Goal: Task Accomplishment & Management: Use online tool/utility

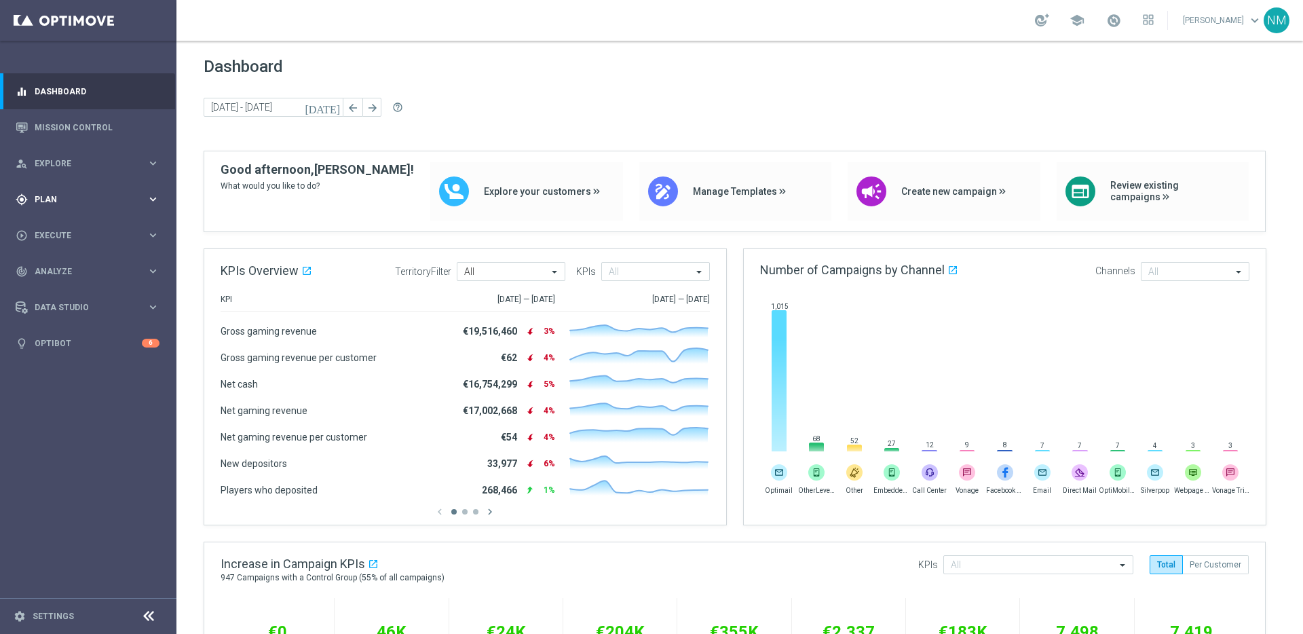
click at [106, 210] on div "gps_fixed Plan keyboard_arrow_right" at bounding box center [87, 199] width 175 height 36
click at [75, 263] on button "Templates keyboard_arrow_right" at bounding box center [97, 268] width 125 height 11
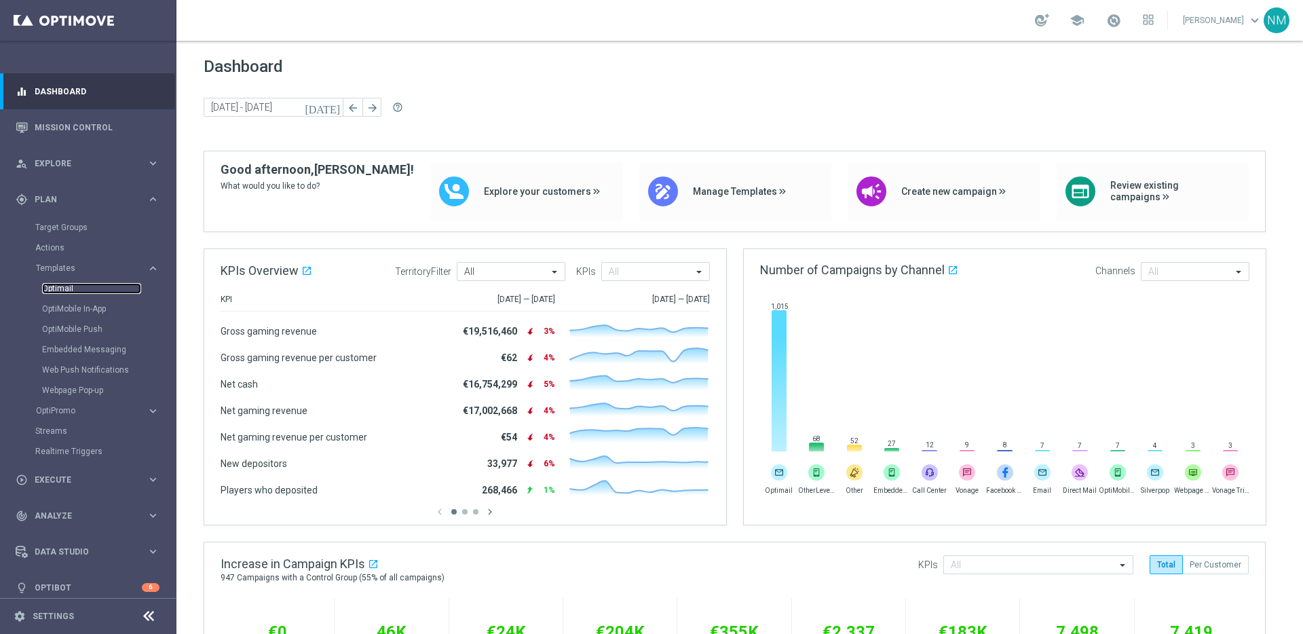
click at [69, 289] on link "Optimail" at bounding box center [91, 288] width 99 height 11
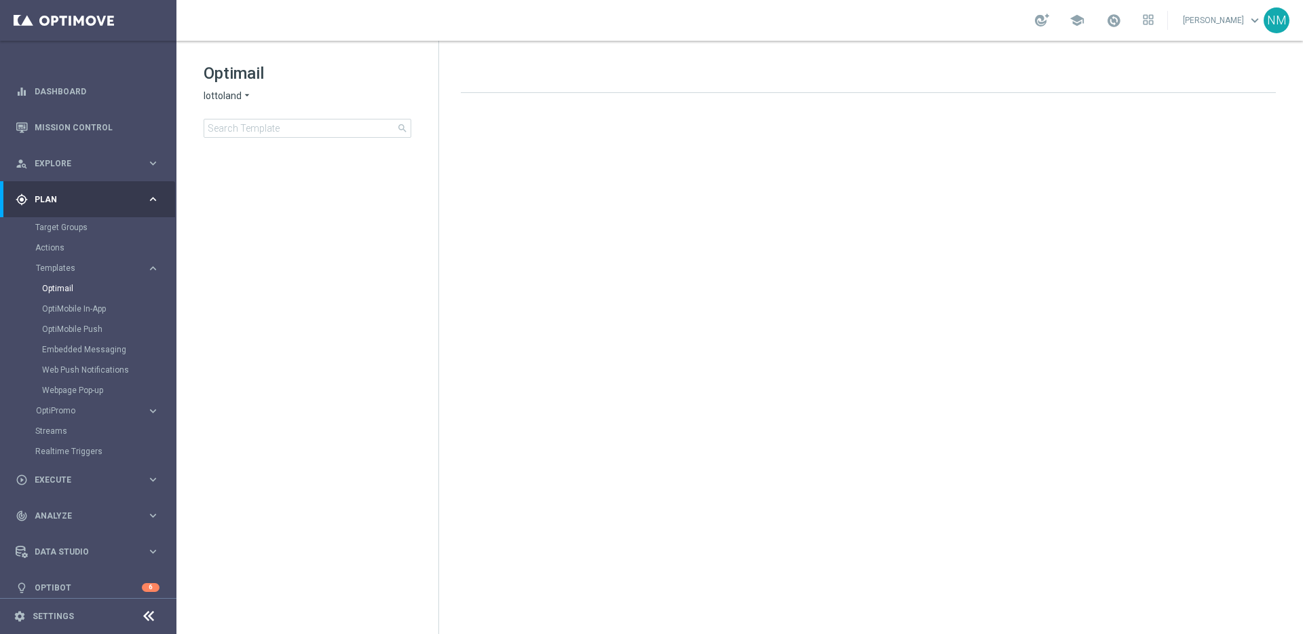
click at [242, 96] on icon "arrow_drop_down" at bounding box center [247, 96] width 11 height 13
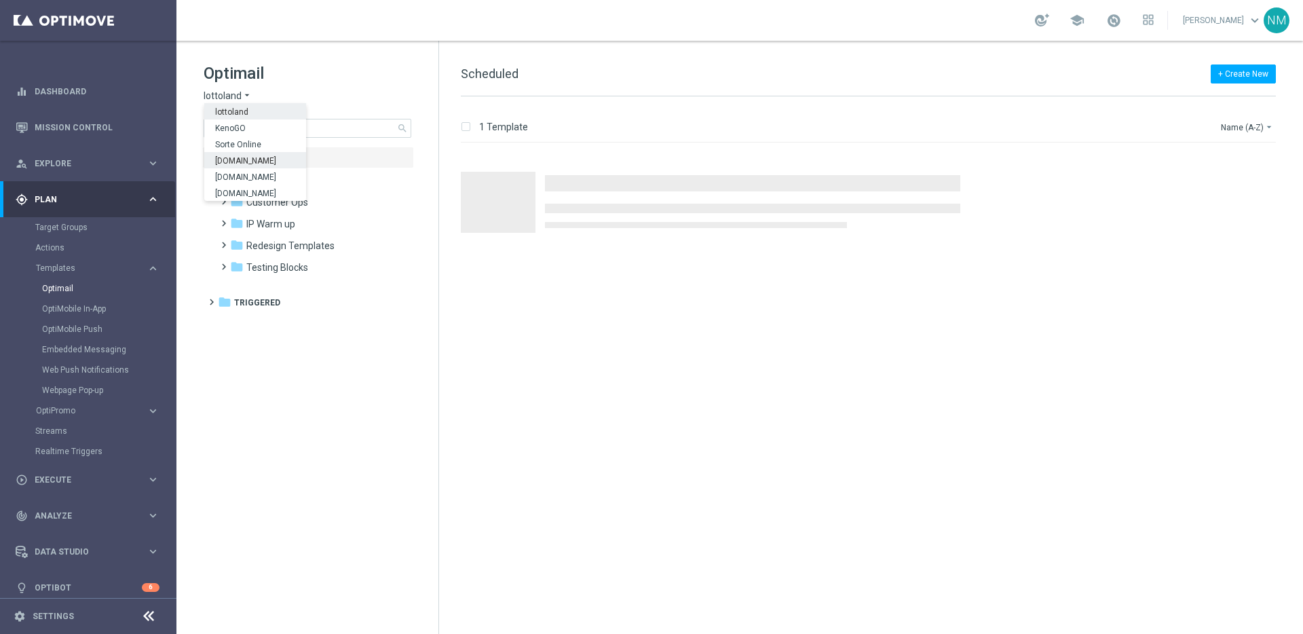
click at [352, 78] on h1 "Optimail" at bounding box center [308, 73] width 208 height 22
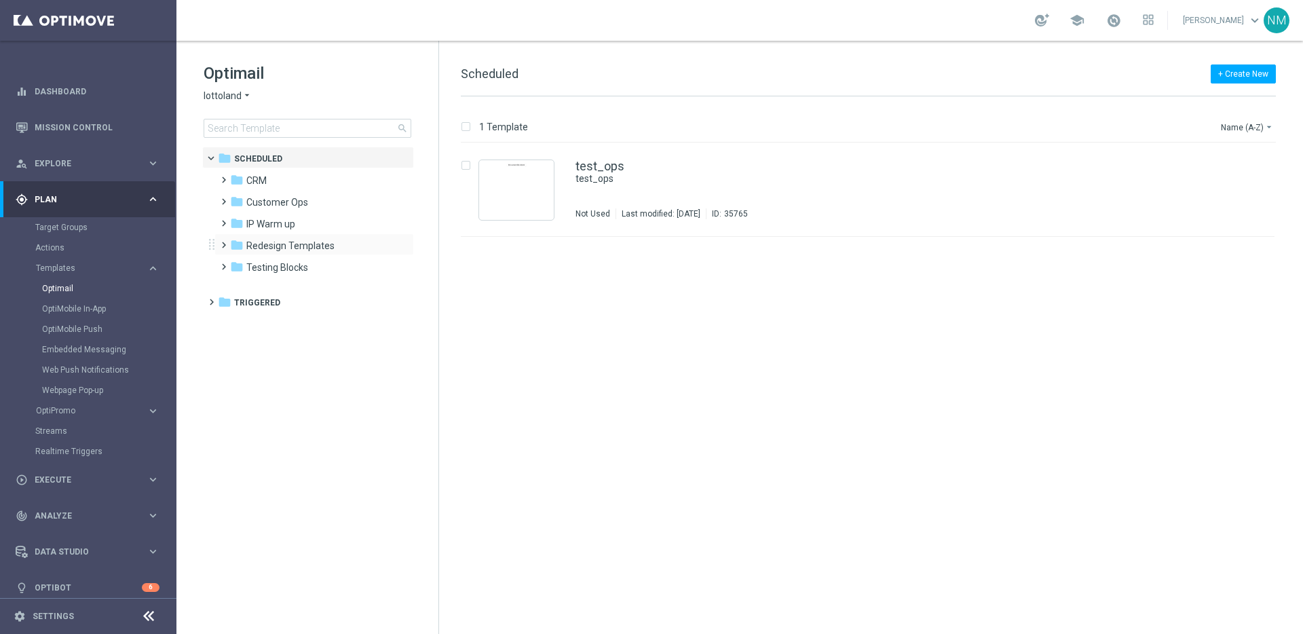
click at [219, 241] on span at bounding box center [221, 238] width 6 height 5
click at [233, 263] on span at bounding box center [234, 260] width 6 height 5
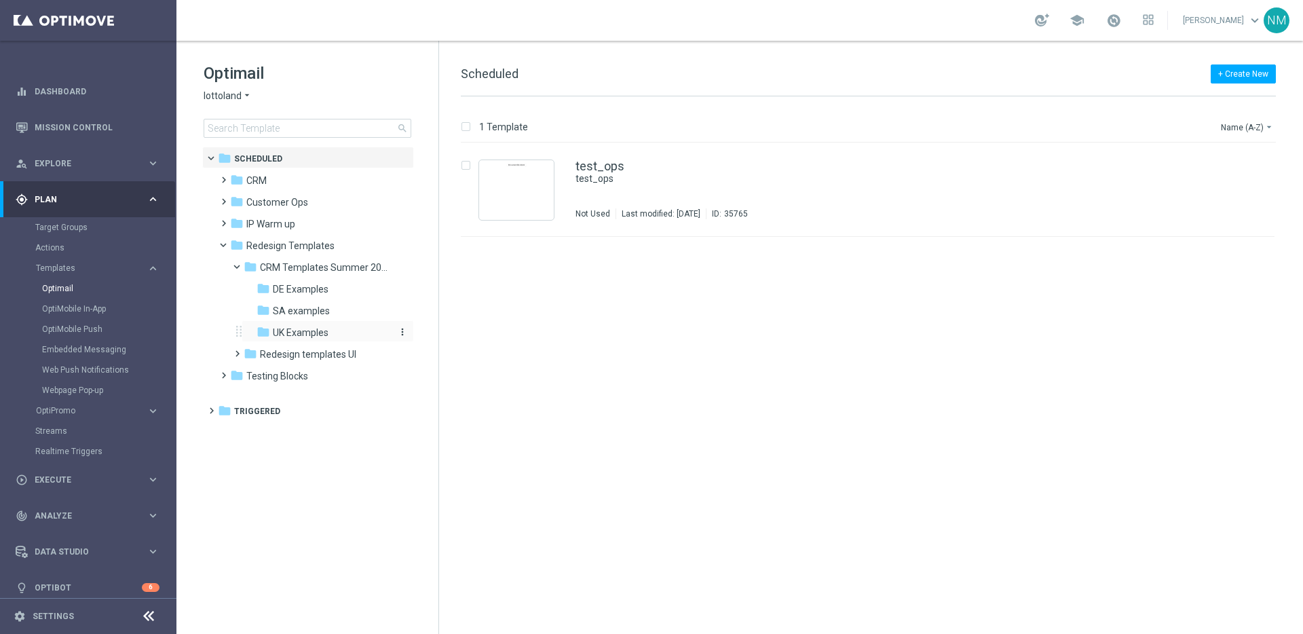
click at [314, 333] on span "UK Examples" at bounding box center [301, 332] width 56 height 12
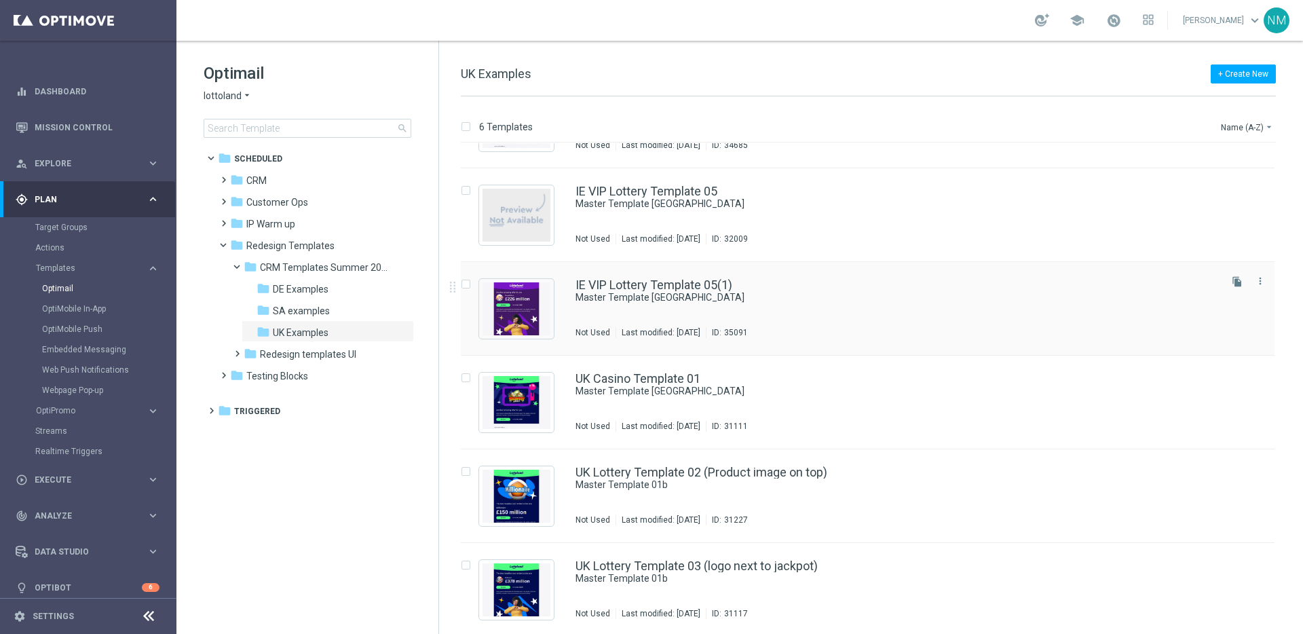
scroll to position [71, 0]
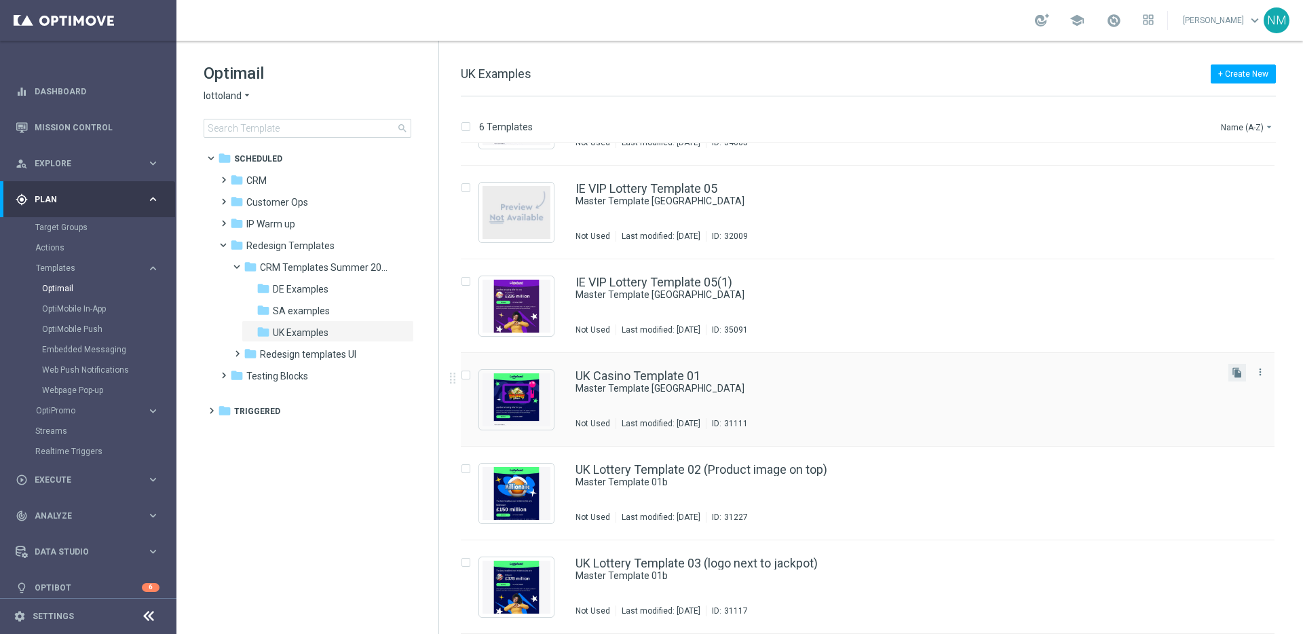
drag, startPoint x: 1265, startPoint y: 374, endPoint x: 1238, endPoint y: 380, distance: 27.8
click at [1265, 374] on div "more_vert" at bounding box center [1260, 373] width 18 height 18
click at [1263, 371] on button "more_vert" at bounding box center [1260, 372] width 14 height 16
click at [1160, 406] on div "drive_file_move" at bounding box center [1152, 406] width 20 height 10
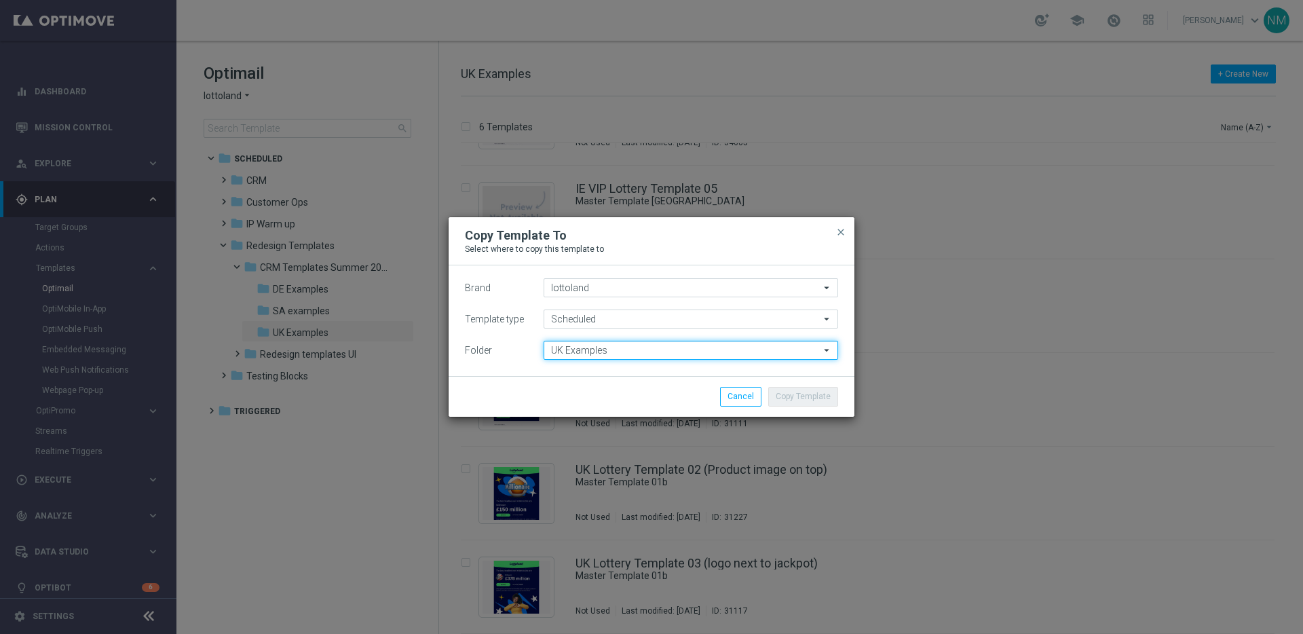
click at [611, 352] on input "UK Examples" at bounding box center [691, 350] width 295 height 19
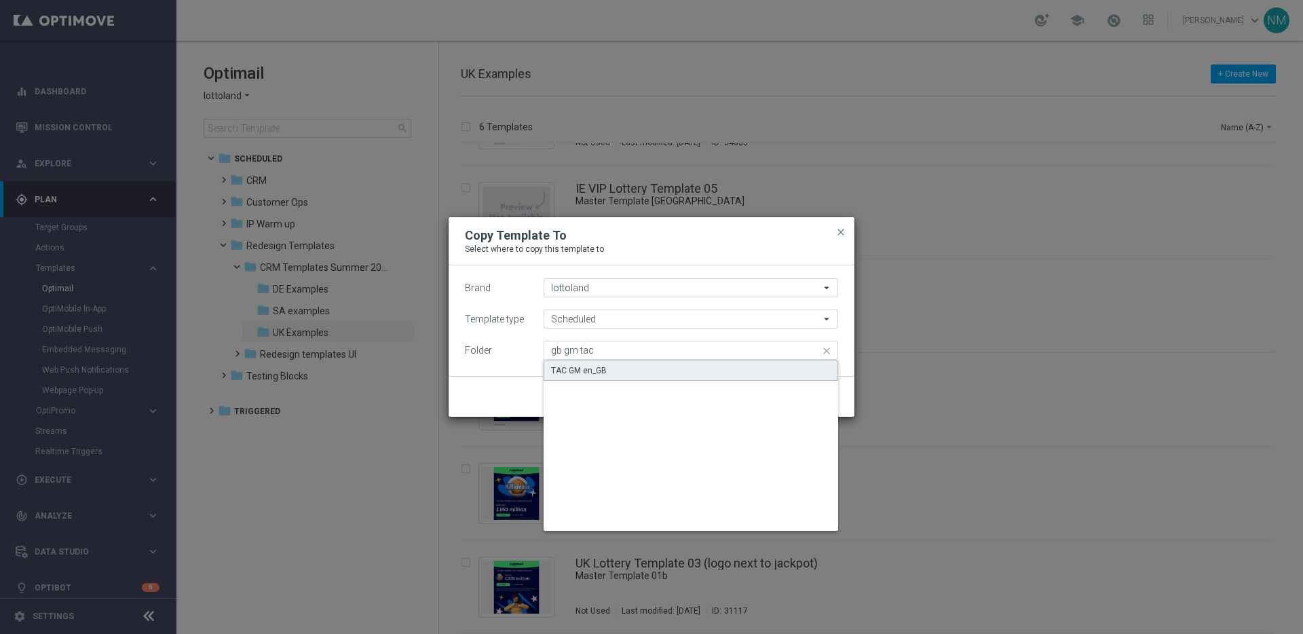
click at [614, 377] on div "TAC GM en_GB" at bounding box center [691, 370] width 295 height 20
type input "TAC GM en_GB"
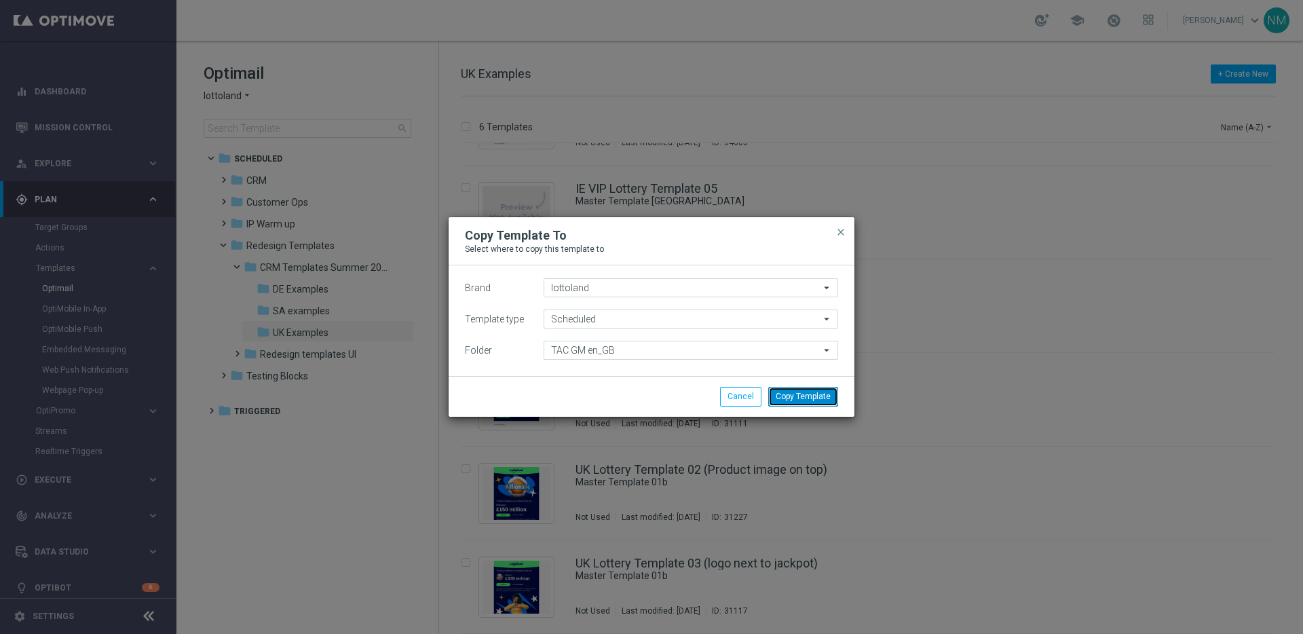
click at [798, 394] on button "Copy Template" at bounding box center [803, 396] width 70 height 19
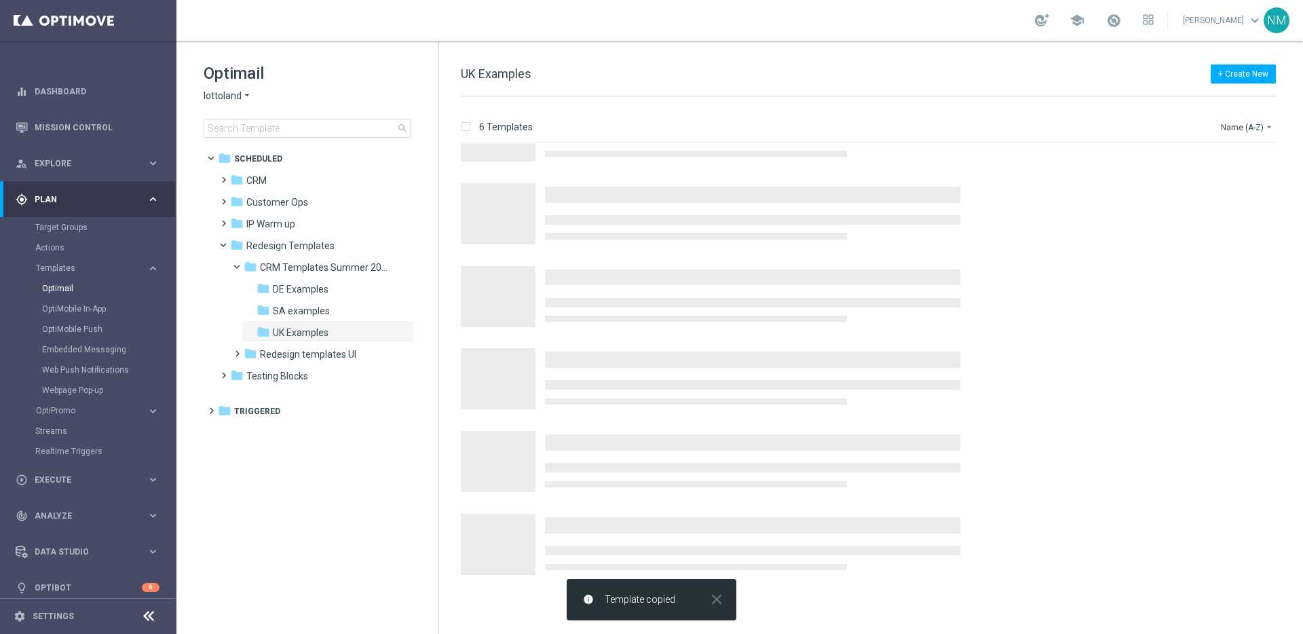
scroll to position [0, 0]
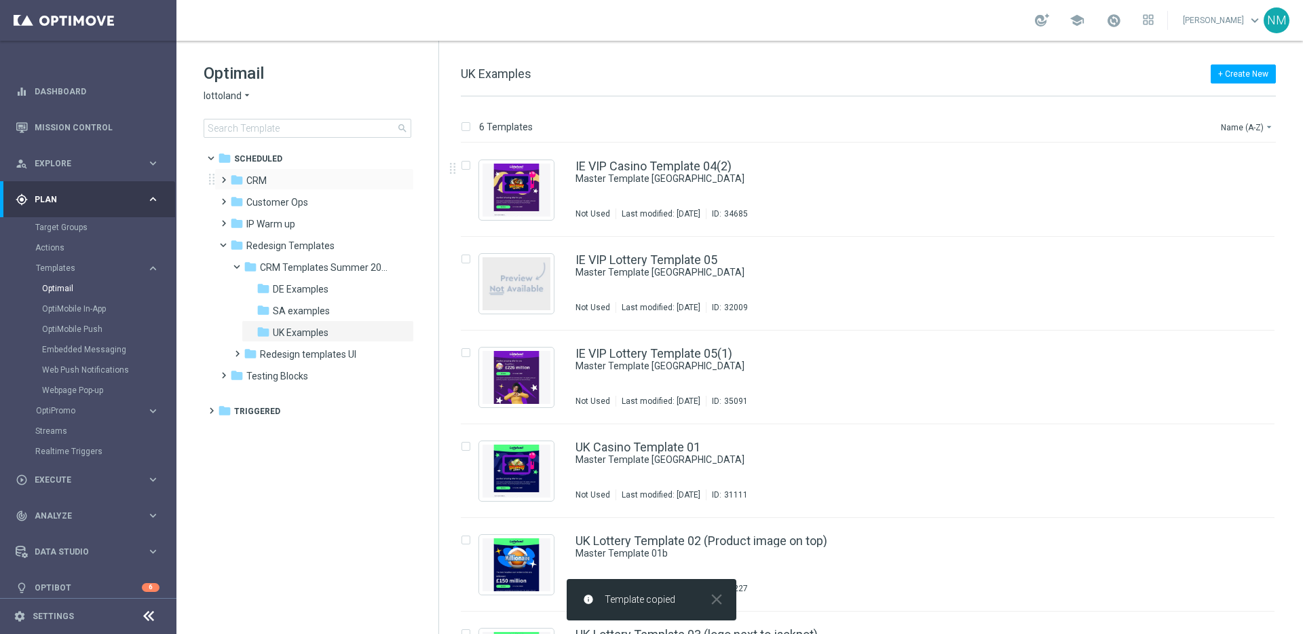
click at [224, 176] on span at bounding box center [221, 173] width 6 height 5
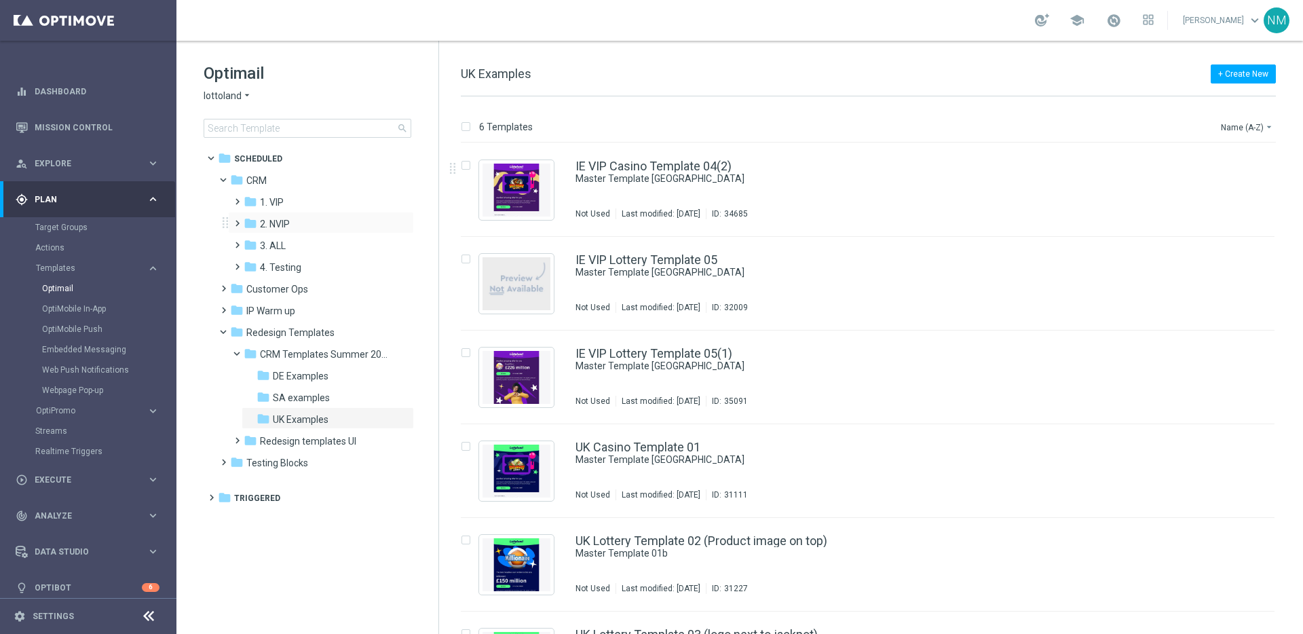
click at [238, 220] on span at bounding box center [234, 216] width 6 height 5
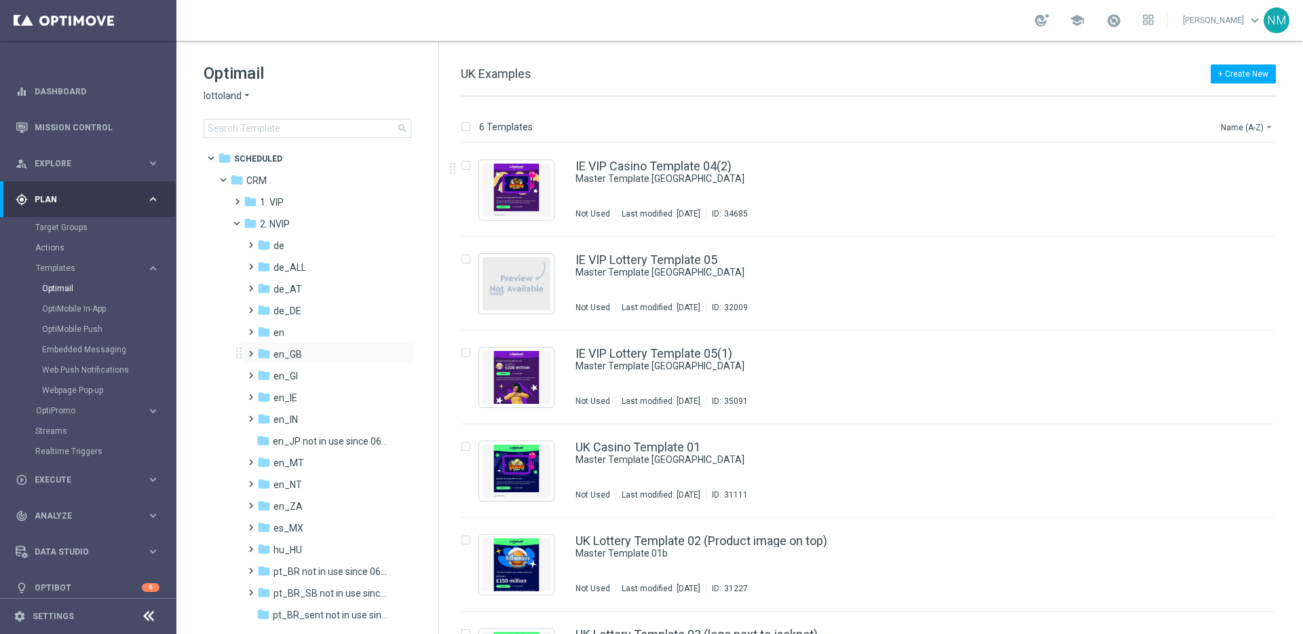
click at [247, 350] on span at bounding box center [248, 347] width 6 height 5
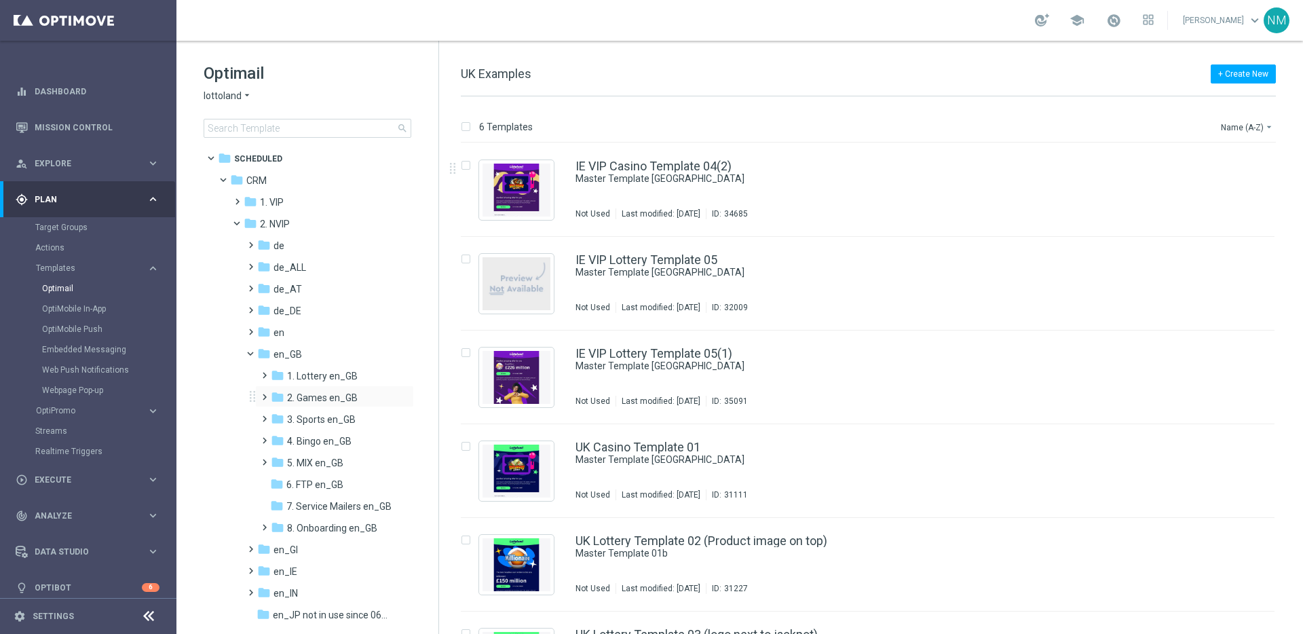
click at [265, 394] on span at bounding box center [262, 390] width 6 height 5
click at [300, 439] on span "TAC GM en_GB" at bounding box center [332, 441] width 65 height 12
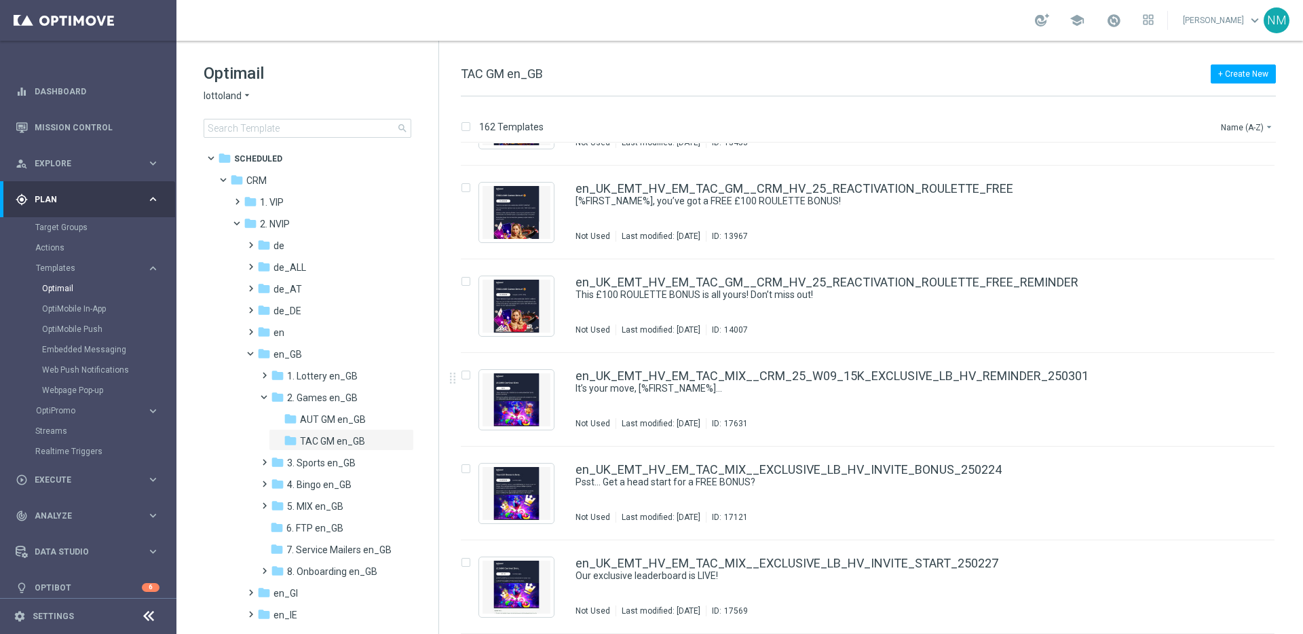
scroll to position [14681, 0]
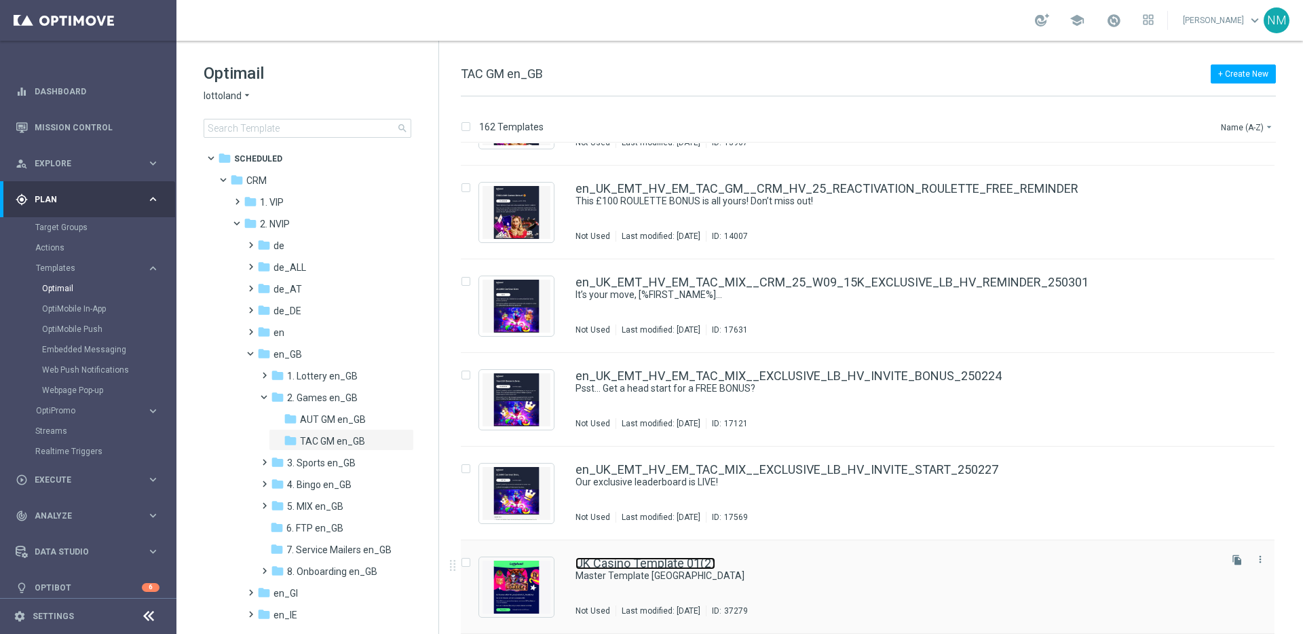
click at [610, 557] on link "UK Casino Template 01(2)" at bounding box center [645, 563] width 140 height 12
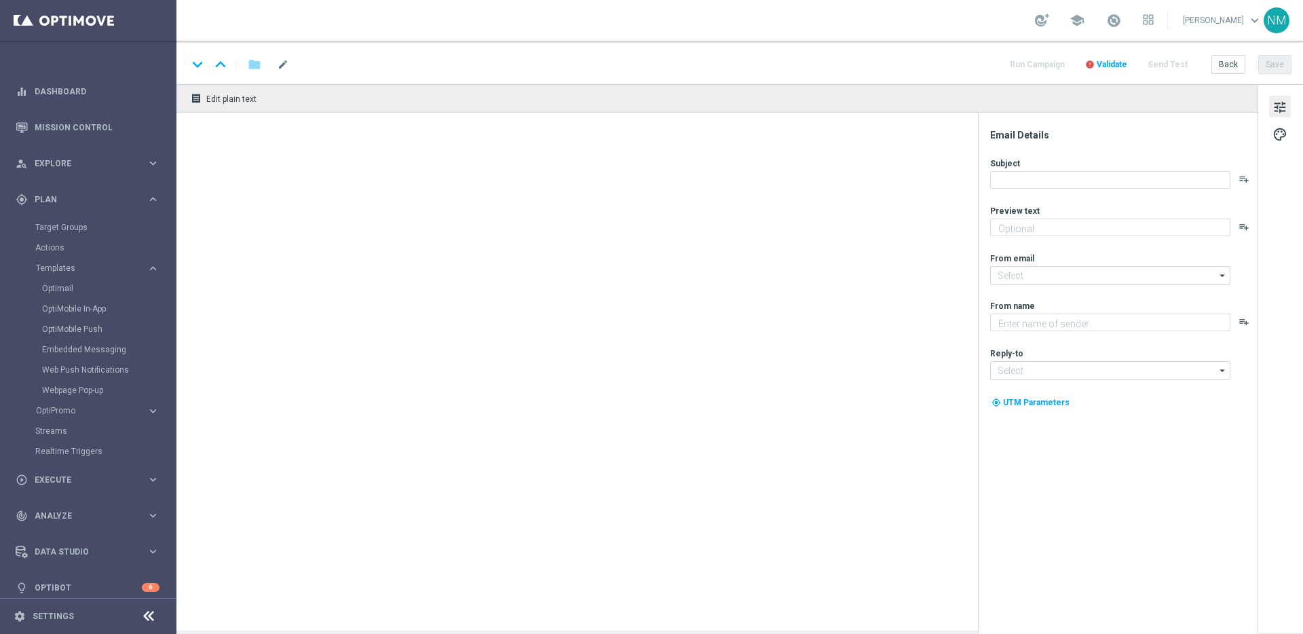
type textarea "preview text"
type input "[EMAIL_ADDRESS][DOMAIN_NAME]"
type textarea "Lottoland"
type input "[EMAIL_ADDRESS][DOMAIN_NAME]"
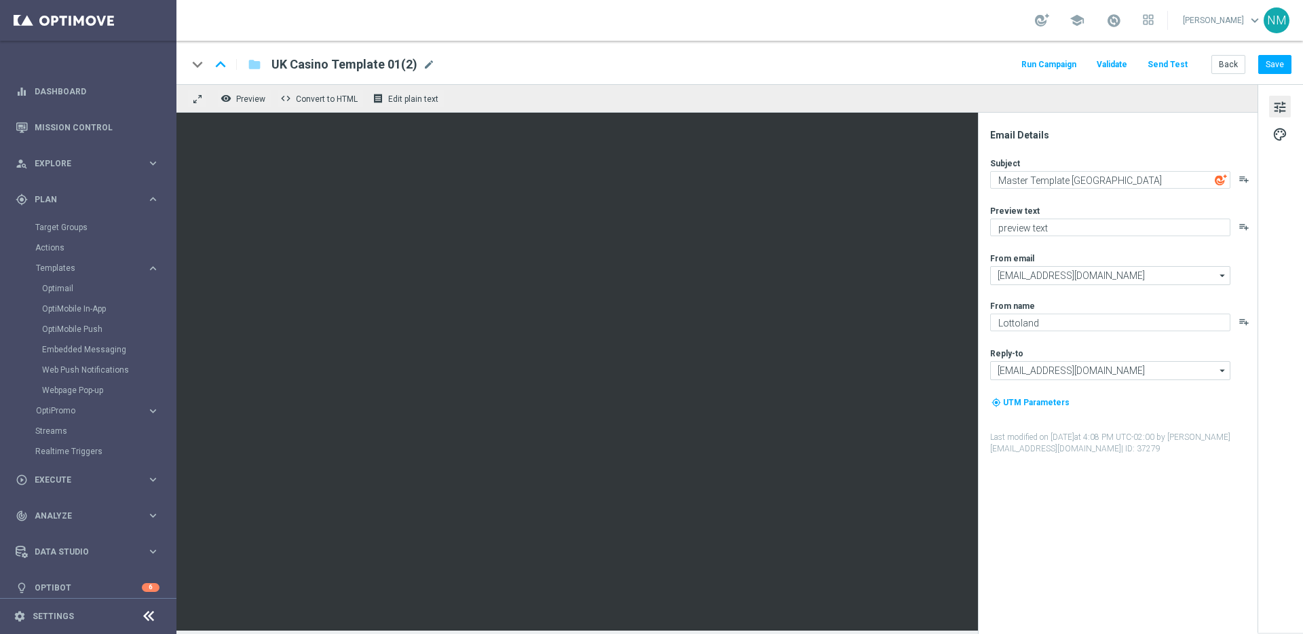
click at [392, 65] on span "UK Casino Template 01(2)" at bounding box center [344, 64] width 146 height 16
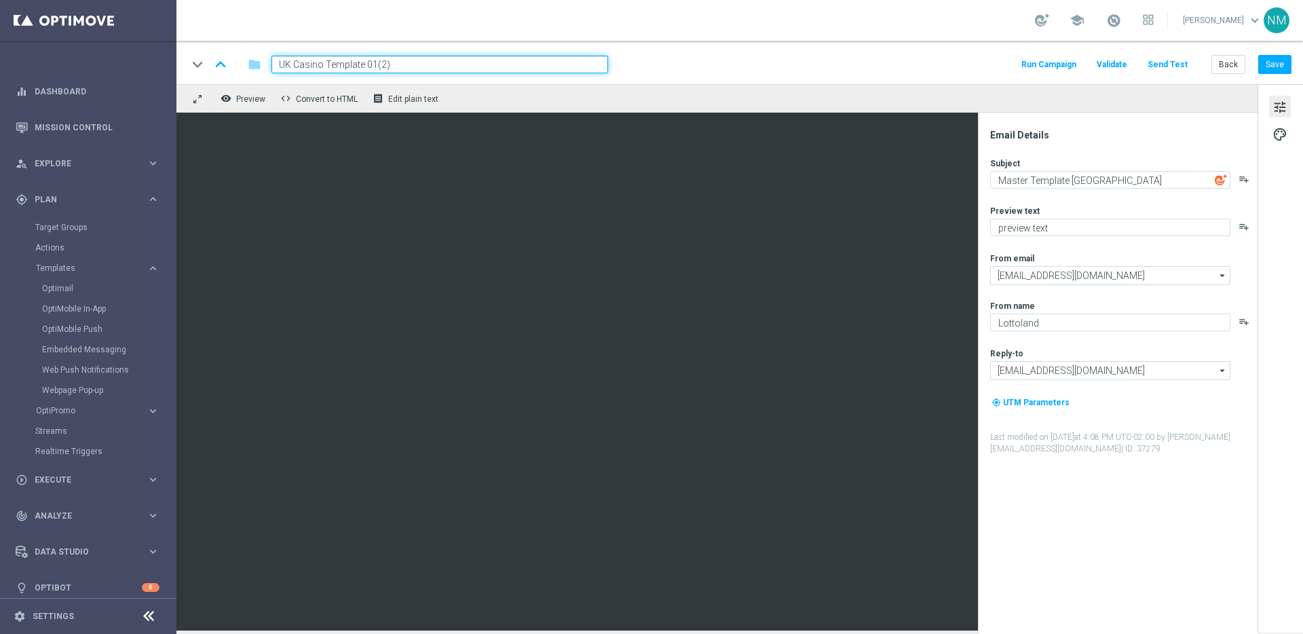
click at [389, 65] on input "UK Casino Template 01(2)" at bounding box center [439, 65] width 337 height 18
paste input "en_GB__HIGH_V_GGAMES_STAKE_GET__NVIP_EMA_TAC_GM"
type input "en_GB__HIGH_V_GGAMES_STAKE_GET__NVIP_EMA_TAC_GM"
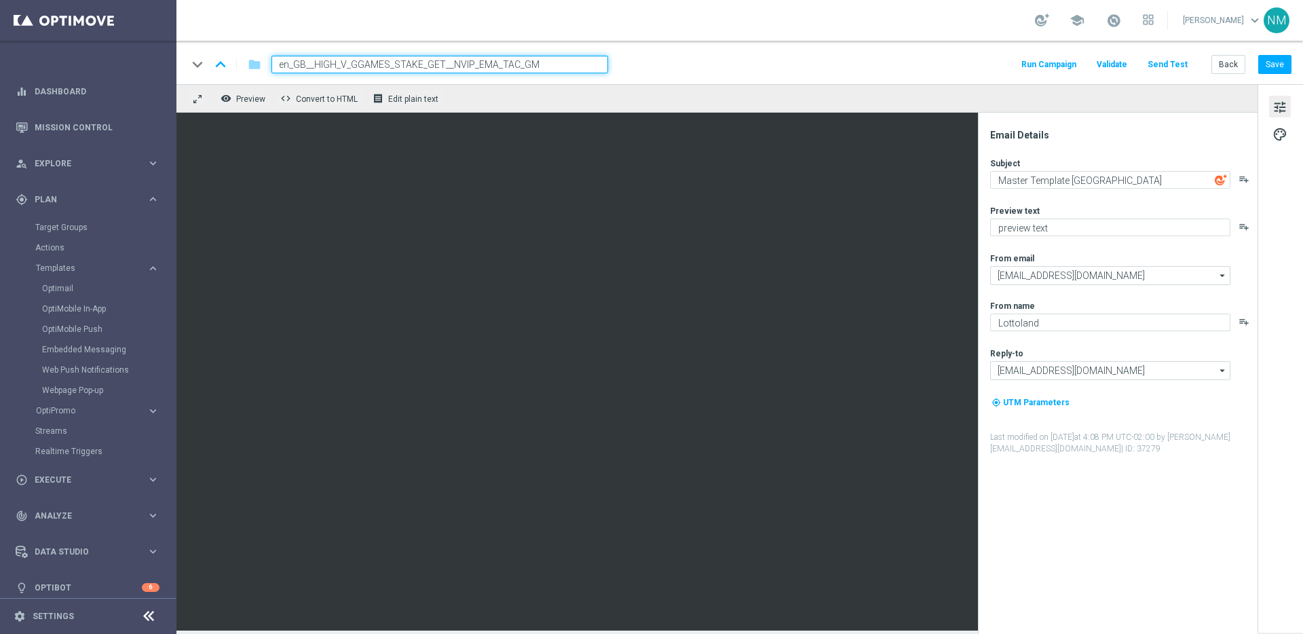
click at [660, 58] on div "keyboard_arrow_down keyboard_arrow_up folder en_GB__HIGH_V_GGAMES_STAKE_GET__NV…" at bounding box center [739, 65] width 1104 height 18
click at [1057, 204] on div "Subject Master Template UK playlist_add Preview text preview text playlist_add …" at bounding box center [1123, 305] width 266 height 297
click at [1018, 183] on textarea "Master Template UK" at bounding box center [1110, 180] width 240 height 18
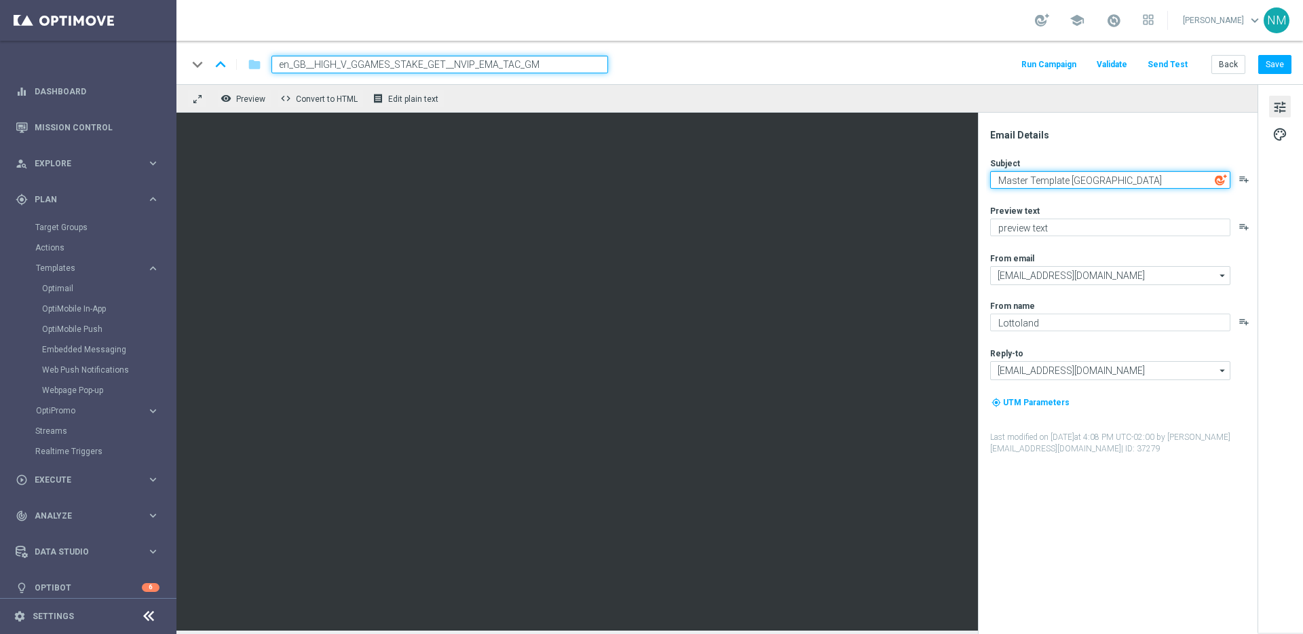
paste textarea "Get 25 Free Spins this Halloween! 🎃"
drag, startPoint x: 1136, startPoint y: 180, endPoint x: 1076, endPoint y: 179, distance: 60.4
click at [1076, 179] on textarea "Get 25 Free Spins this Halloween! 🎃" at bounding box center [1110, 180] width 240 height 18
click at [1098, 181] on textarea "Get 25 Free Spins 🎃" at bounding box center [1110, 180] width 240 height 18
type textarea "Fancy 25 Free Spins?"
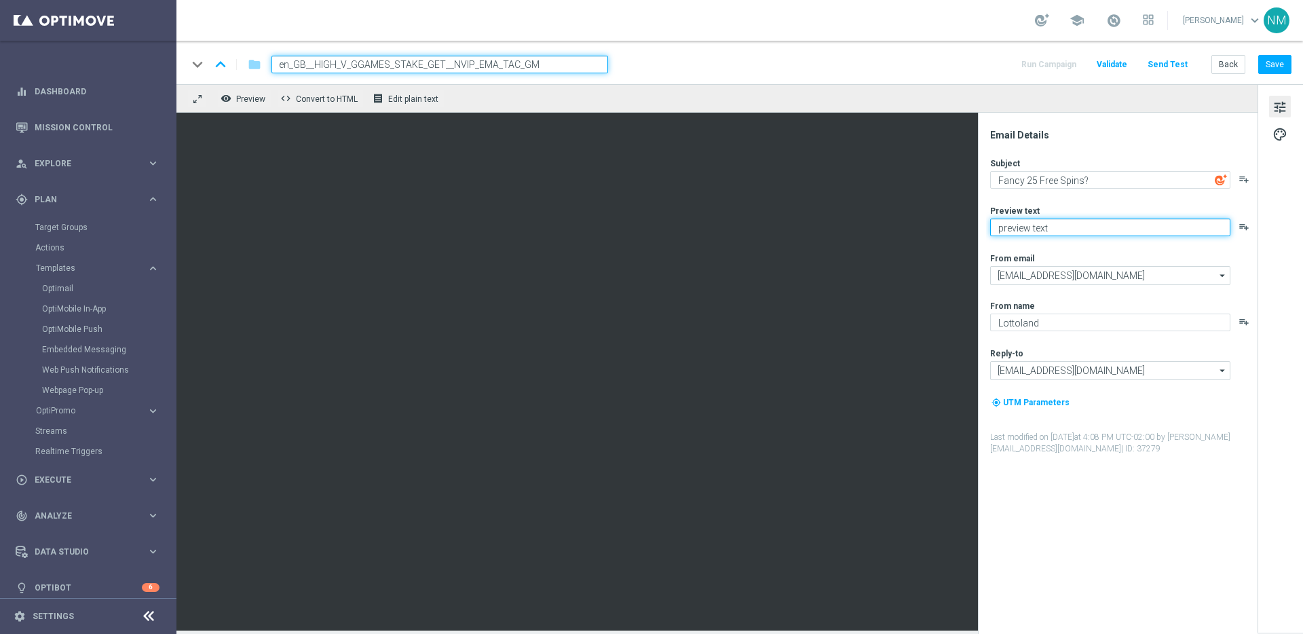
click at [1078, 229] on textarea "preview text" at bounding box center [1110, 228] width 240 height 18
paste textarea "Stake £150 on spooky games & enjoy 25p spins!"
drag, startPoint x: 1045, startPoint y: 229, endPoint x: 1027, endPoint y: 228, distance: 18.3
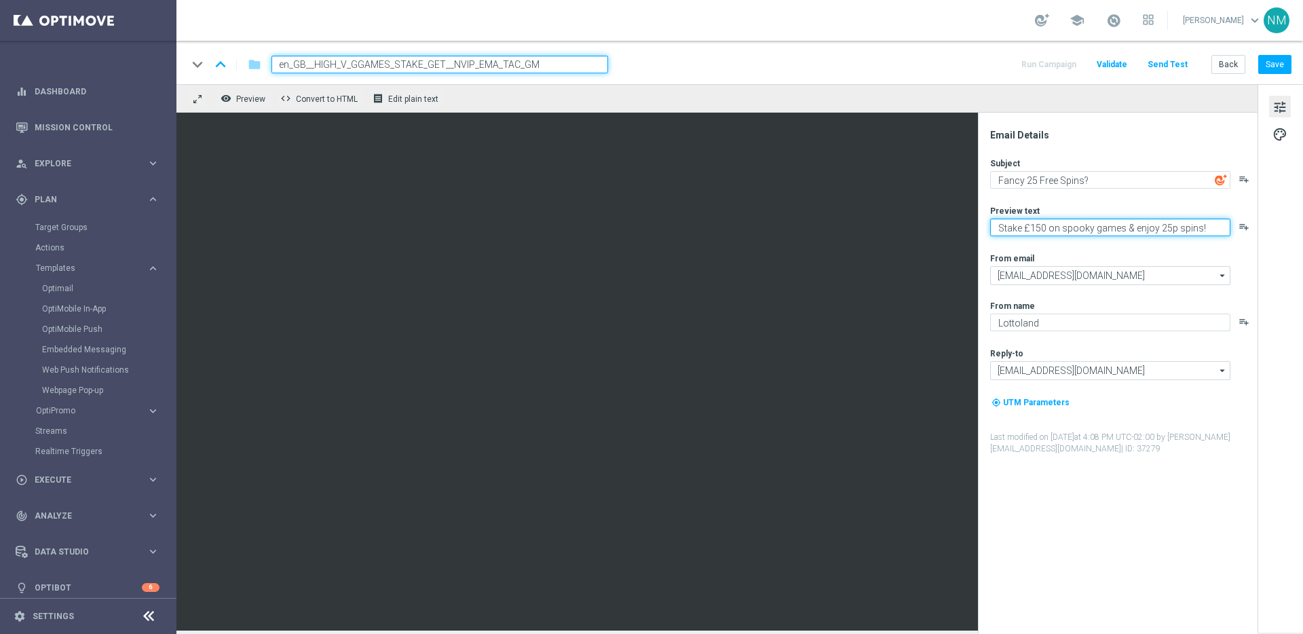
click at [1027, 228] on textarea "Stake £150 on spooky games & enjoy 25p spins!" at bounding box center [1110, 228] width 240 height 18
click at [1037, 227] on textarea "Stake on spooky games & enjoy 25p spins!" at bounding box center [1110, 228] width 240 height 18
click at [1159, 248] on div "Subject Fancy 25 Free Spins? playlist_add Preview text Stake on selected spooky…" at bounding box center [1123, 305] width 266 height 297
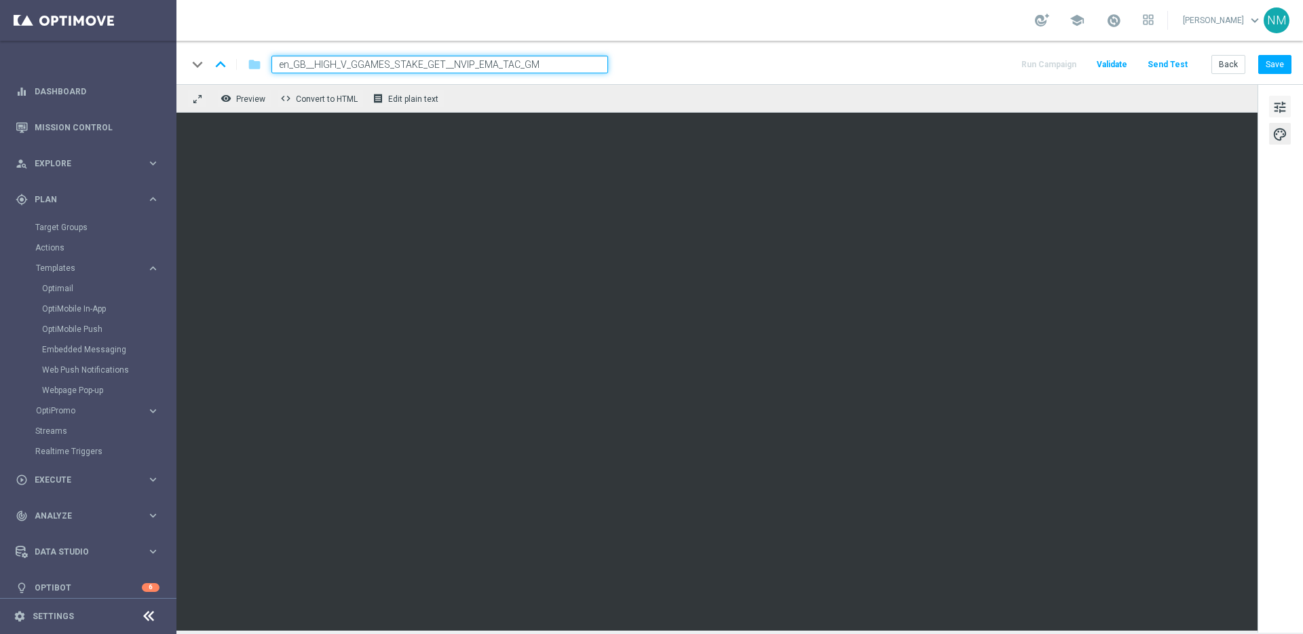
click at [1273, 107] on span "tune" at bounding box center [1279, 107] width 15 height 18
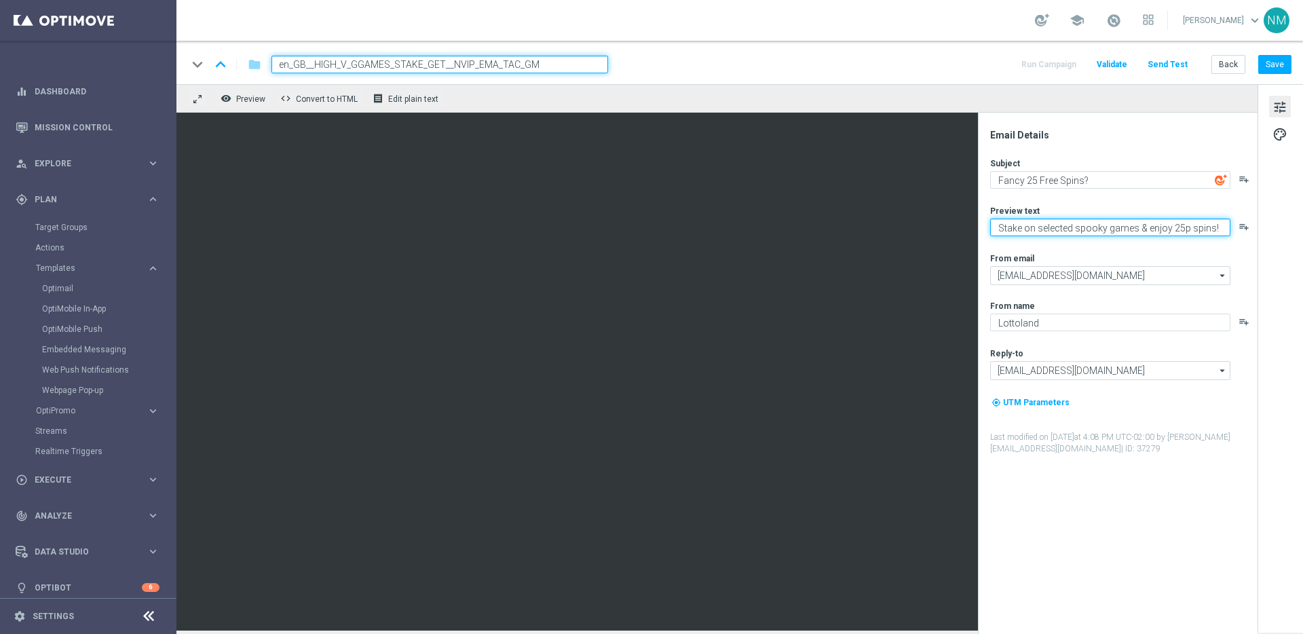
click at [1095, 229] on textarea "Stake on selected spooky games & enjoy 25p spins!" at bounding box center [1110, 228] width 240 height 18
paste textarea "pooktacular Spins Await"
type textarea "Spooktacular Spins Await!"
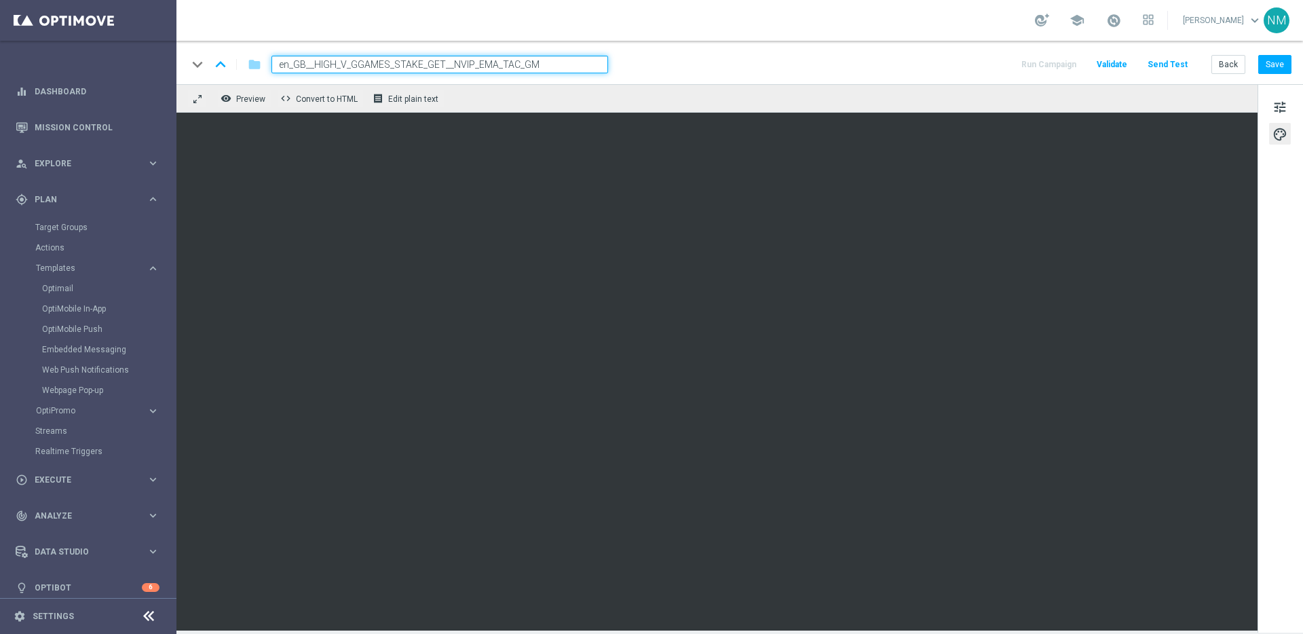
click at [1112, 60] on span "Validate" at bounding box center [1112, 65] width 31 height 10
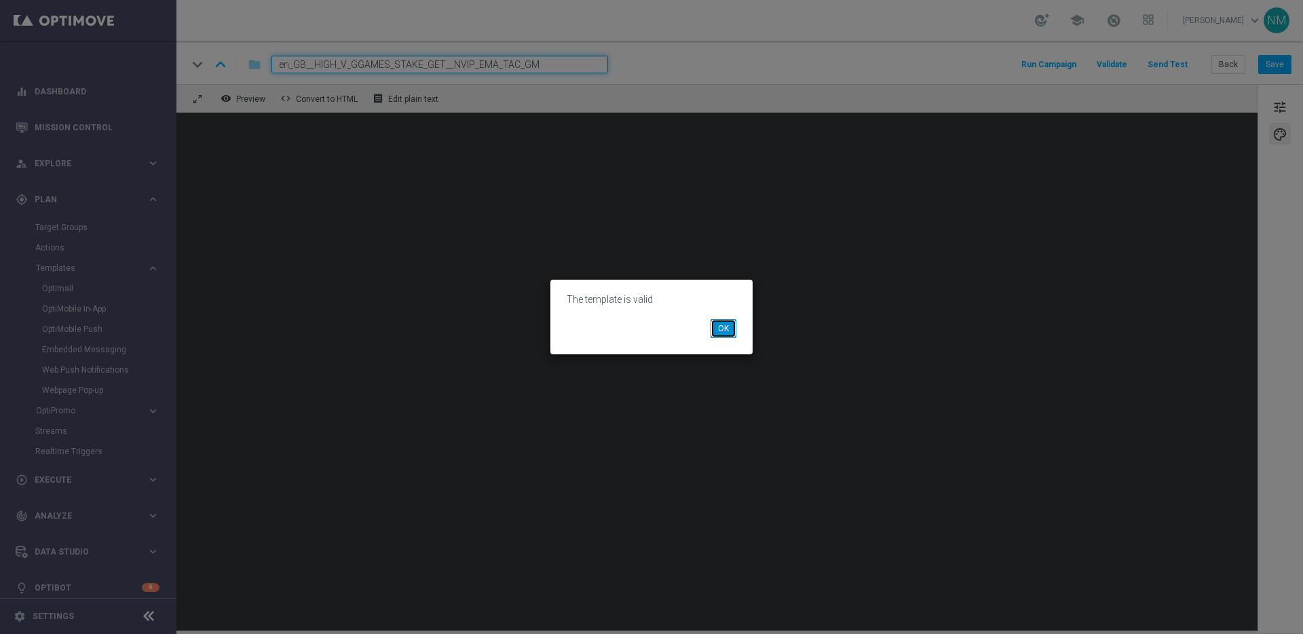
click at [723, 325] on button "OK" at bounding box center [724, 328] width 26 height 19
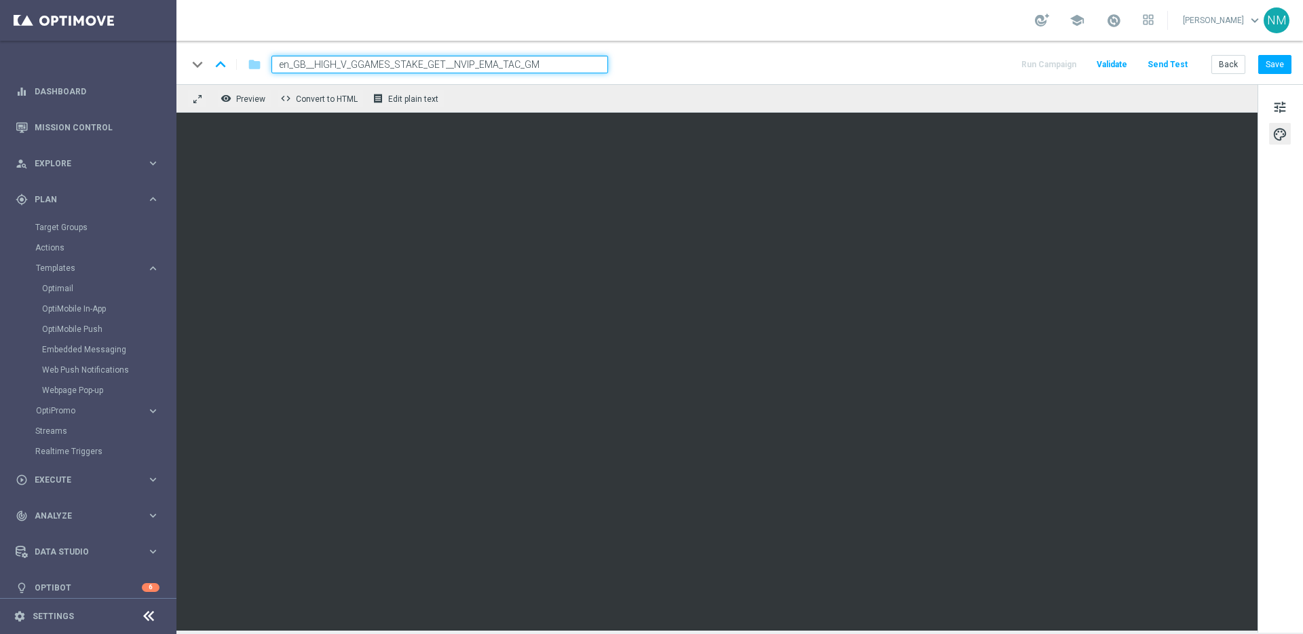
click at [1115, 62] on span "Validate" at bounding box center [1112, 65] width 31 height 10
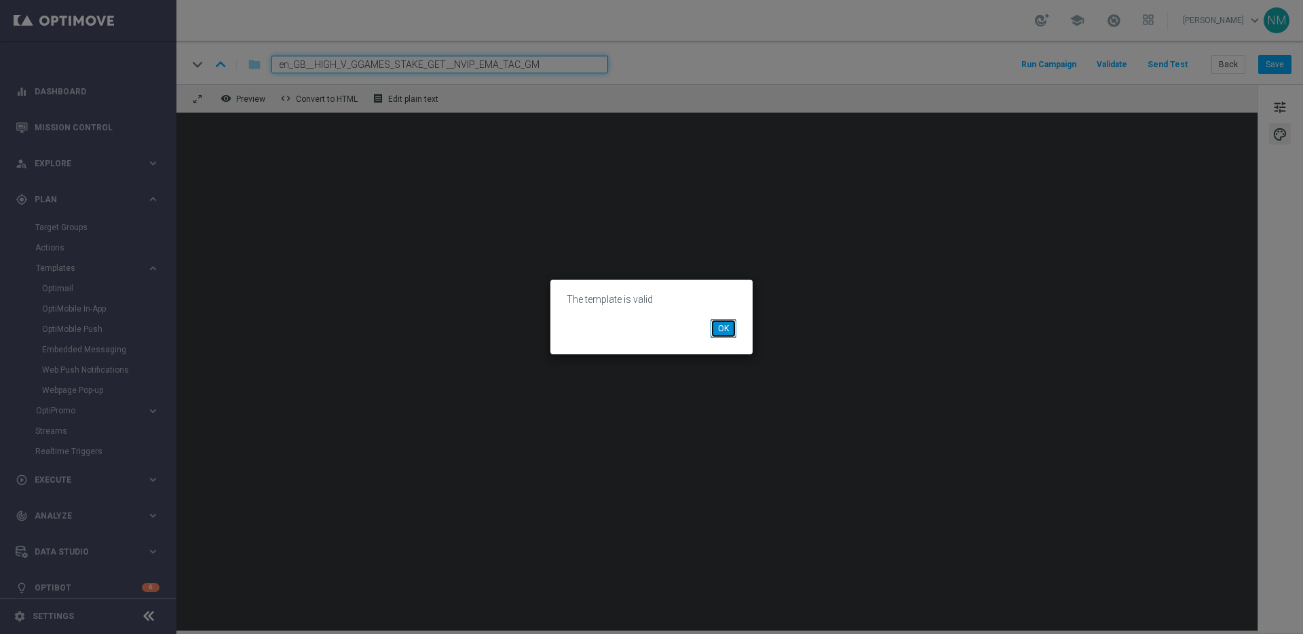
click at [719, 329] on button "OK" at bounding box center [724, 328] width 26 height 19
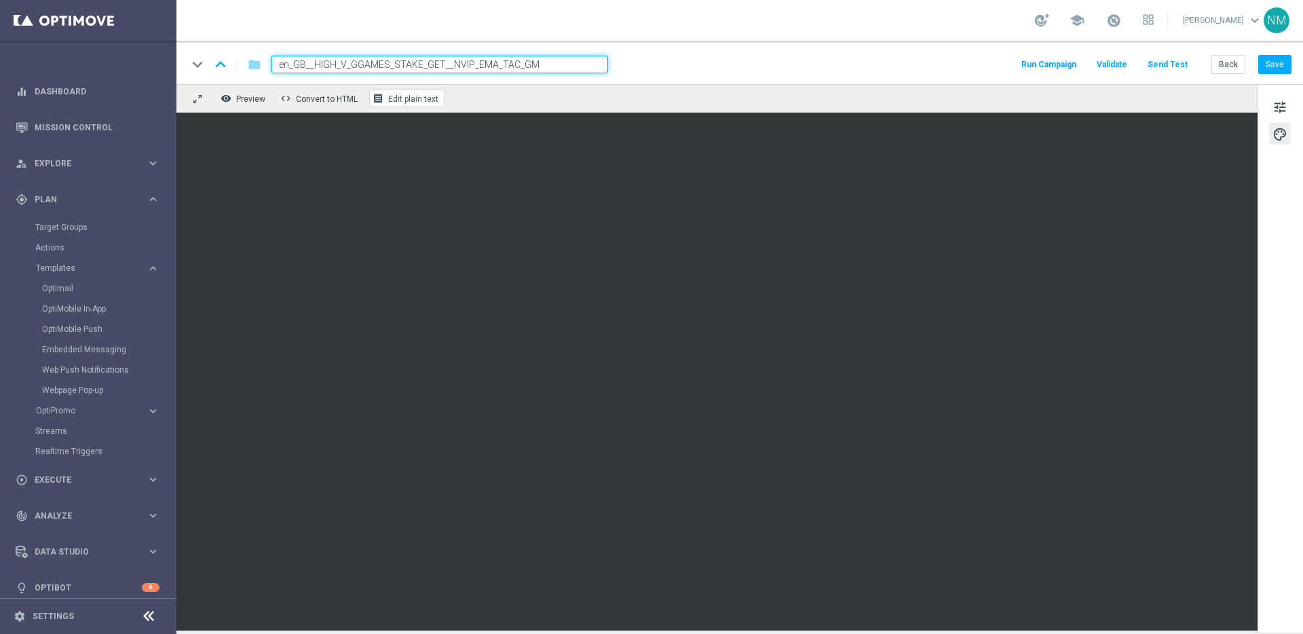
click at [424, 92] on button "receipt Edit plain text" at bounding box center [406, 99] width 75 height 18
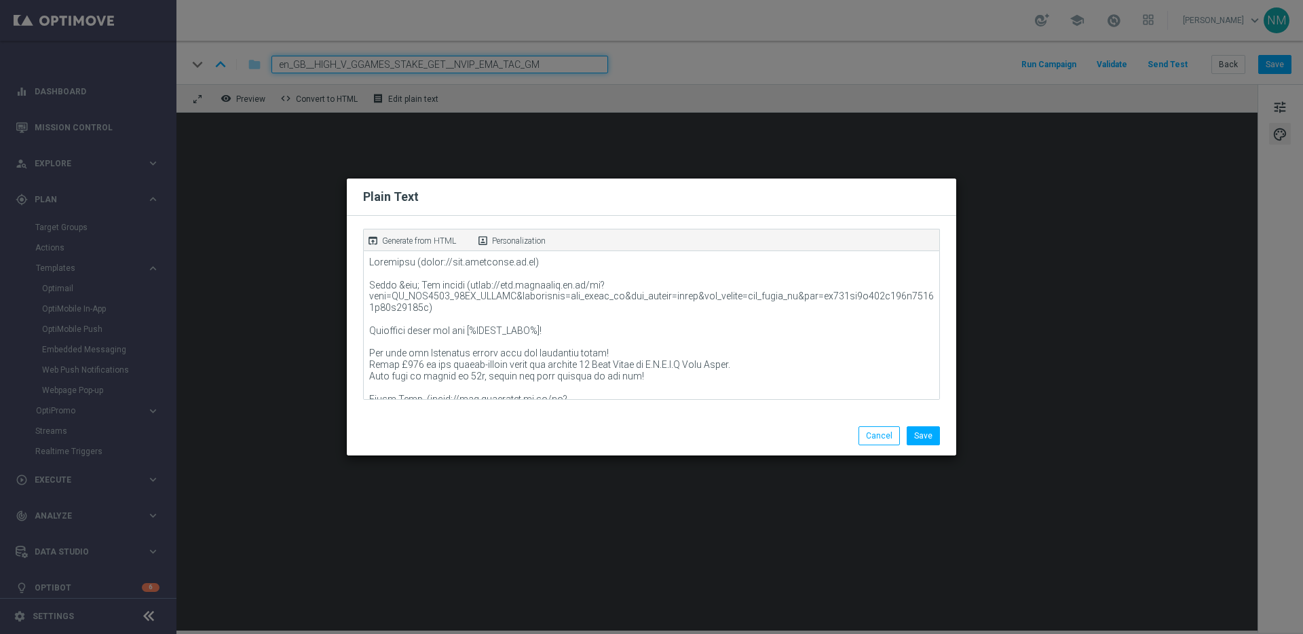
click at [394, 237] on p "Generate from HTML" at bounding box center [419, 241] width 74 height 12
click at [909, 436] on button "Save" at bounding box center [923, 435] width 33 height 19
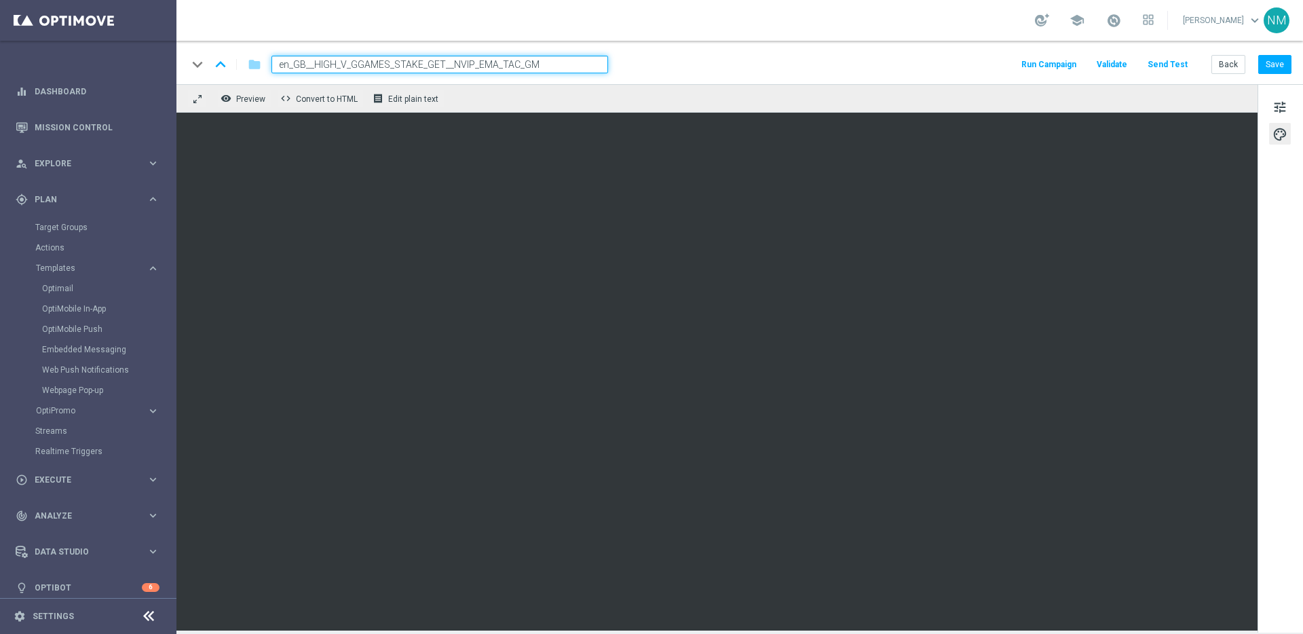
click at [1285, 74] on div "keyboard_arrow_down keyboard_arrow_up folder en_GB__HIGH_V_GGAMES_STAKE_GET__NV…" at bounding box center [739, 62] width 1127 height 43
click at [1281, 72] on button "Save" at bounding box center [1274, 64] width 33 height 19
click at [1283, 103] on span "tune" at bounding box center [1279, 107] width 15 height 18
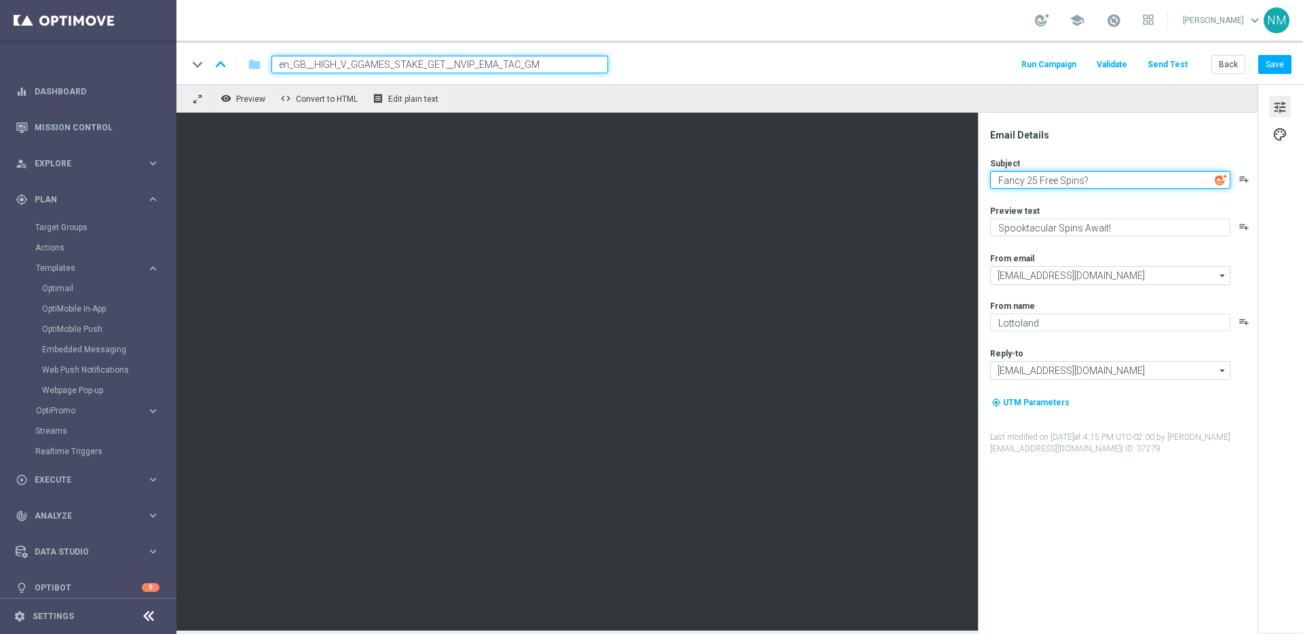
click at [1036, 178] on textarea "Fancy 25 Free Spins?" at bounding box center [1110, 180] width 240 height 18
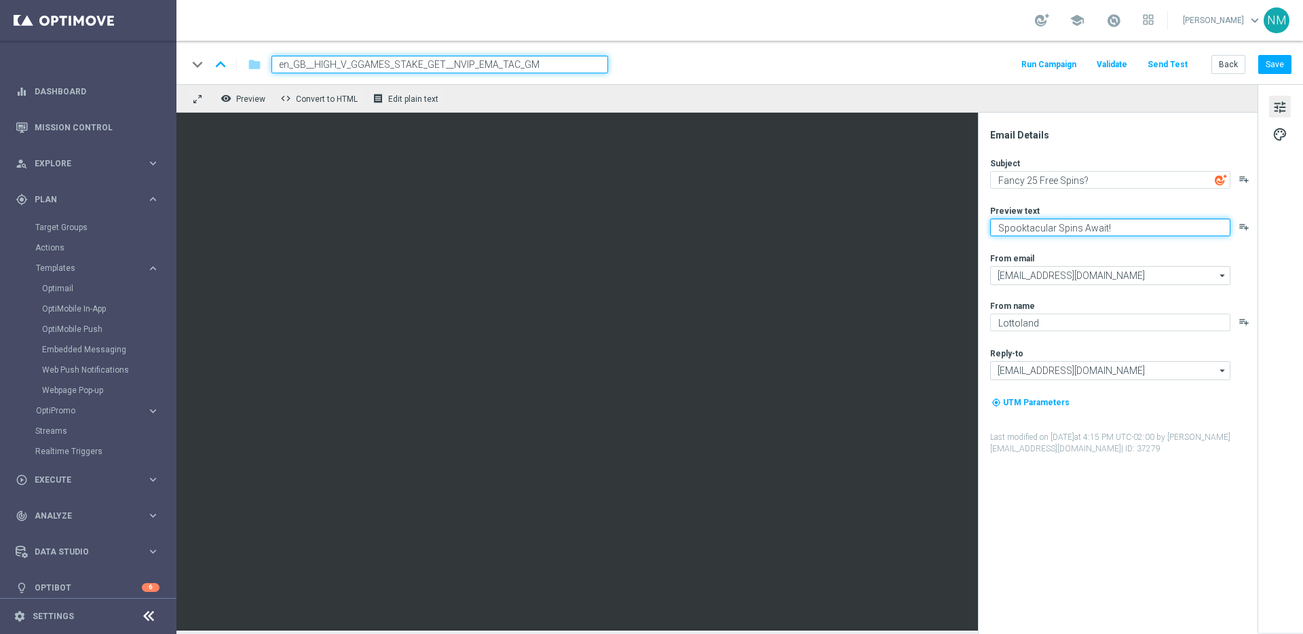
click at [1072, 227] on textarea "Spooktacular Spins Await!" at bounding box center [1110, 228] width 240 height 18
click at [1171, 59] on button "Send Test" at bounding box center [1168, 65] width 44 height 18
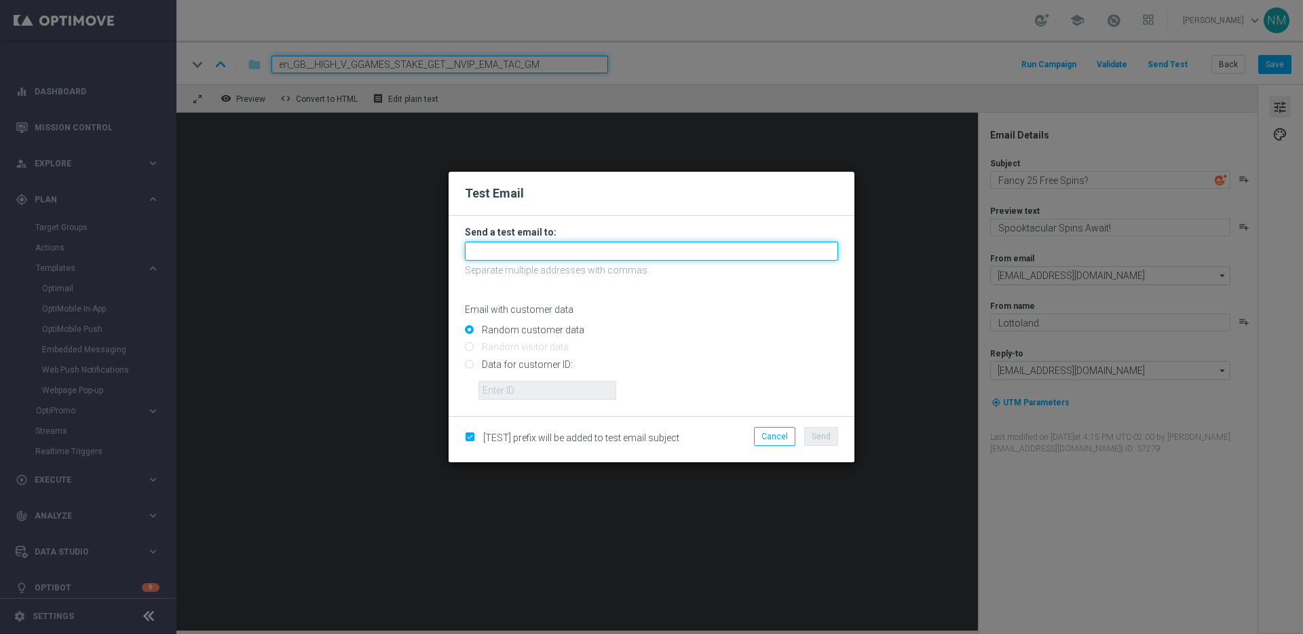
click at [491, 242] on input "text" at bounding box center [651, 251] width 373 height 19
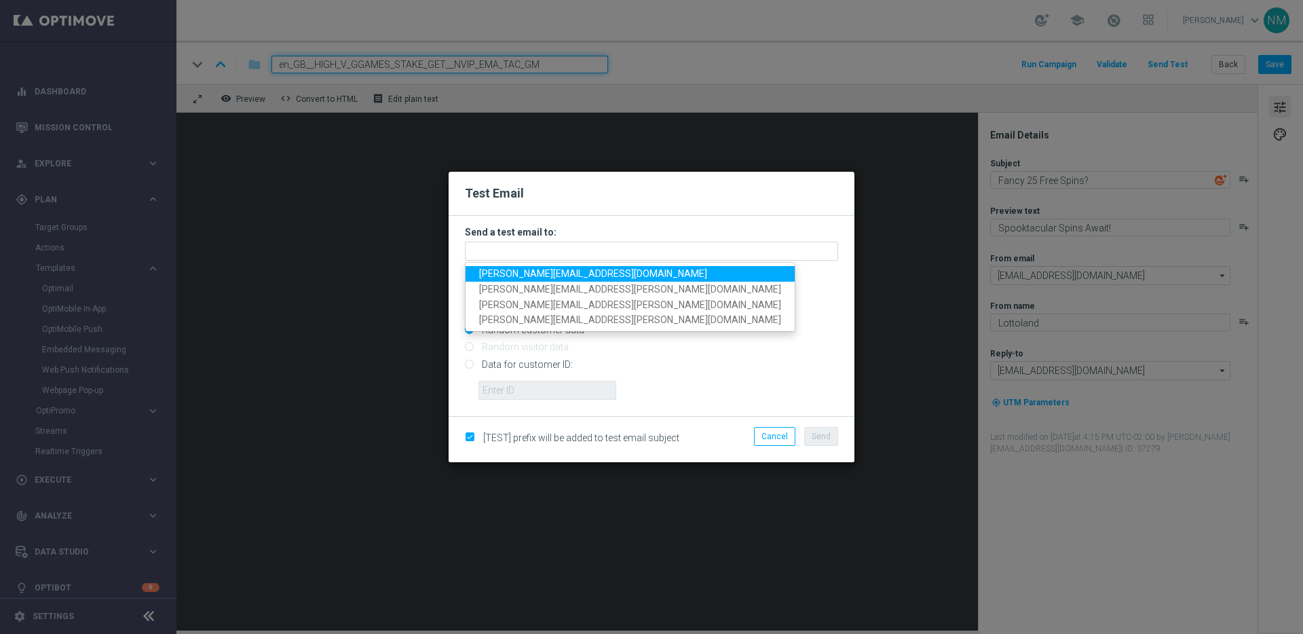
click at [489, 269] on span "nikola.misotova@lottoland.com" at bounding box center [593, 273] width 228 height 11
type input "nikola.misotova@lottoland.com"
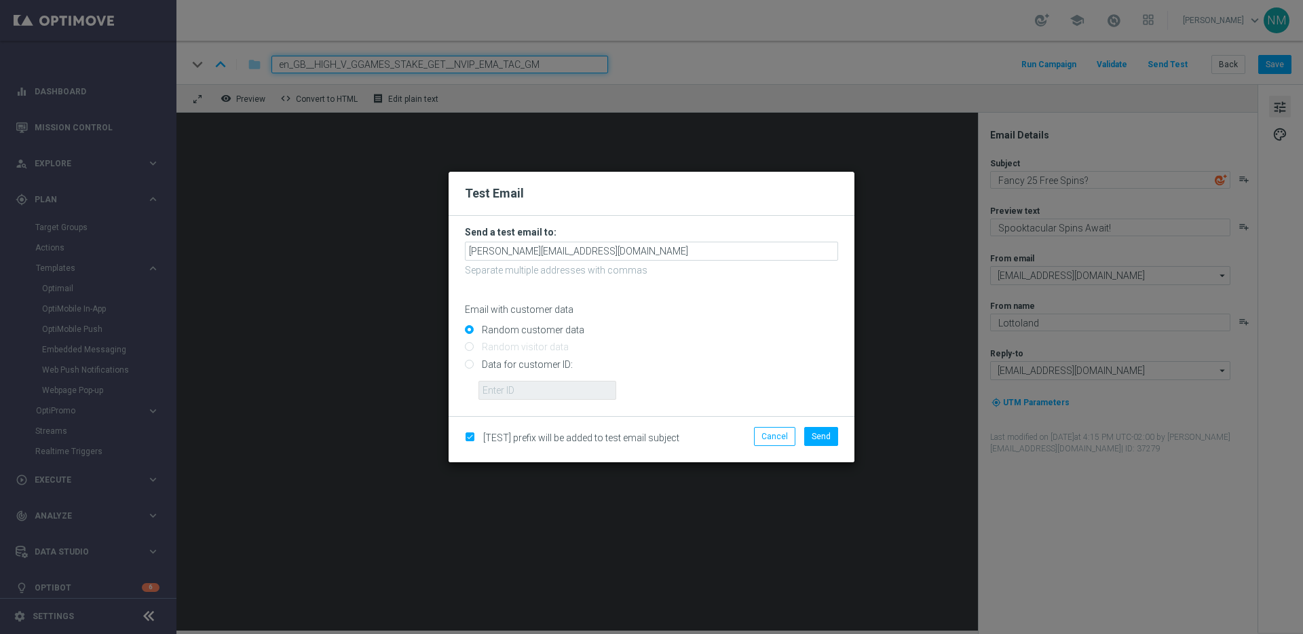
click at [494, 363] on input "Data for customer ID:" at bounding box center [651, 369] width 373 height 19
radio input "true"
click at [497, 394] on input "text" at bounding box center [547, 390] width 138 height 19
click at [548, 385] on input "text" at bounding box center [547, 390] width 138 height 19
paste input "220553462"
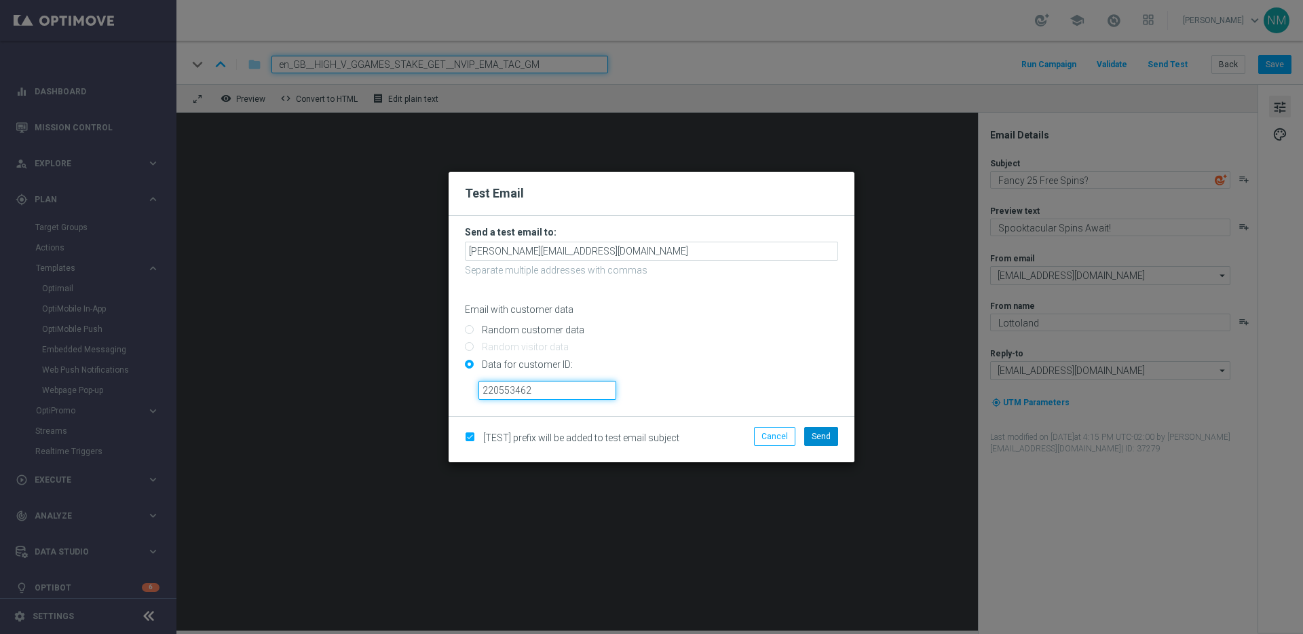
type input "220553462"
click at [811, 432] on button "Send" at bounding box center [821, 436] width 34 height 19
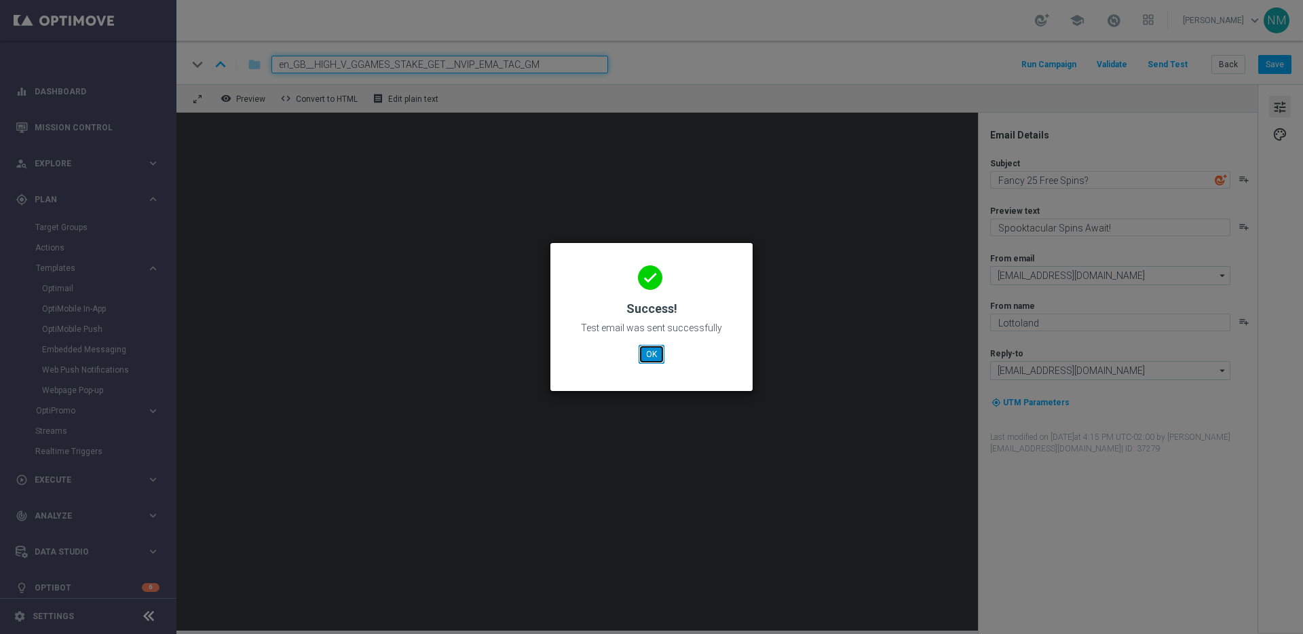
click at [647, 358] on button "OK" at bounding box center [652, 354] width 26 height 19
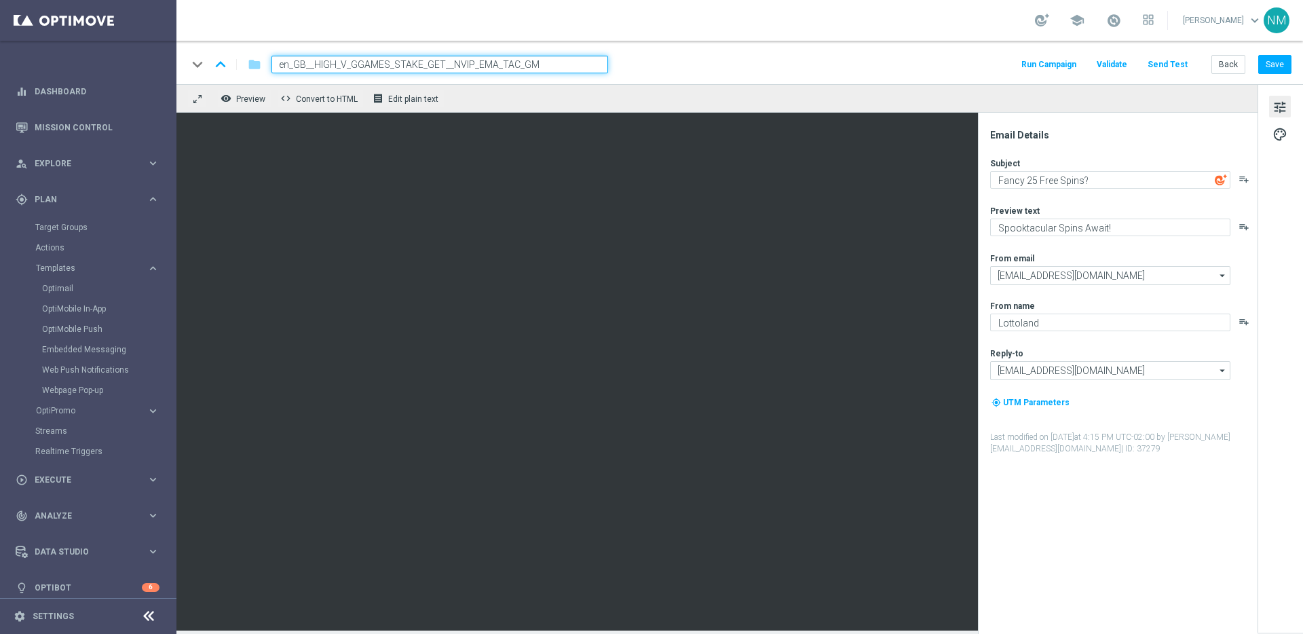
click at [1167, 62] on button "Send Test" at bounding box center [1168, 65] width 44 height 18
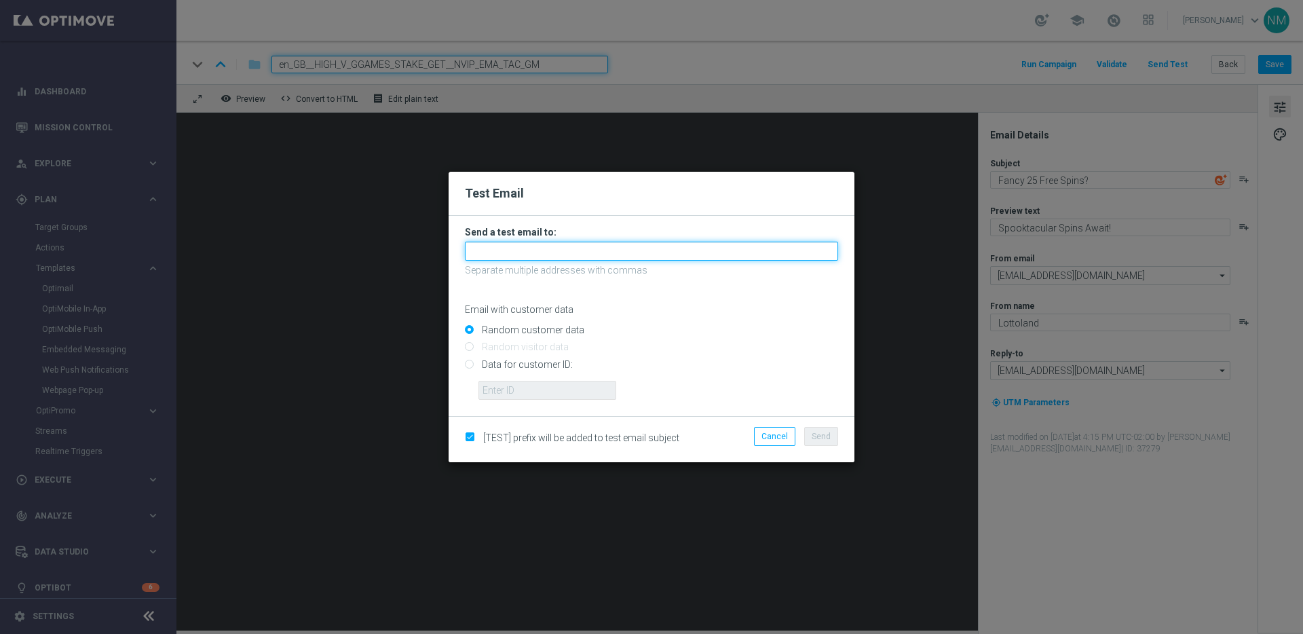
click at [597, 244] on input "text" at bounding box center [651, 251] width 373 height 19
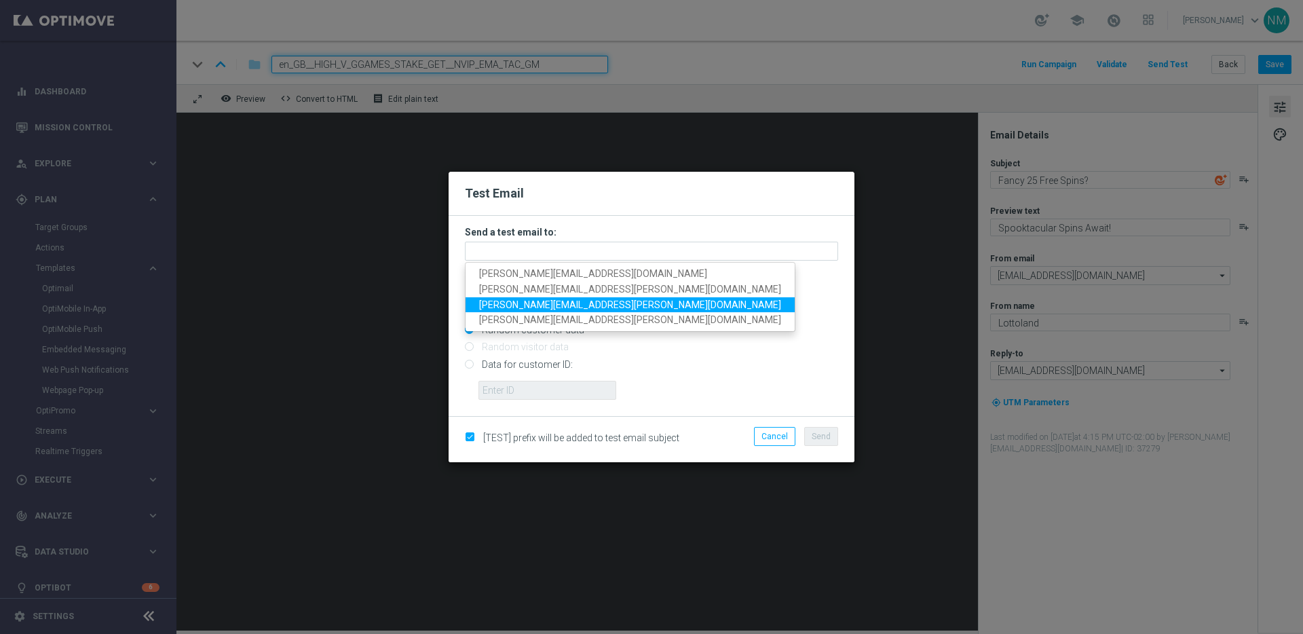
click at [507, 307] on span "ricky.hubbard@lottoland.com" at bounding box center [630, 304] width 302 height 11
type input "ricky.hubbard@lottoland.com"
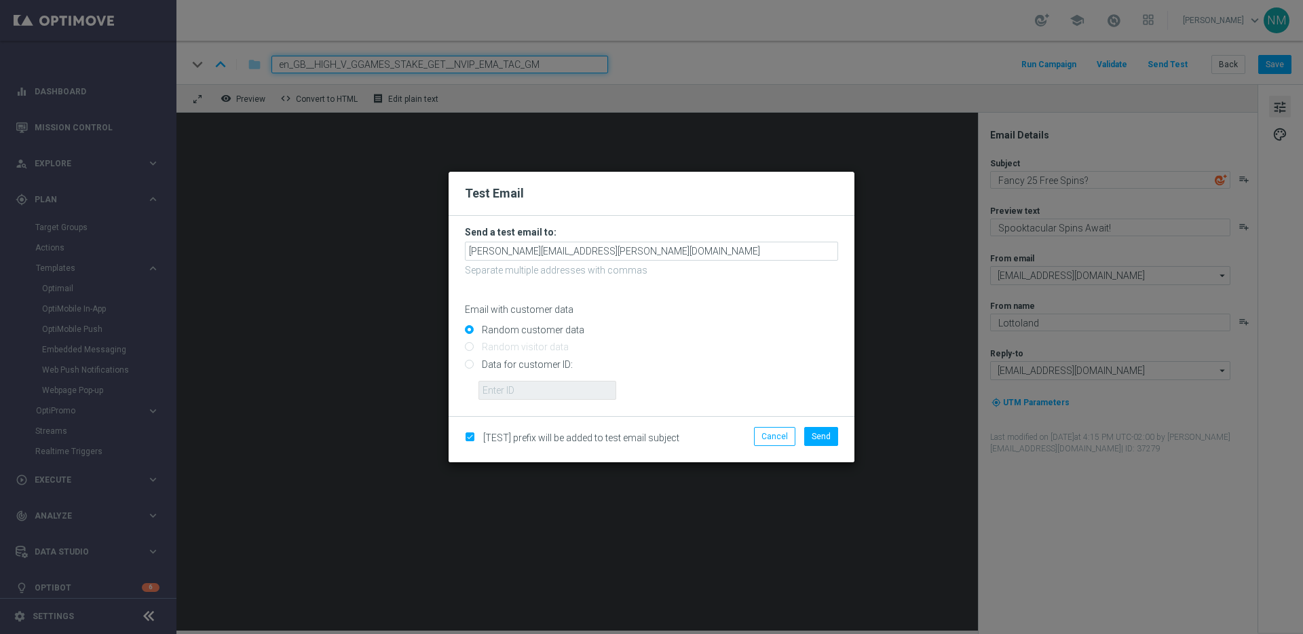
click at [500, 363] on input "Data for customer ID:" at bounding box center [651, 369] width 373 height 19
radio input "true"
click at [500, 388] on input "text" at bounding box center [547, 390] width 138 height 19
click at [582, 388] on input "text" at bounding box center [547, 390] width 138 height 19
paste input "9388689"
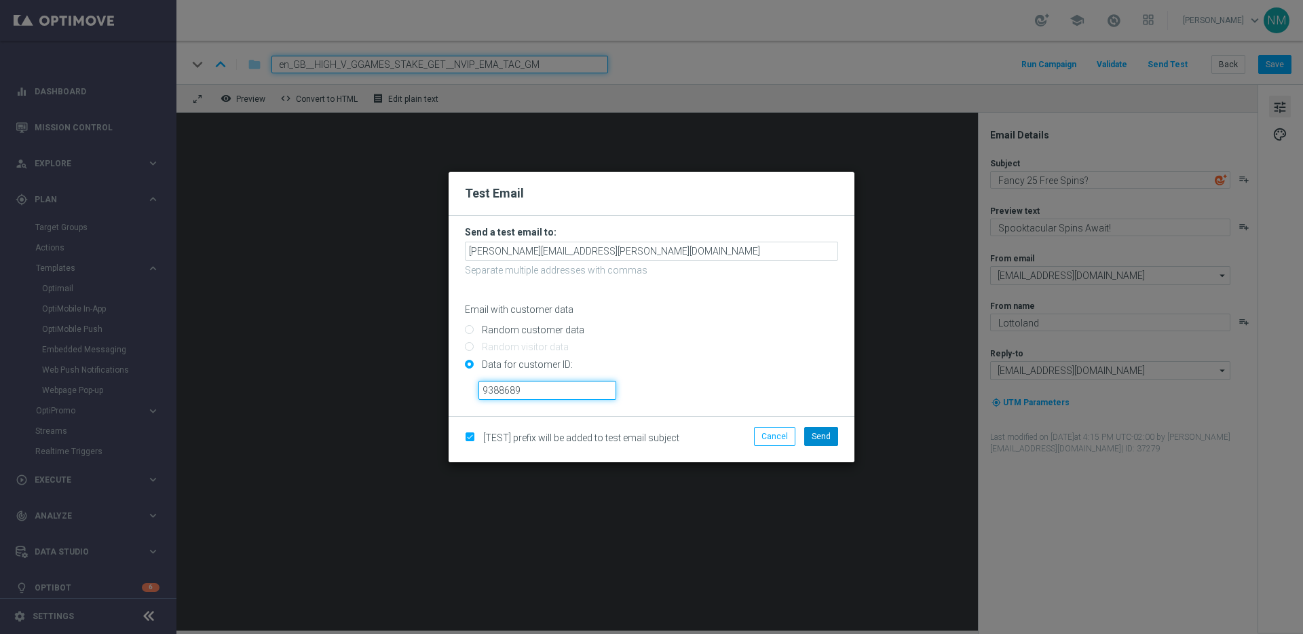
type input "9388689"
click at [830, 432] on button "Send" at bounding box center [821, 436] width 34 height 19
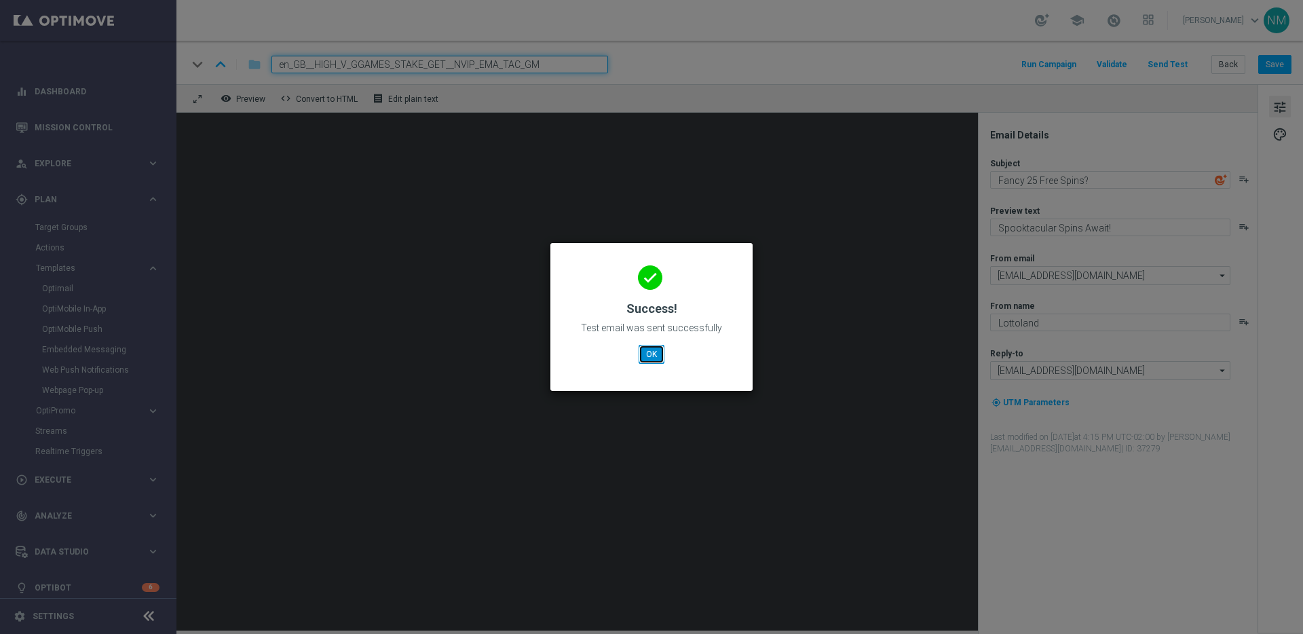
click at [642, 349] on button "OK" at bounding box center [652, 354] width 26 height 19
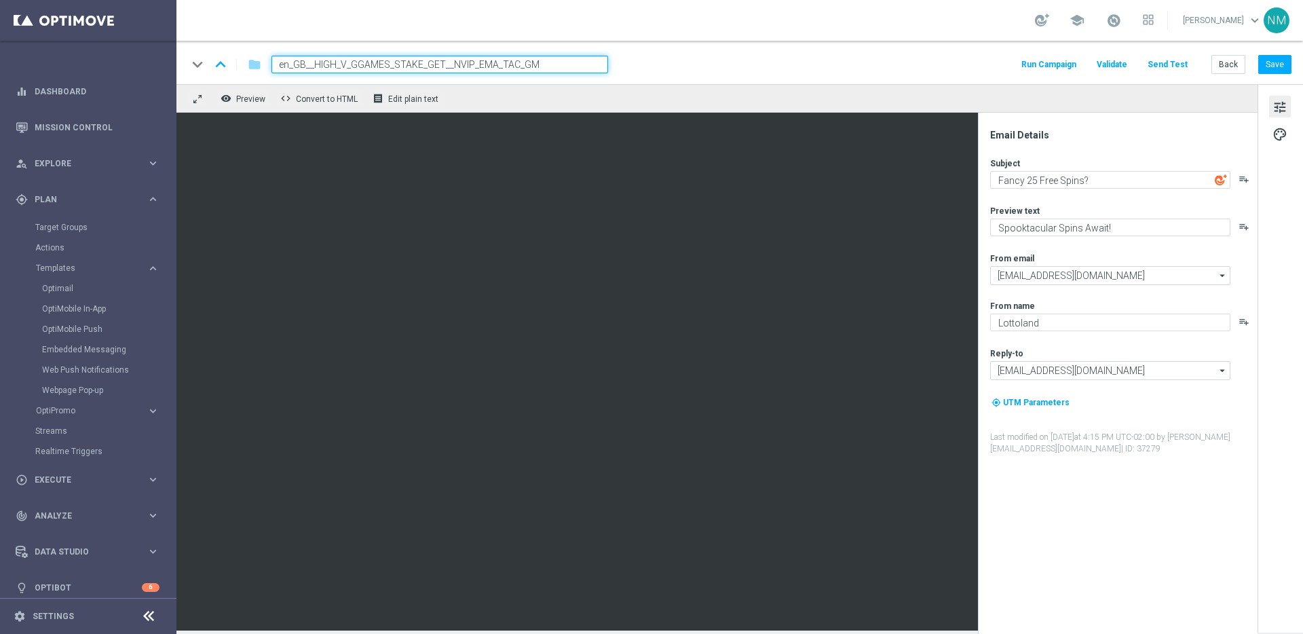
click at [1175, 58] on button "Send Test" at bounding box center [1168, 65] width 44 height 18
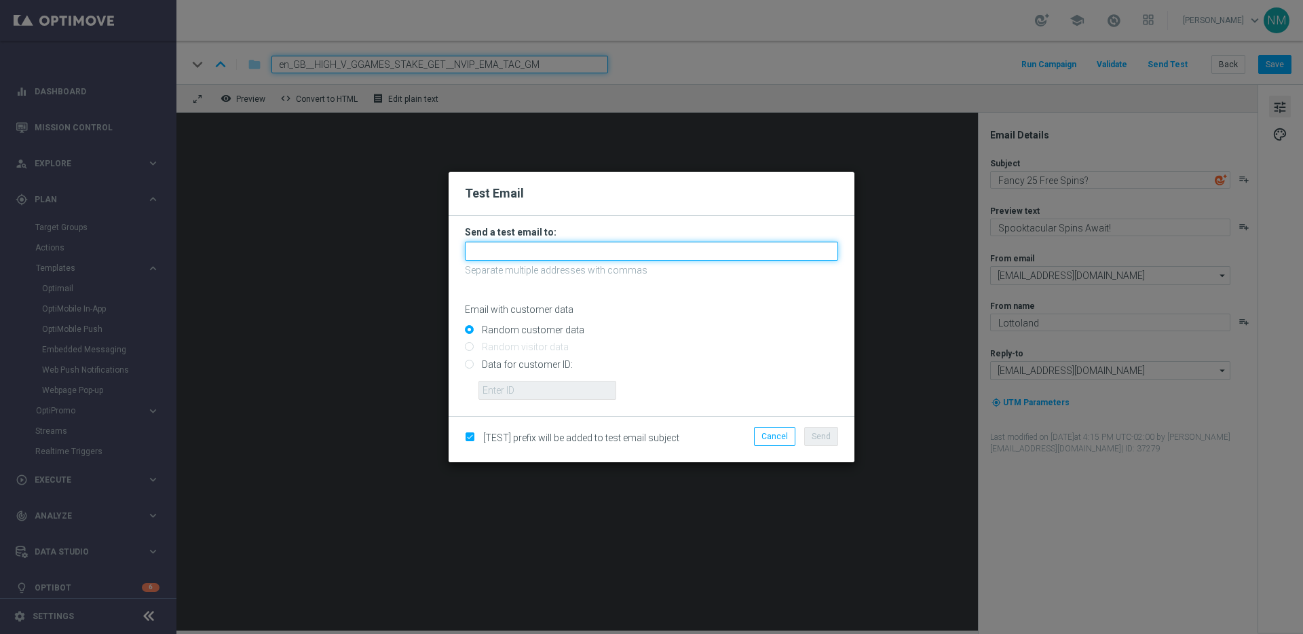
click at [660, 247] on input "text" at bounding box center [651, 251] width 373 height 19
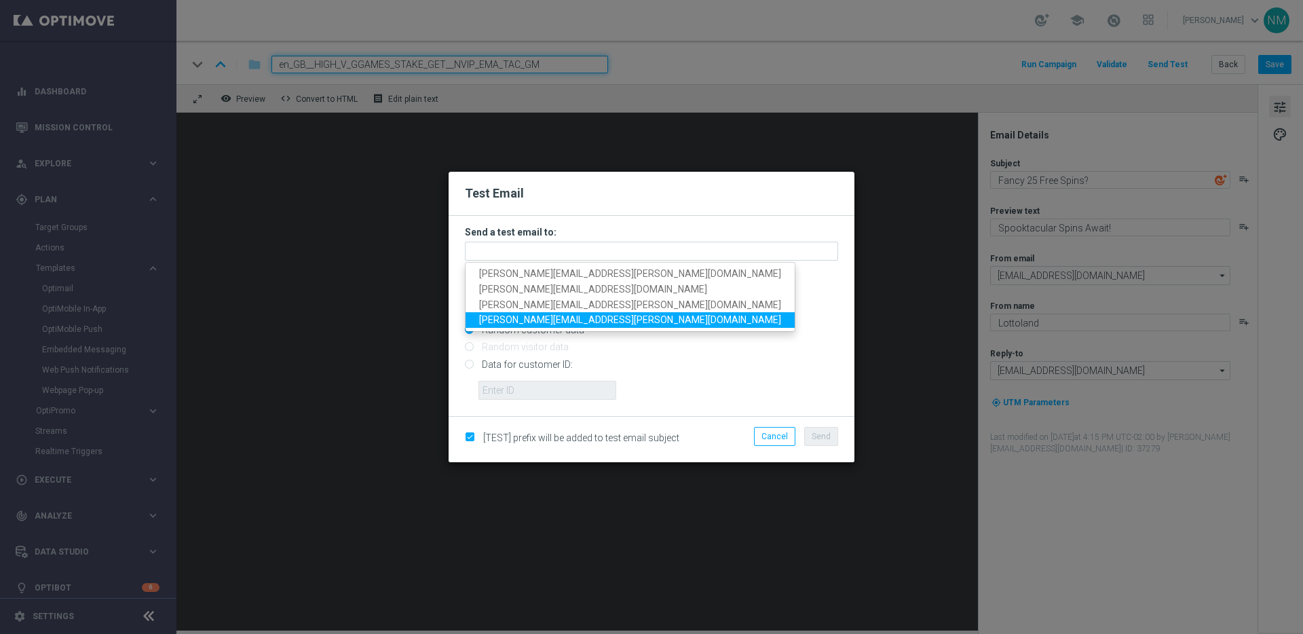
click at [487, 321] on span "james.parr@lottoland.com" at bounding box center [630, 319] width 302 height 11
type input "james.parr@lottoland.com"
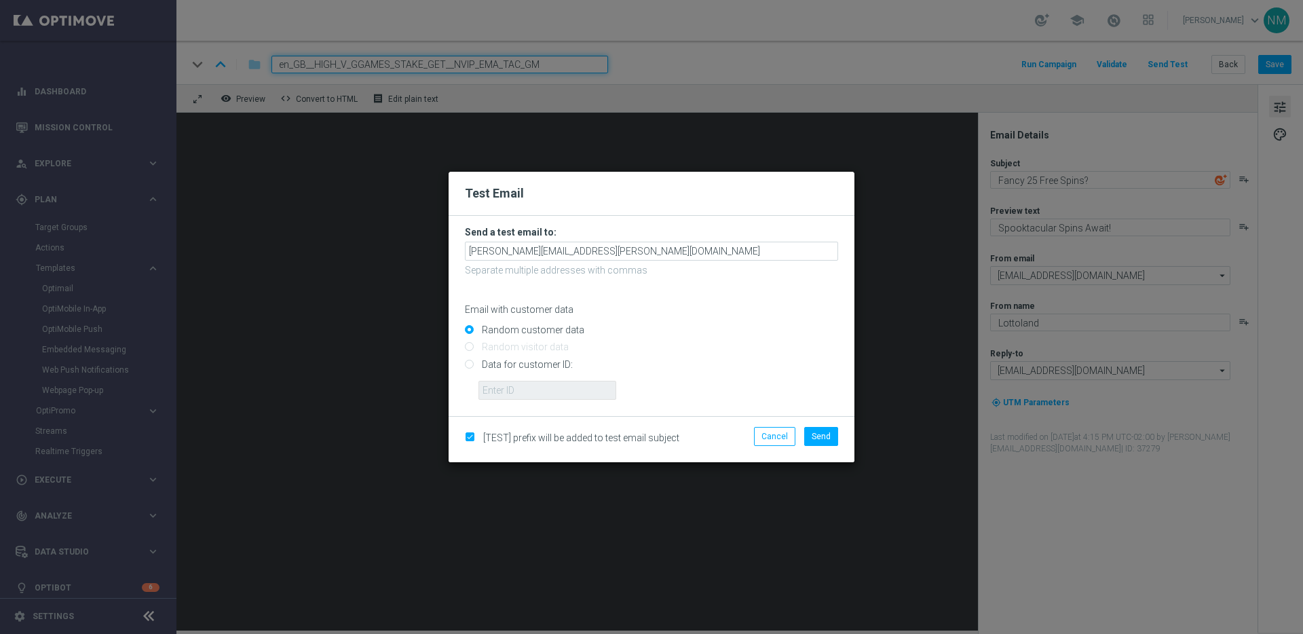
click at [482, 372] on input "Data for customer ID:" at bounding box center [651, 369] width 373 height 19
radio input "true"
click at [496, 386] on input "text" at bounding box center [547, 390] width 138 height 19
click at [593, 392] on input "text" at bounding box center [547, 390] width 138 height 19
paste input "223901476"
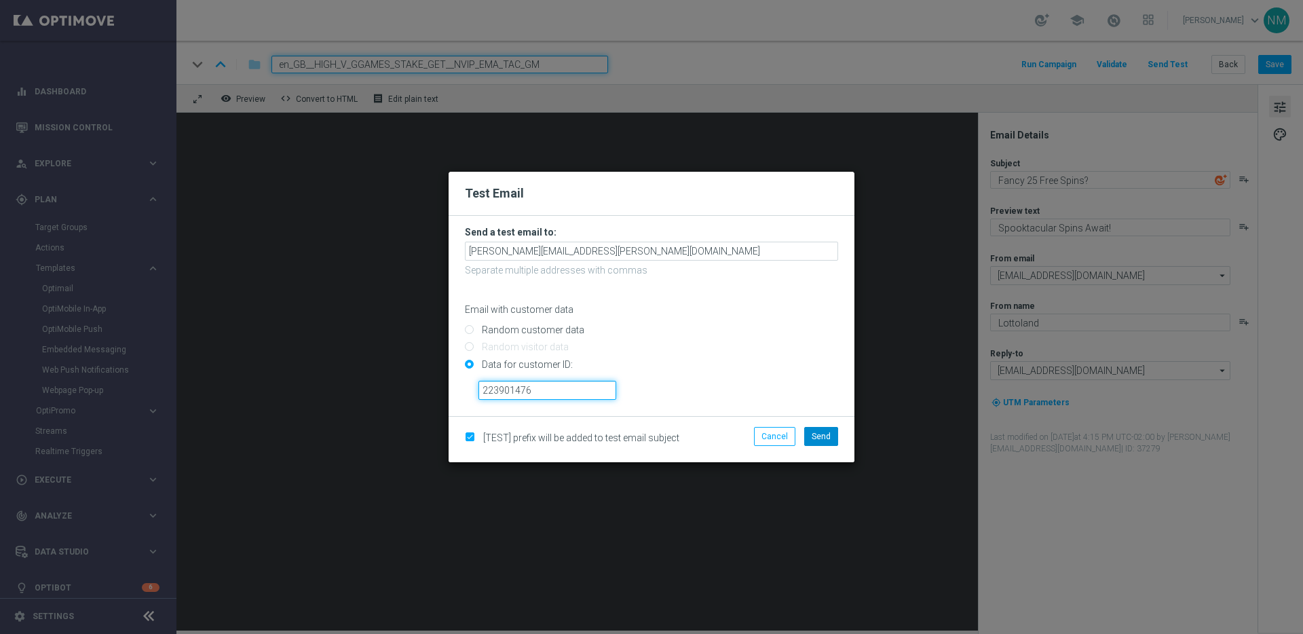
type input "223901476"
click at [814, 435] on span "Send" at bounding box center [821, 437] width 19 height 10
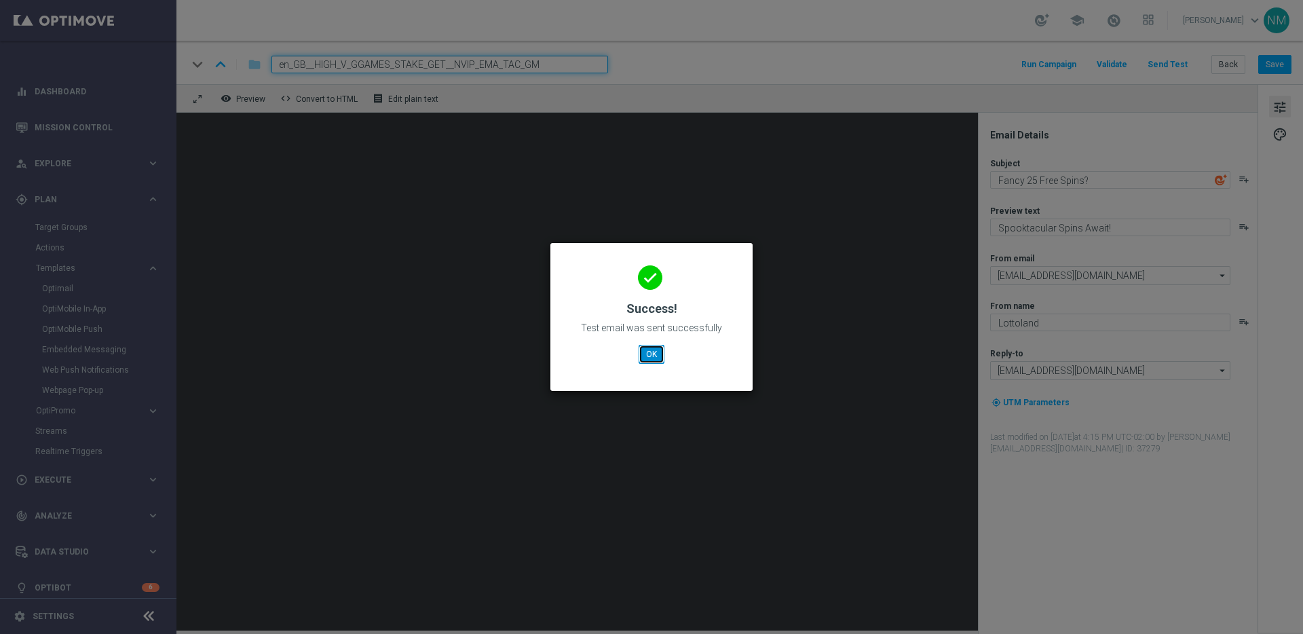
click at [655, 350] on button "OK" at bounding box center [652, 354] width 26 height 19
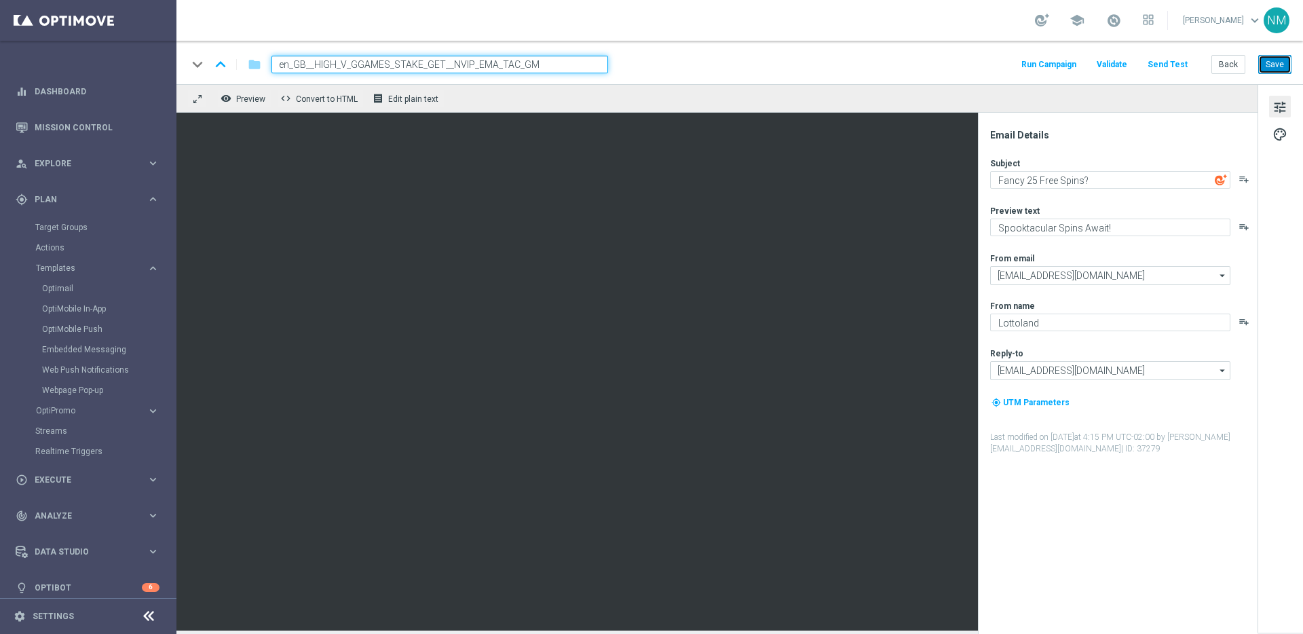
click at [1267, 65] on button "Save" at bounding box center [1274, 64] width 33 height 19
click at [62, 285] on link "Optimail" at bounding box center [91, 288] width 99 height 11
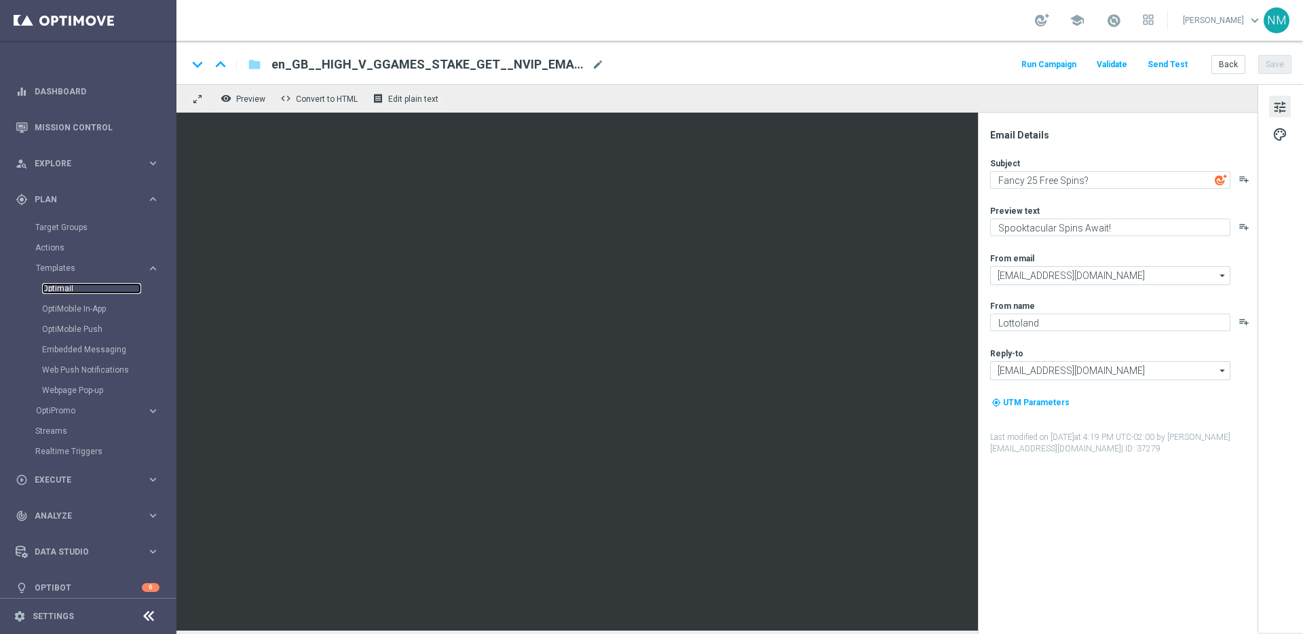
click at [56, 286] on link "Optimail" at bounding box center [91, 288] width 99 height 11
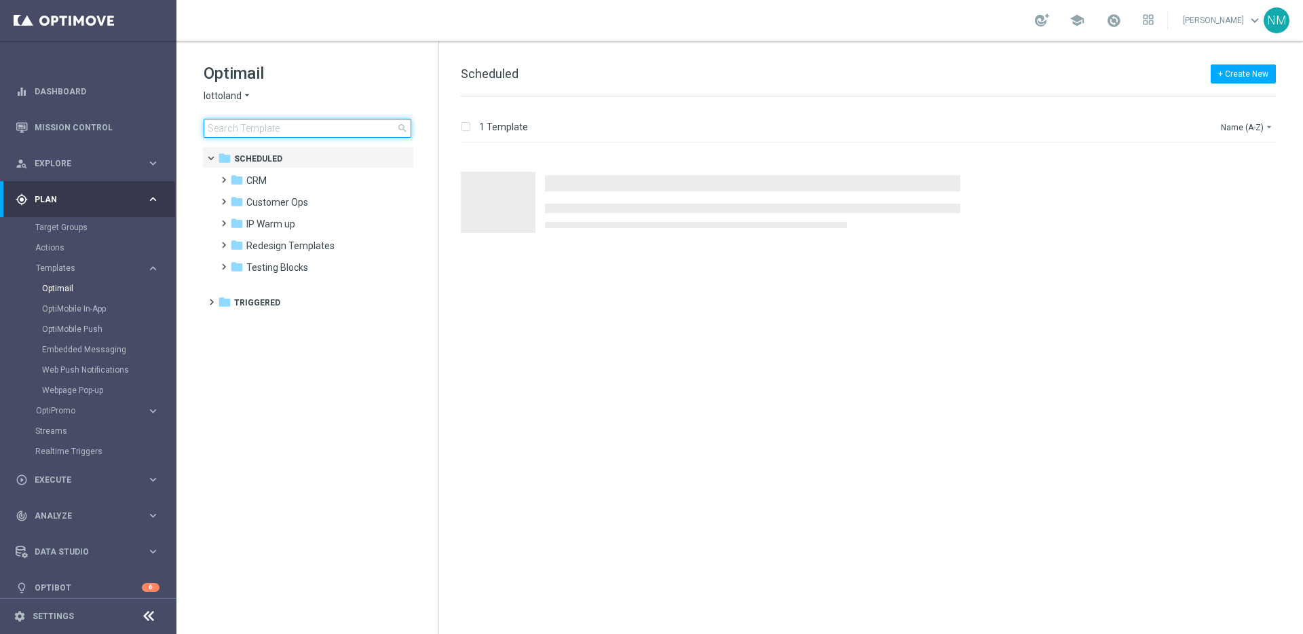
click at [260, 128] on input at bounding box center [308, 128] width 208 height 19
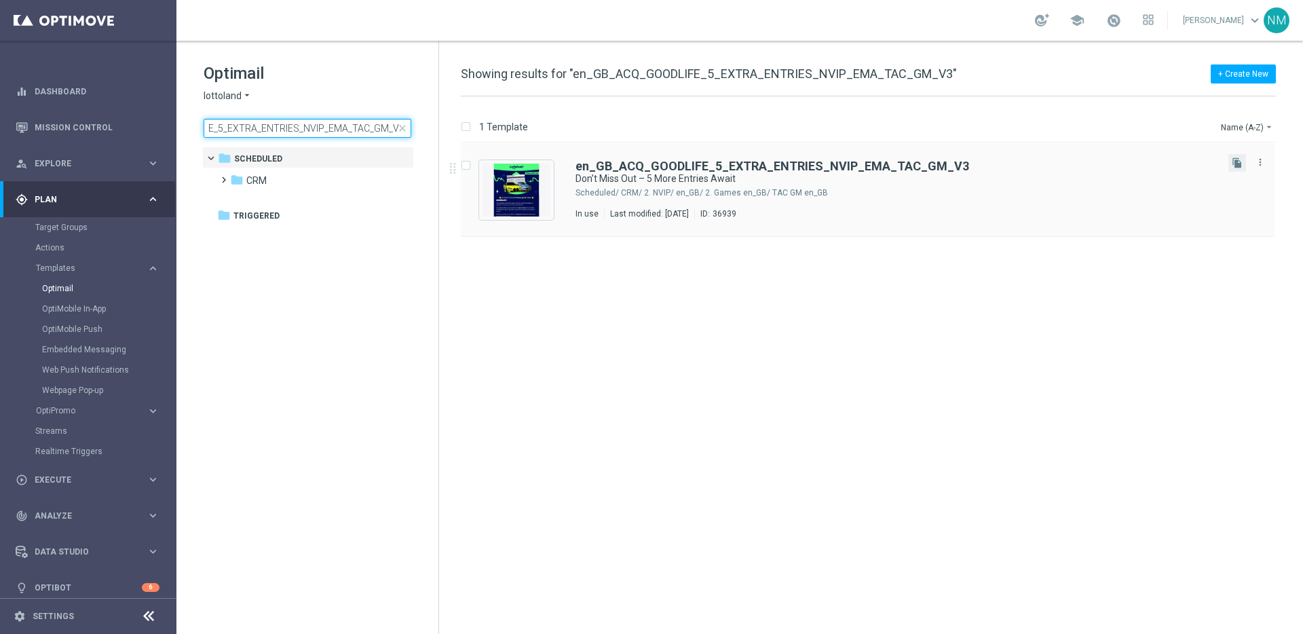
type input "en_GB_ACQ_GOODLIFE_5_EXTRA_ENTRIES_NVIP_EMA_TAC_GM_V3"
click at [1230, 163] on button "file_copy" at bounding box center [1237, 163] width 18 height 18
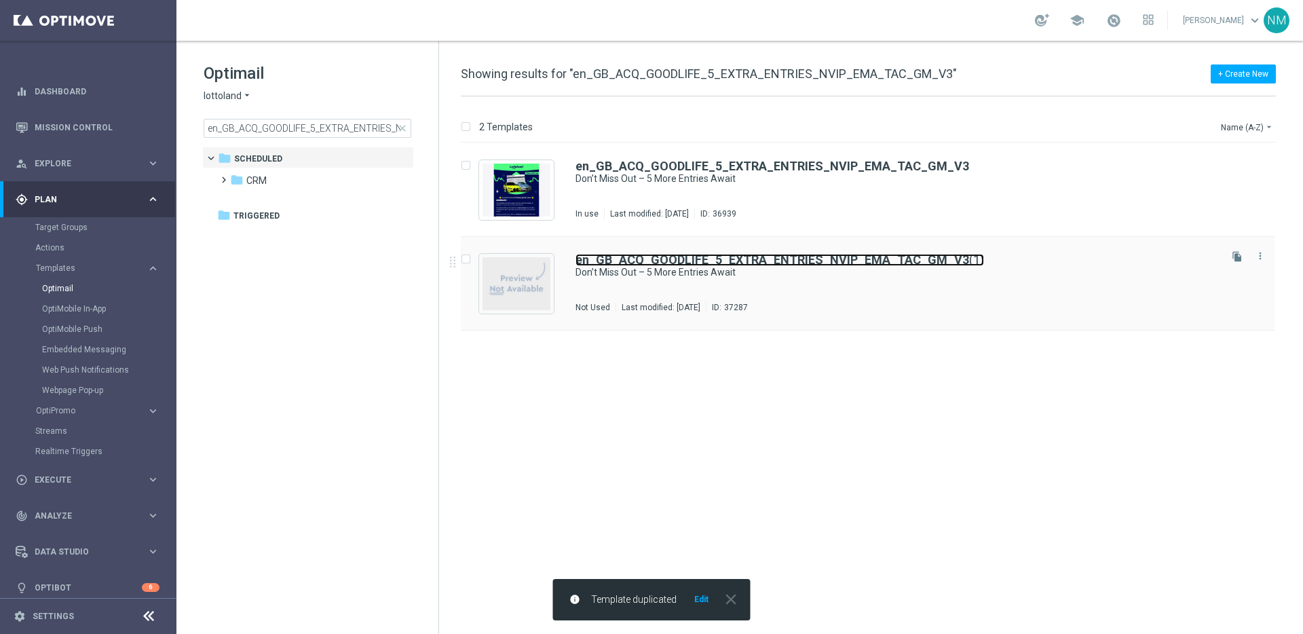
click at [726, 259] on b "en_GB_ACQ_GOODLIFE_5_EXTRA_ENTRIES_NVIP_EMA_TAC_GM_V3" at bounding box center [772, 259] width 394 height 14
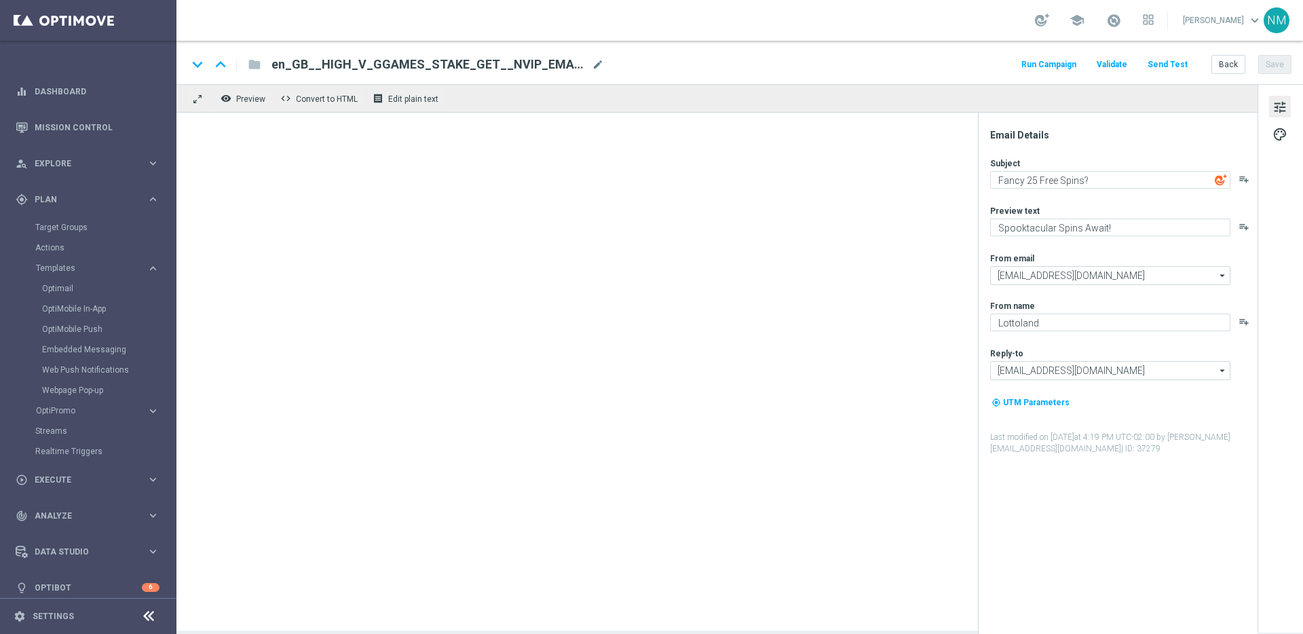
type textarea "Don’t Miss Out – 5 More Entries Await"
type textarea "Secure your extra entries and get even closer to that dream prize"
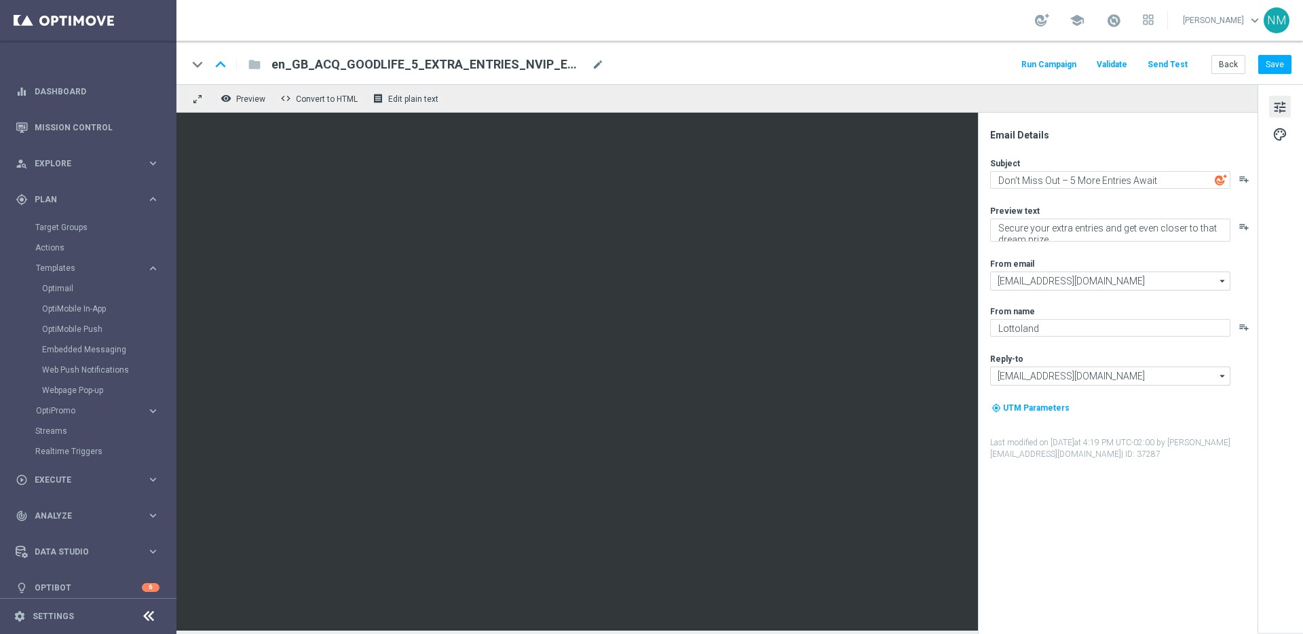
click at [480, 62] on span "en_GB_ACQ_GOODLIFE_5_EXTRA_ENTRIES_NVIP_EMA_TAC_GM_V3(1)" at bounding box center [428, 64] width 315 height 16
click at [480, 62] on input "en_GB_ACQ_GOODLIFE_5_EXTRA_ENTRIES_NVIP_EMA_TAC_GM_V3(1)" at bounding box center [439, 65] width 337 height 18
paste input "REBRANDED_NVIP_EMA_TAC_GM_50FS_5ENTR"
type input "en_GB_ACQ_GOODLIFE_REBRANDED_NVIP_EMA_TAC_GM_50FS_5ENTR"
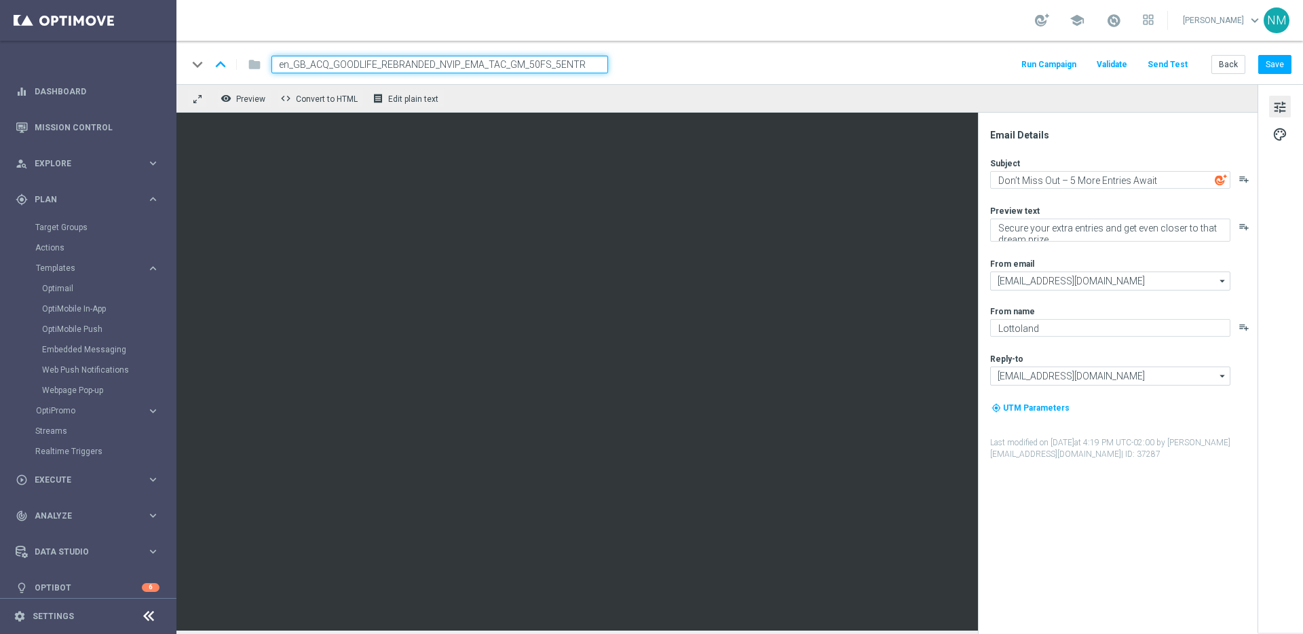
click at [770, 67] on div "keyboard_arrow_down keyboard_arrow_up folder en_GB_ACQ_GOODLIFE_REBRANDED_NVIP_…" at bounding box center [739, 65] width 1104 height 18
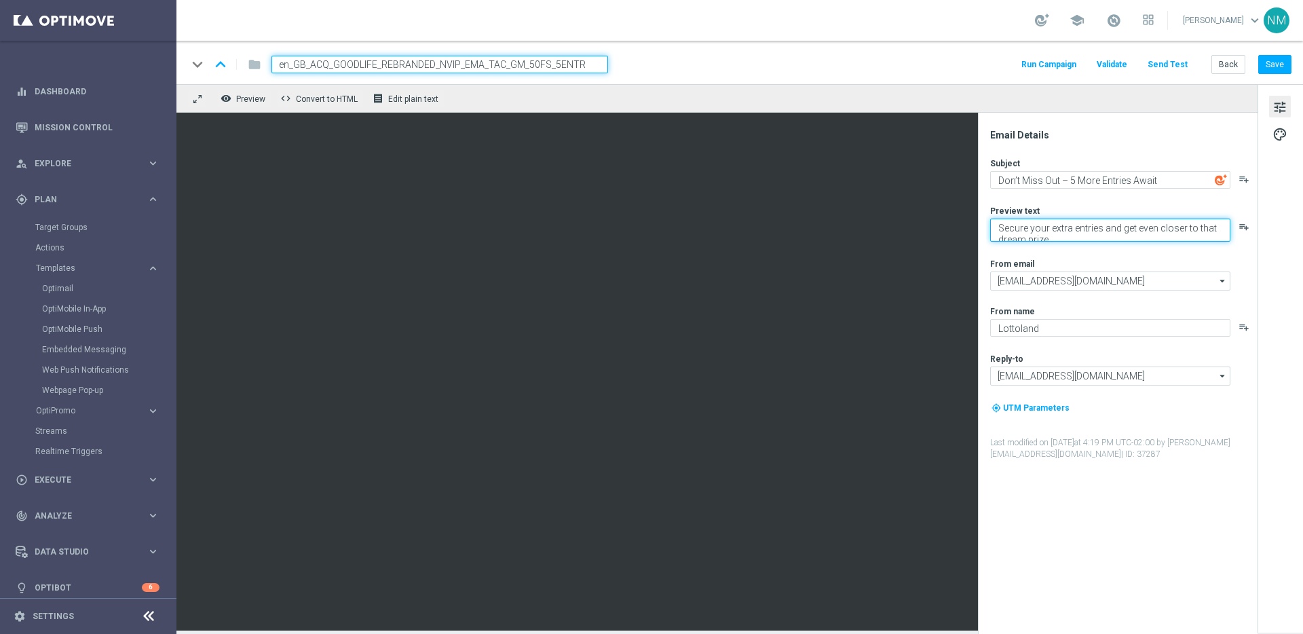
click at [1067, 223] on textarea "Secure your extra entries and get even closer to that dream prize" at bounding box center [1110, 230] width 240 height 23
click at [1065, 229] on textarea "Secure your extra entries and get even closer to that dream prize" at bounding box center [1110, 230] width 240 height 23
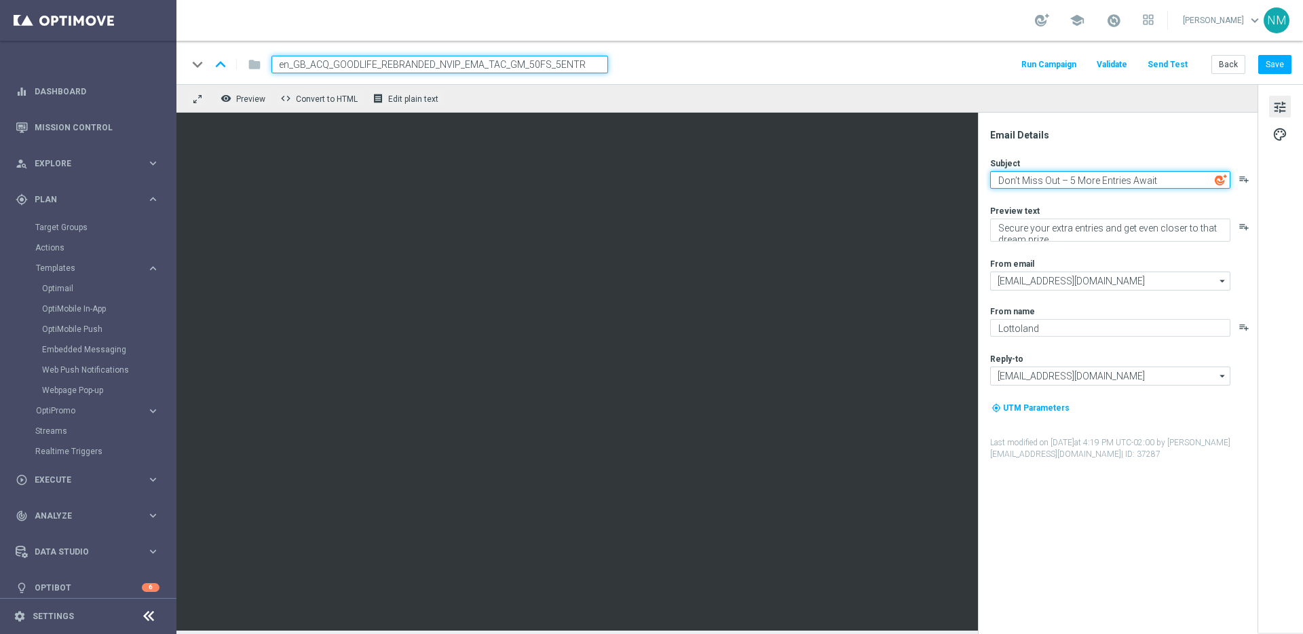
click at [1074, 176] on textarea "Don’t Miss Out – 5 More Entries Await" at bounding box center [1110, 180] width 240 height 18
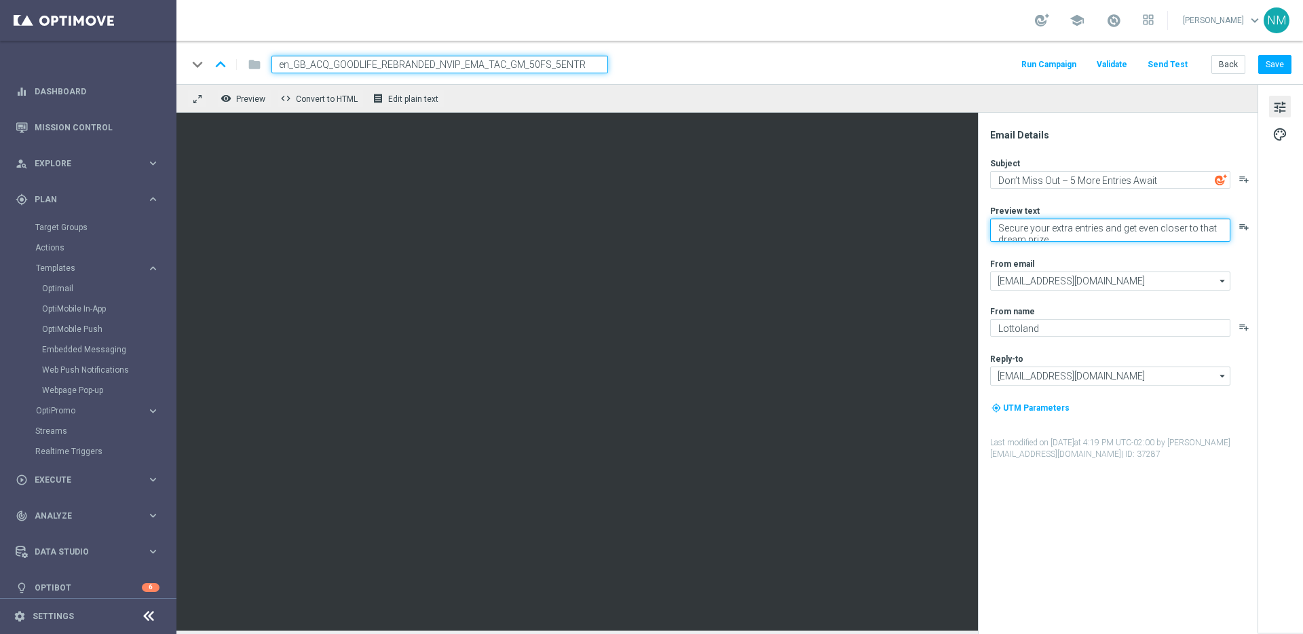
click at [1046, 238] on textarea "Secure your extra entries and get even closer to that dream prize" at bounding box center [1110, 230] width 240 height 23
drag, startPoint x: 1053, startPoint y: 238, endPoint x: 1196, endPoint y: 227, distance: 143.6
click at [1196, 227] on textarea "Secure your extra entries and get even closer to that dream prize" at bounding box center [1110, 230] width 240 height 23
type textarea "Secure your extra entries and get even closer to the major prize"
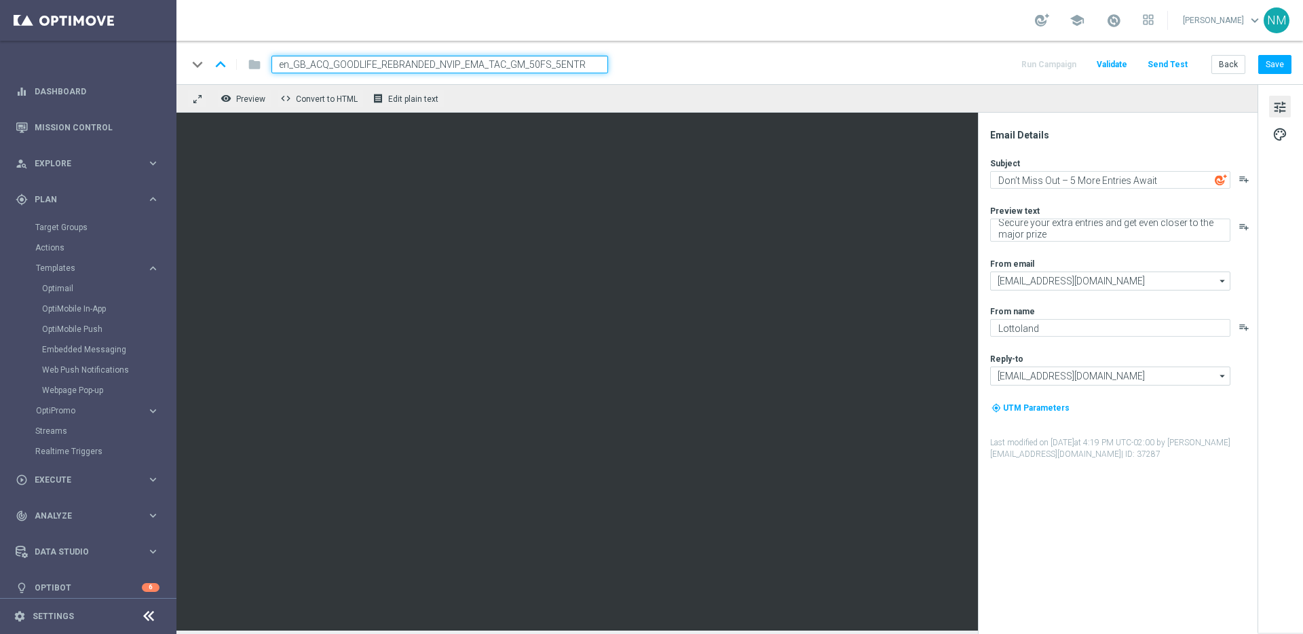
drag, startPoint x: 1127, startPoint y: 418, endPoint x: 953, endPoint y: 387, distance: 177.2
click at [1127, 418] on div "my_location UTM Parameters" at bounding box center [1123, 413] width 266 height 26
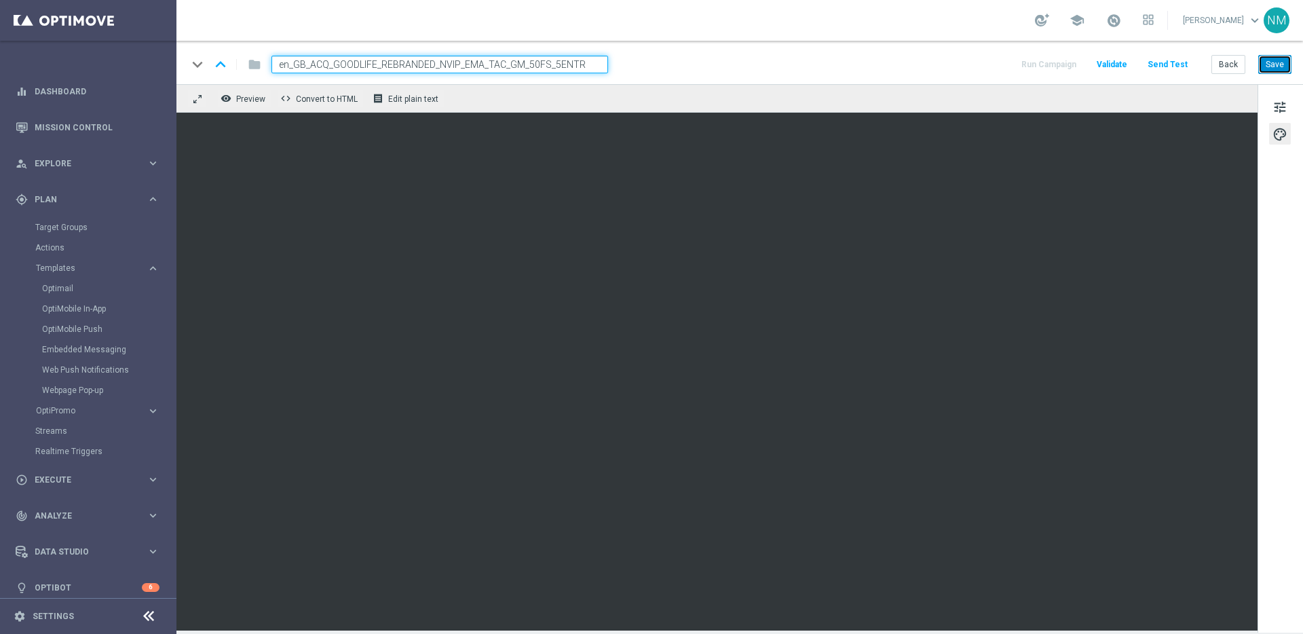
click at [1284, 64] on button "Save" at bounding box center [1274, 64] width 33 height 19
click at [1181, 68] on button "Send Test" at bounding box center [1168, 65] width 44 height 18
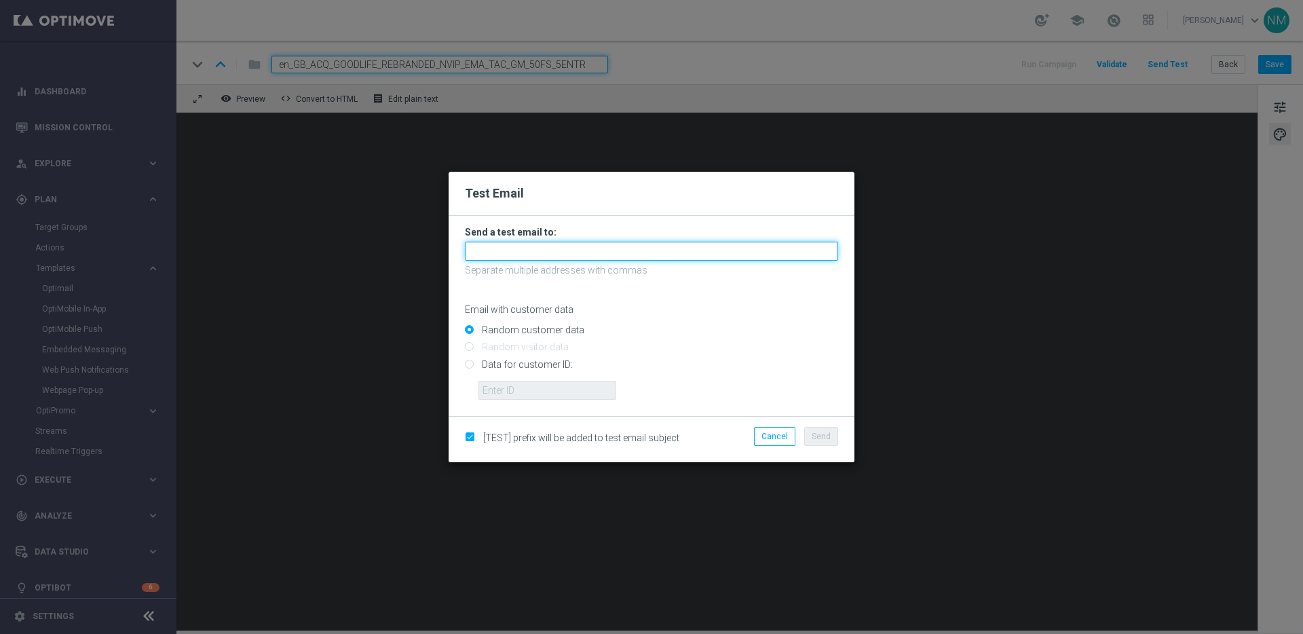
click at [544, 252] on input "text" at bounding box center [651, 251] width 373 height 19
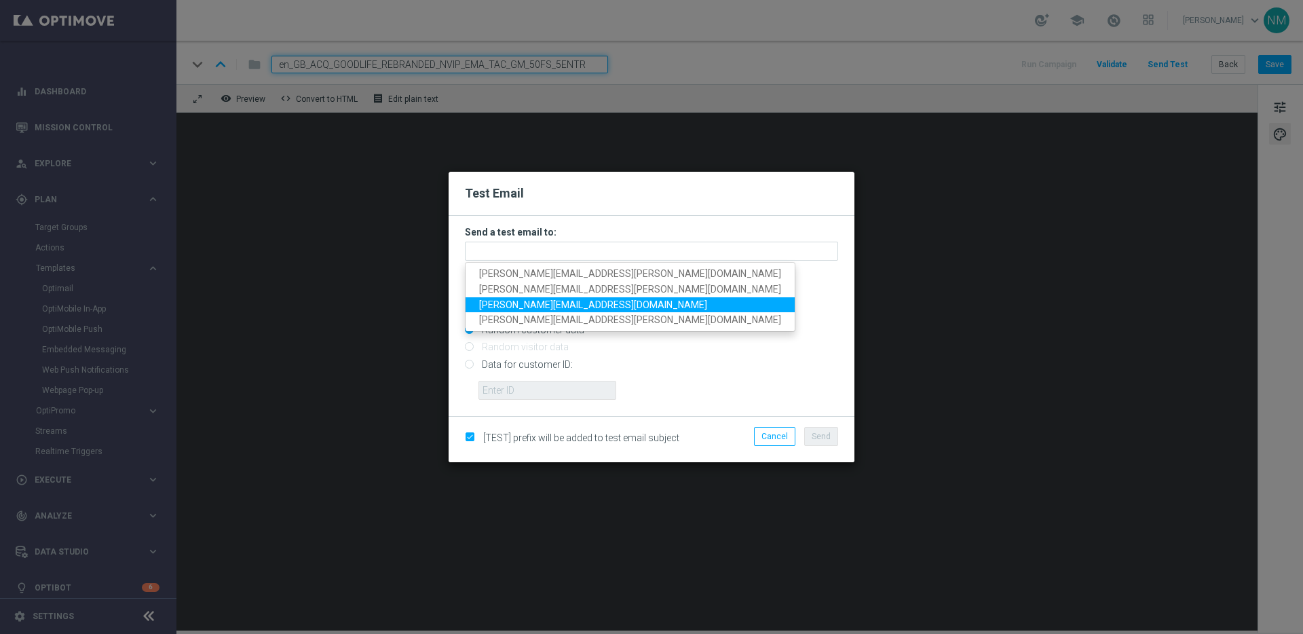
click at [494, 299] on span "nikola.misotova@lottoland.com" at bounding box center [593, 304] width 228 height 11
type input "nikola.misotova@lottoland.com"
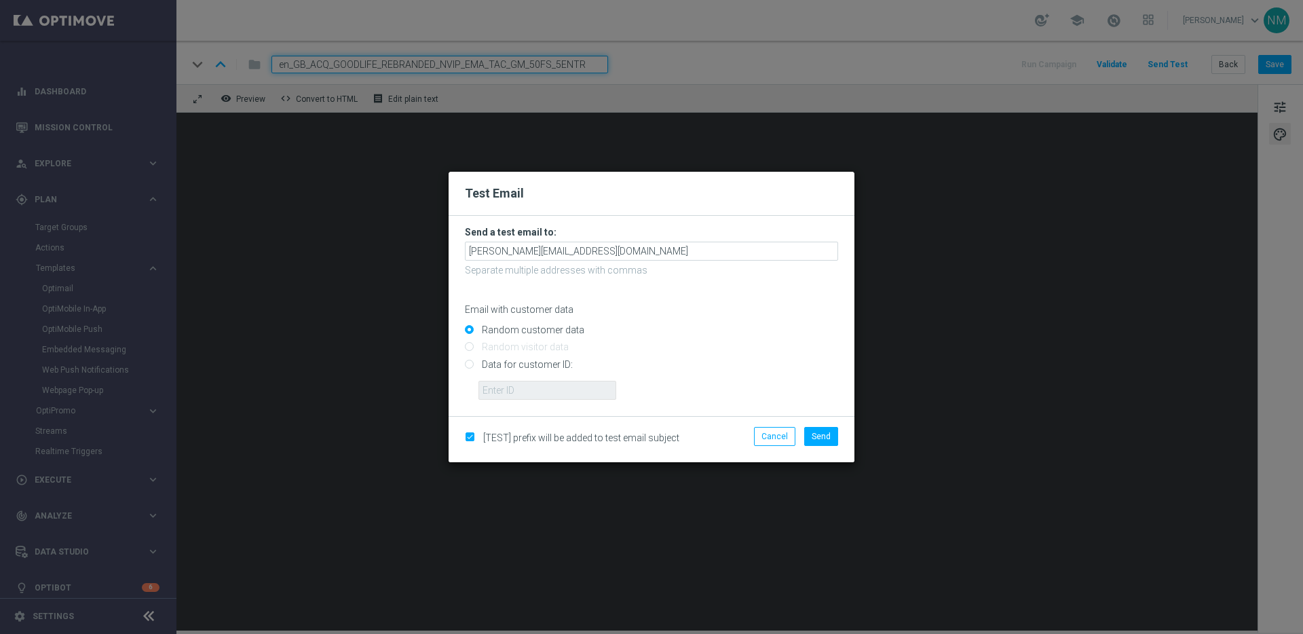
click at [491, 365] on input "Data for customer ID:" at bounding box center [651, 369] width 373 height 19
radio input "true"
click at [559, 390] on input "text" at bounding box center [547, 390] width 138 height 19
click at [681, 328] on input "Random customer data" at bounding box center [651, 335] width 373 height 19
radio input "true"
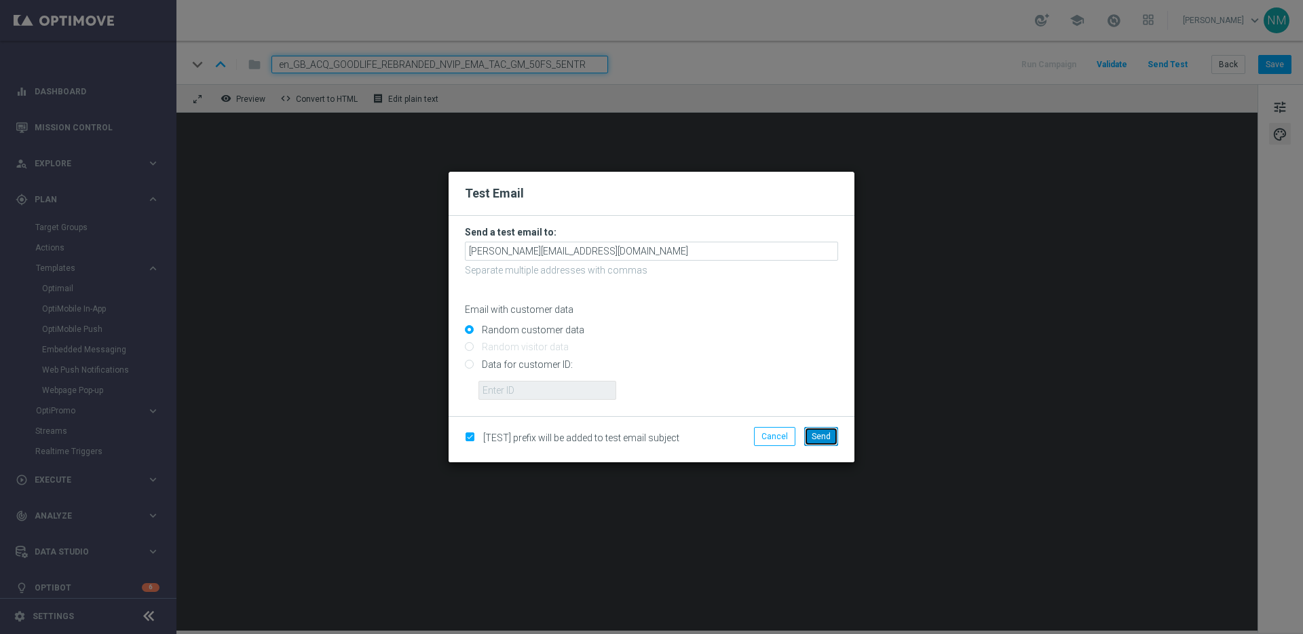
click at [816, 438] on span "Send" at bounding box center [821, 437] width 19 height 10
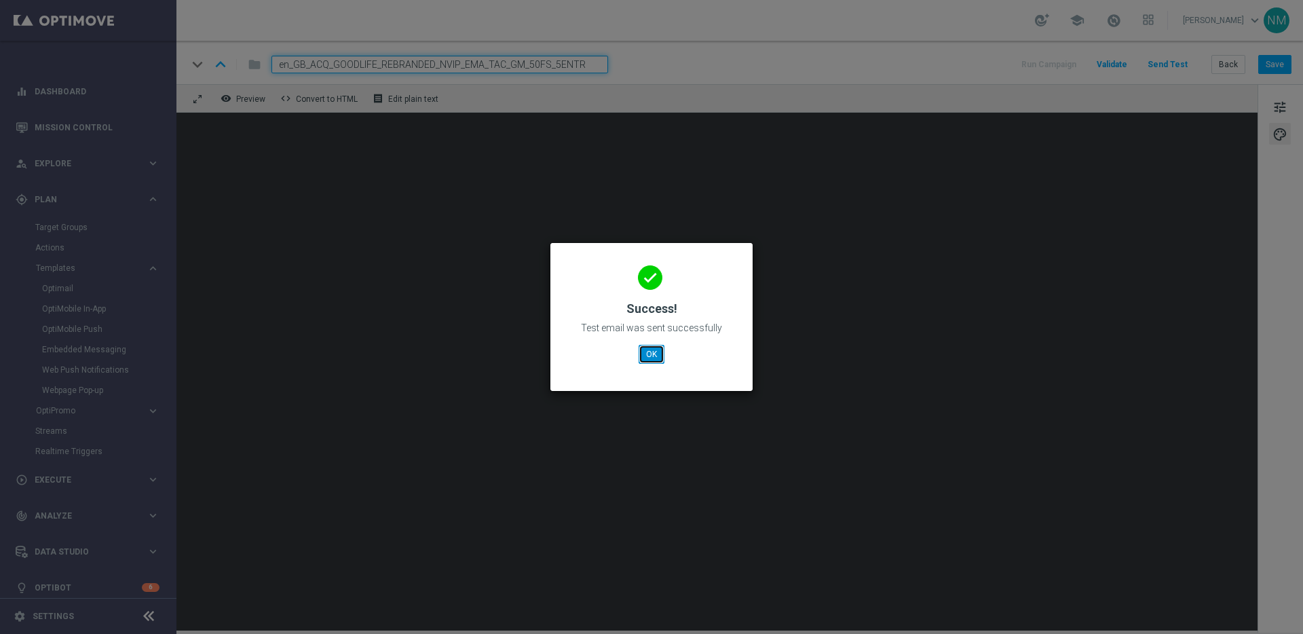
click at [651, 354] on button "OK" at bounding box center [652, 354] width 26 height 19
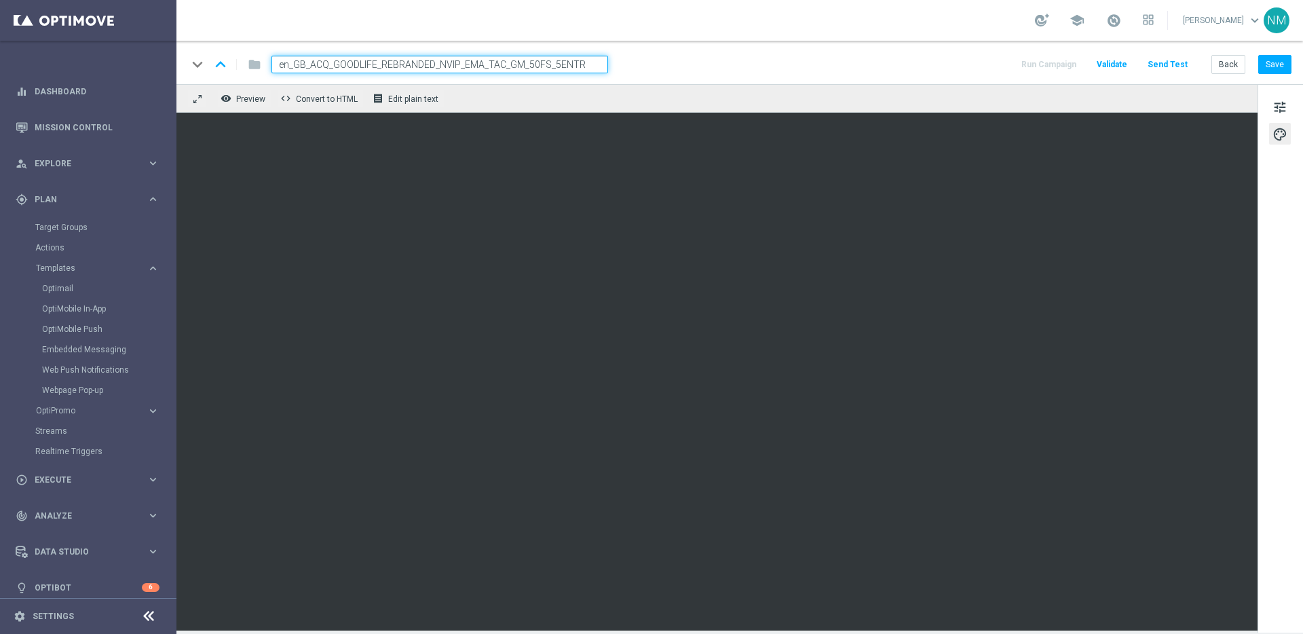
click at [1165, 67] on button "Send Test" at bounding box center [1168, 65] width 44 height 18
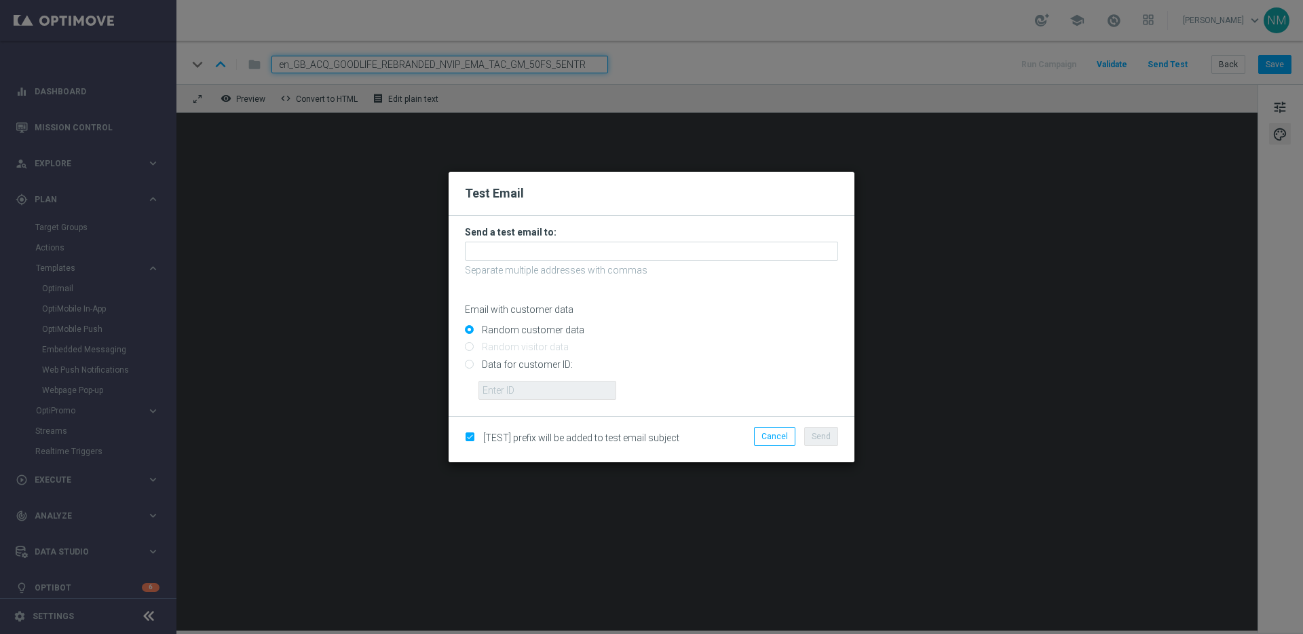
click at [618, 236] on h3 "Send a test email to:" at bounding box center [651, 232] width 373 height 12
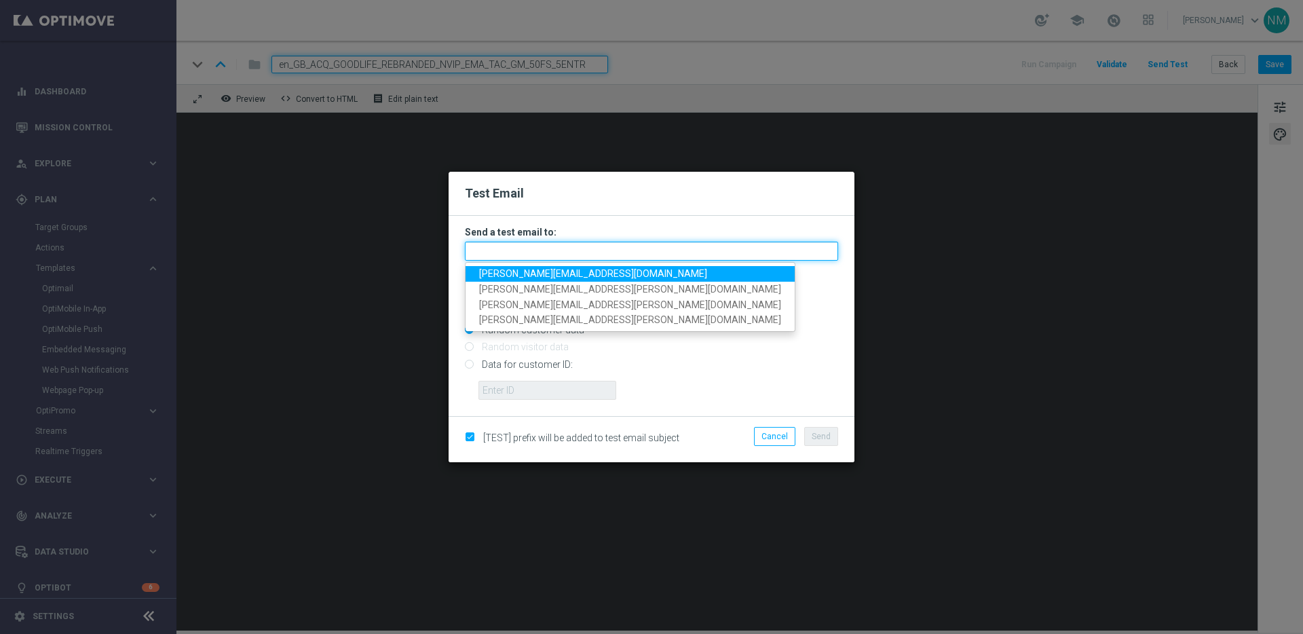
click at [592, 252] on input "text" at bounding box center [651, 251] width 373 height 19
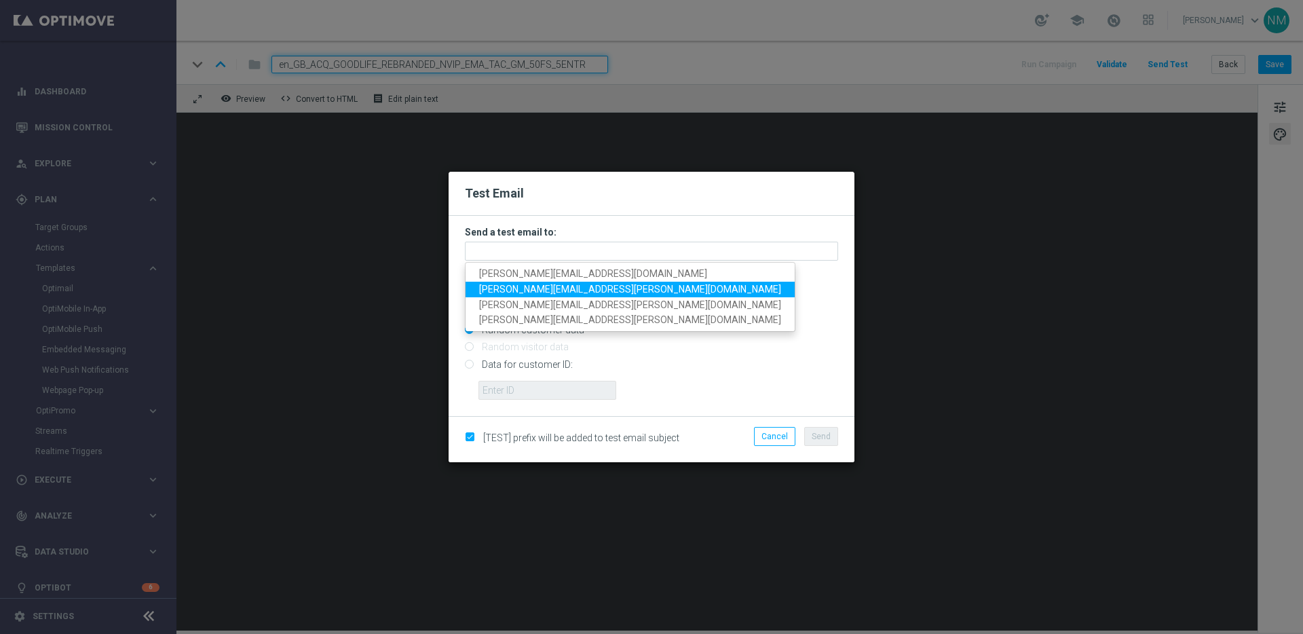
click at [496, 288] on span "ricky.hubbard@lottoland.com" at bounding box center [630, 289] width 302 height 11
type input "ricky.hubbard@lottoland.com"
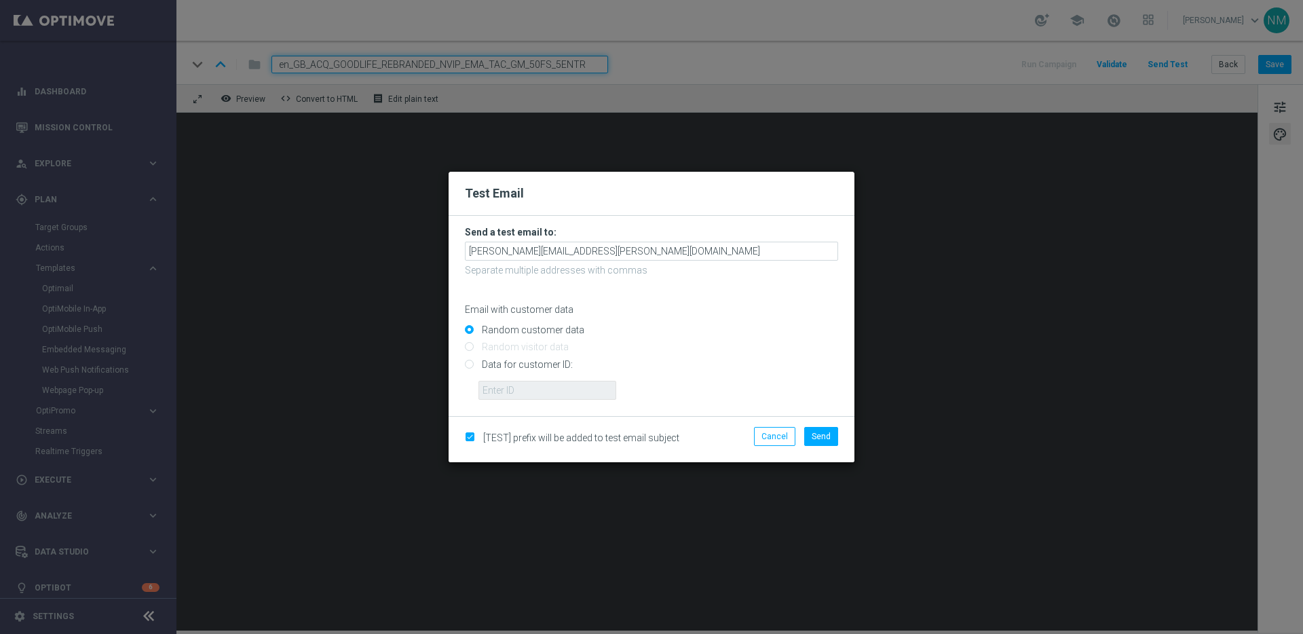
click at [489, 368] on input "Data for customer ID:" at bounding box center [651, 369] width 373 height 19
radio input "true"
click at [527, 328] on input "Random customer data" at bounding box center [651, 335] width 373 height 19
radio input "true"
click at [835, 440] on li "Send" at bounding box center [821, 436] width 41 height 19
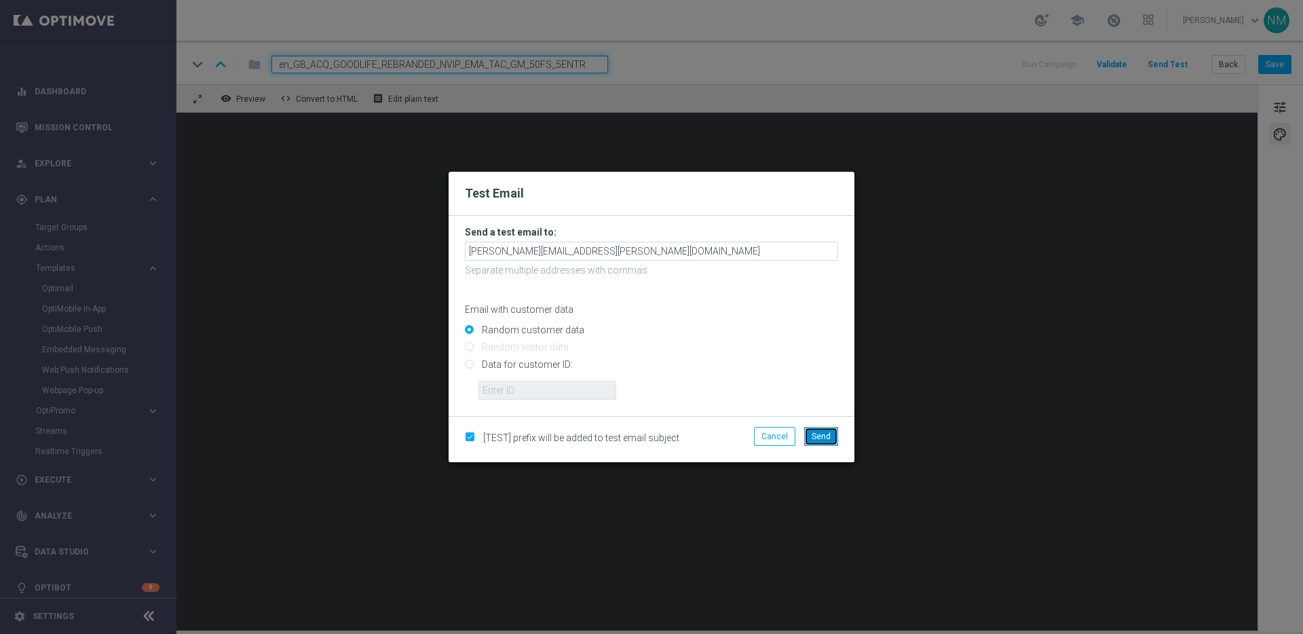
click at [828, 437] on span "Send" at bounding box center [821, 437] width 19 height 10
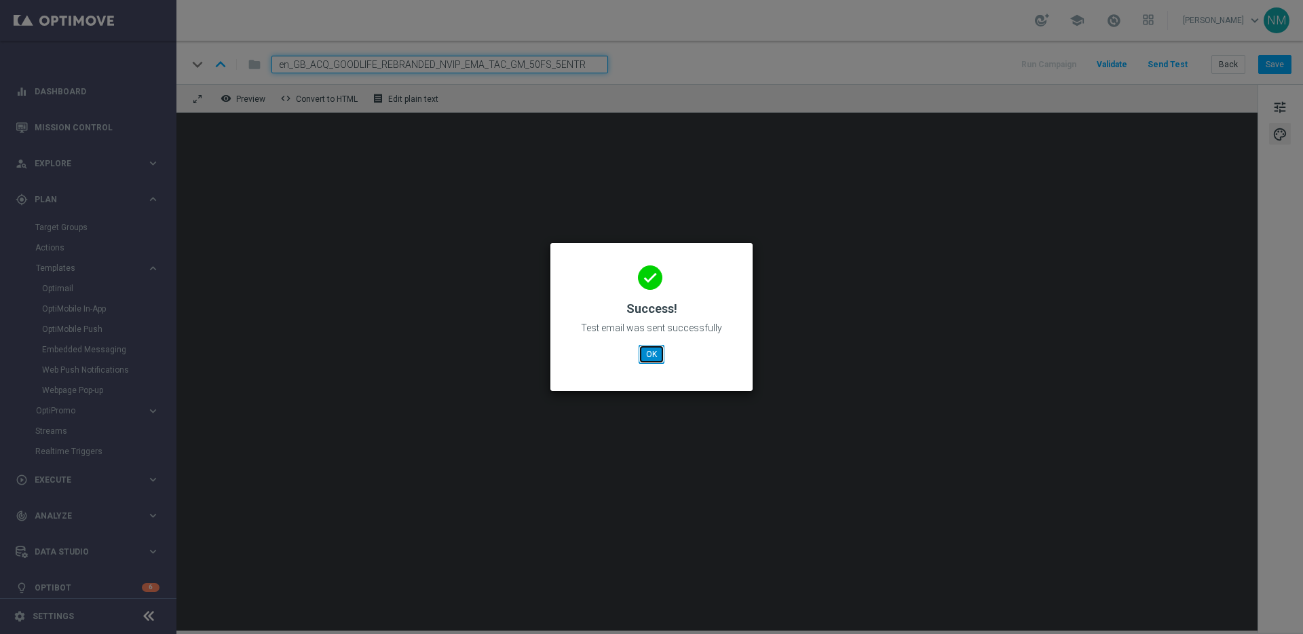
click at [645, 351] on button "OK" at bounding box center [652, 354] width 26 height 19
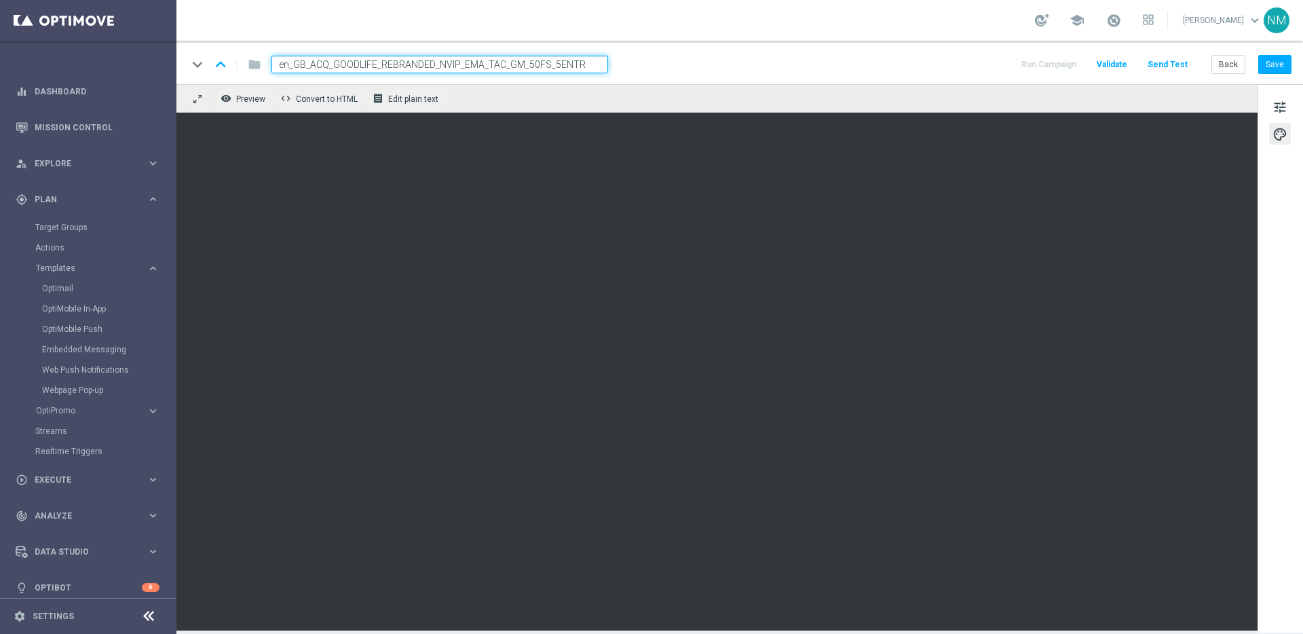
click at [1165, 69] on button "Send Test" at bounding box center [1168, 65] width 44 height 18
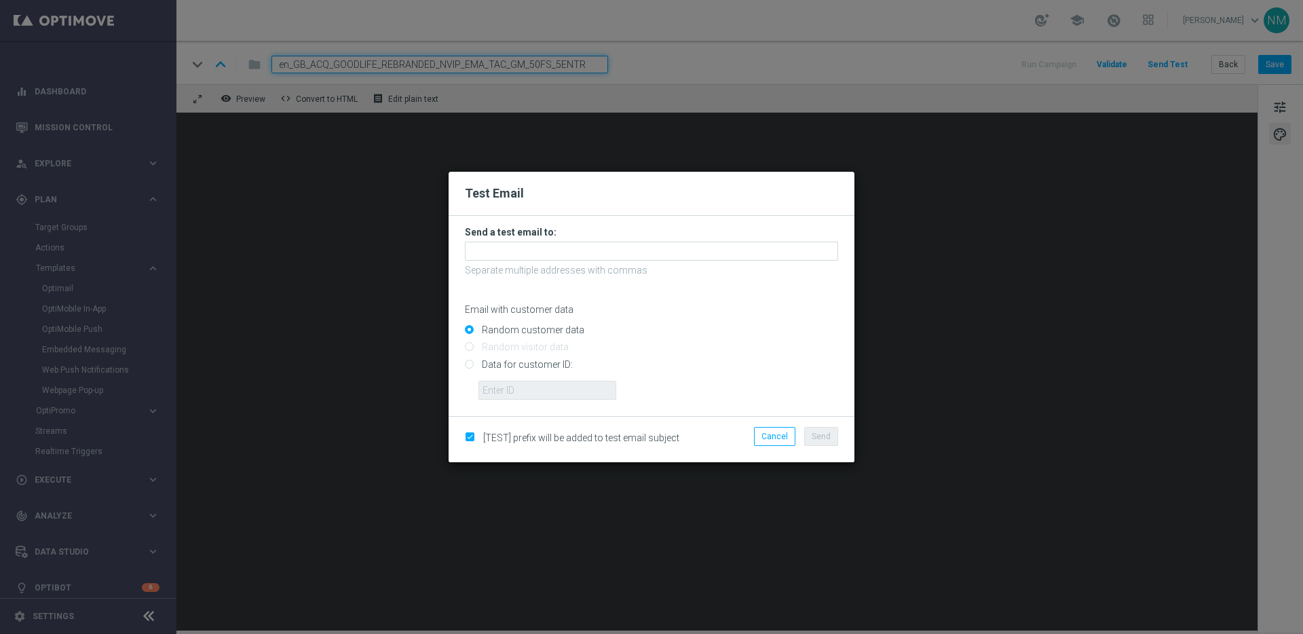
click at [714, 267] on p "Separate multiple addresses with commas" at bounding box center [651, 270] width 373 height 12
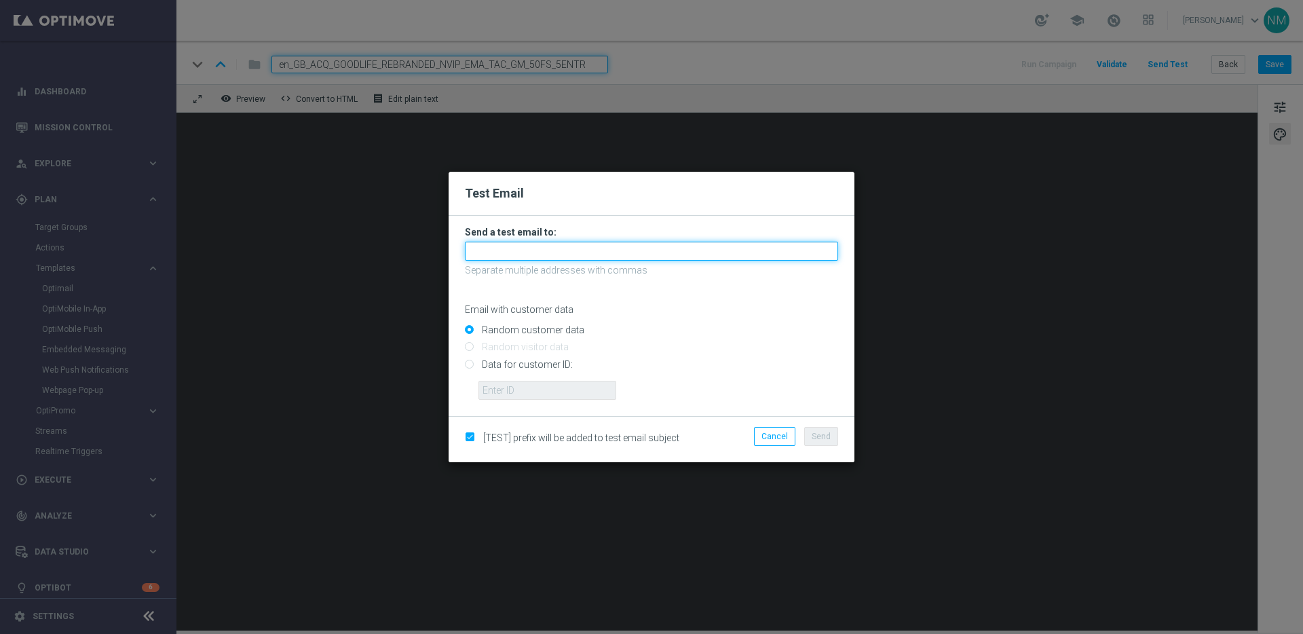
click at [697, 250] on input "text" at bounding box center [651, 251] width 373 height 19
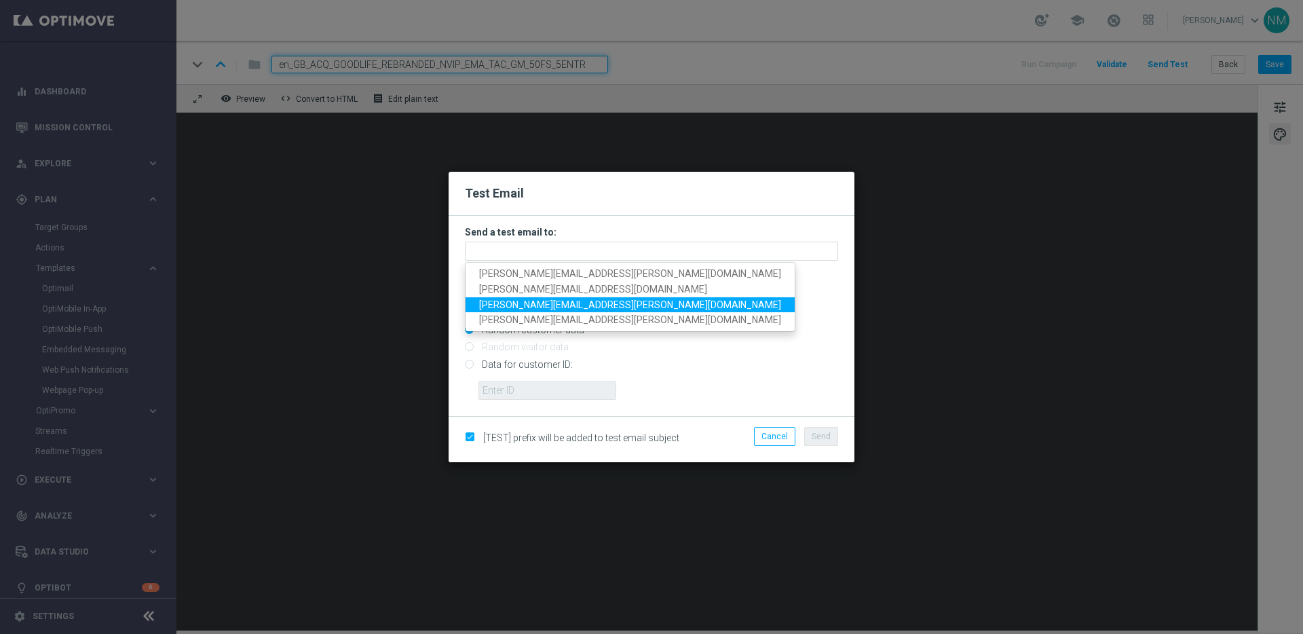
click at [499, 307] on span "james.parr@lottoland.com" at bounding box center [630, 304] width 302 height 11
type input "james.parr@lottoland.com"
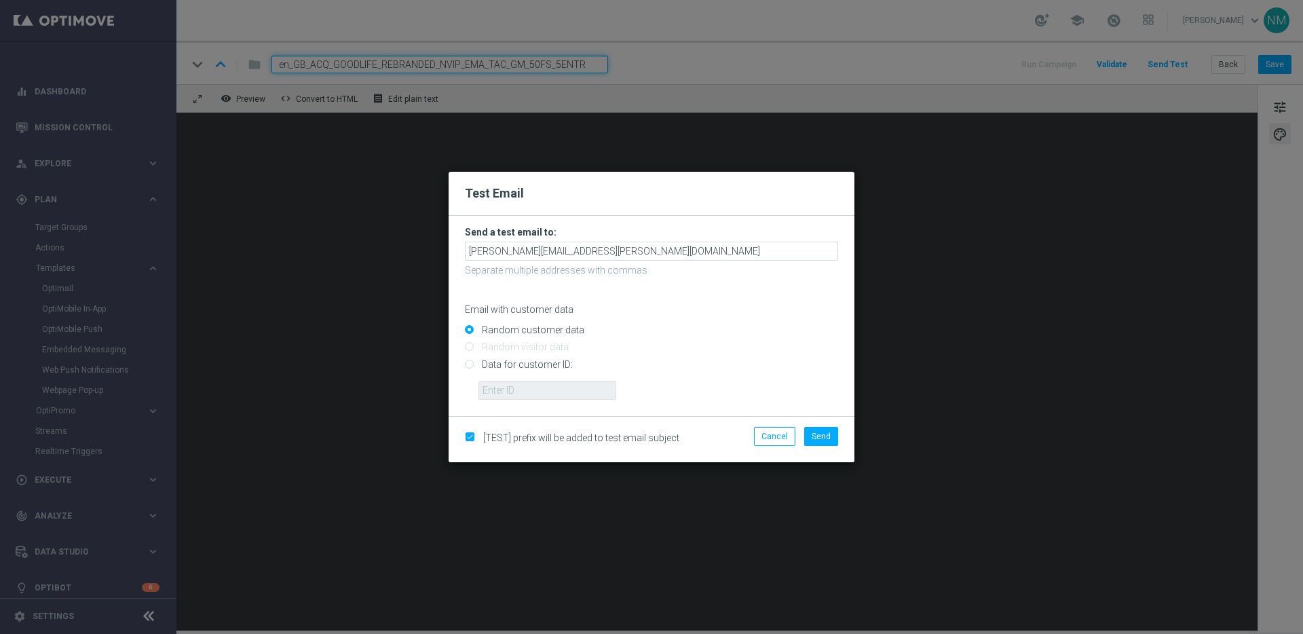
click at [512, 368] on input "Data for customer ID:" at bounding box center [651, 369] width 373 height 19
radio input "true"
click at [537, 335] on input "Random customer data" at bounding box center [651, 335] width 373 height 19
radio input "true"
click at [816, 434] on span "Send" at bounding box center [821, 437] width 19 height 10
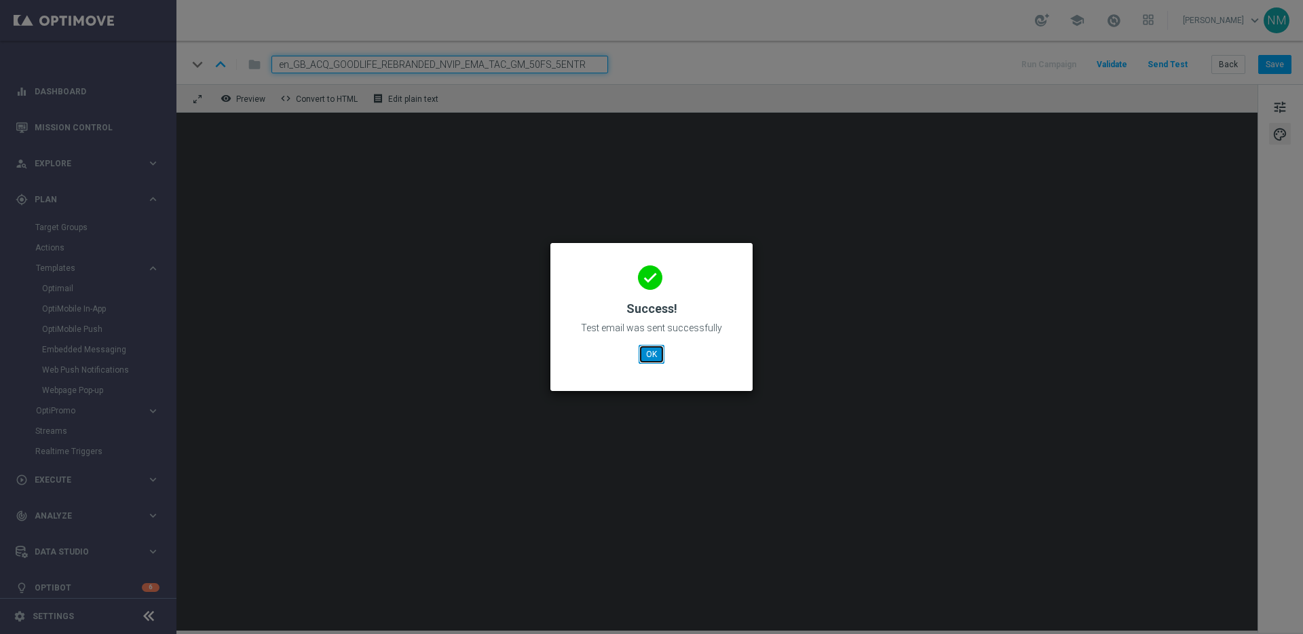
click at [643, 349] on button "OK" at bounding box center [652, 354] width 26 height 19
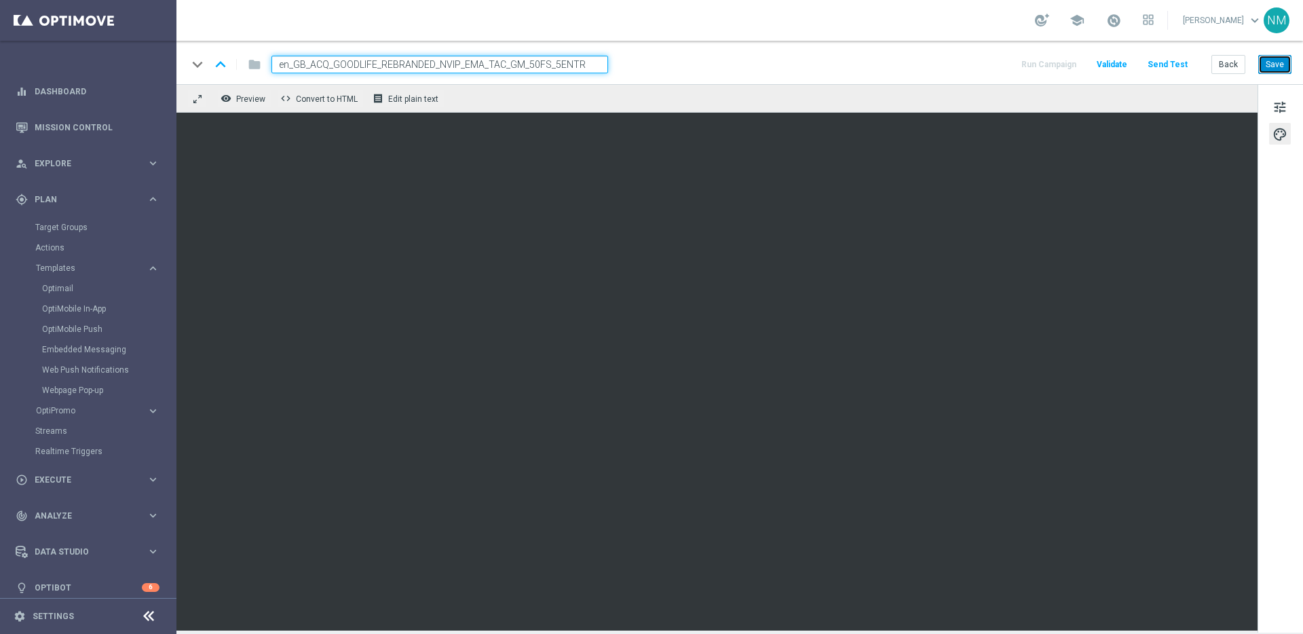
click at [1264, 64] on button "Save" at bounding box center [1274, 64] width 33 height 19
click at [1158, 67] on button "Send Test" at bounding box center [1168, 65] width 44 height 18
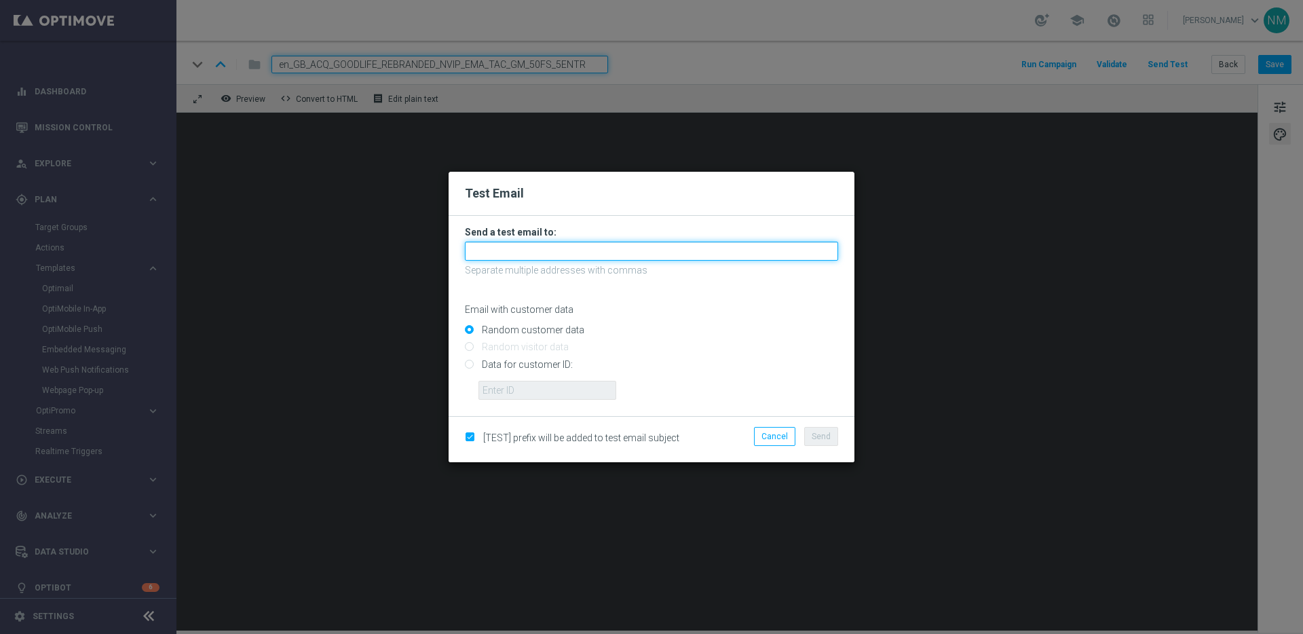
click at [571, 257] on input "text" at bounding box center [651, 251] width 373 height 19
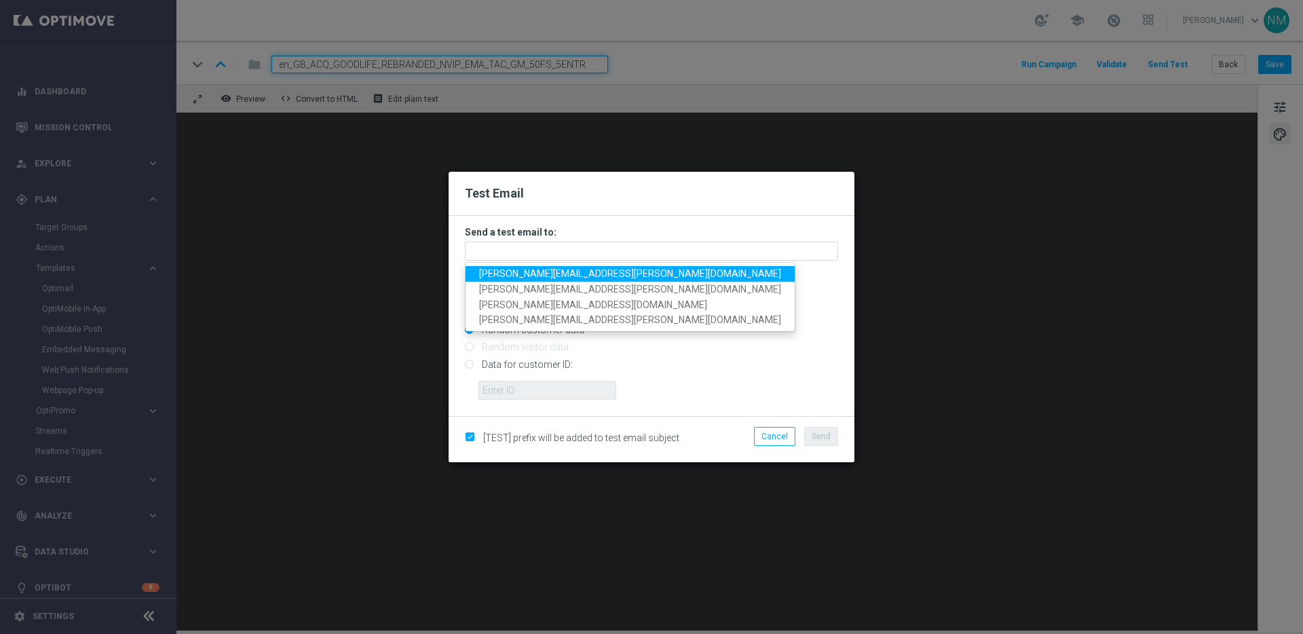
click at [484, 274] on span "james.parr@lottoland.com" at bounding box center [630, 273] width 302 height 11
type input "james.parr@lottoland.com"
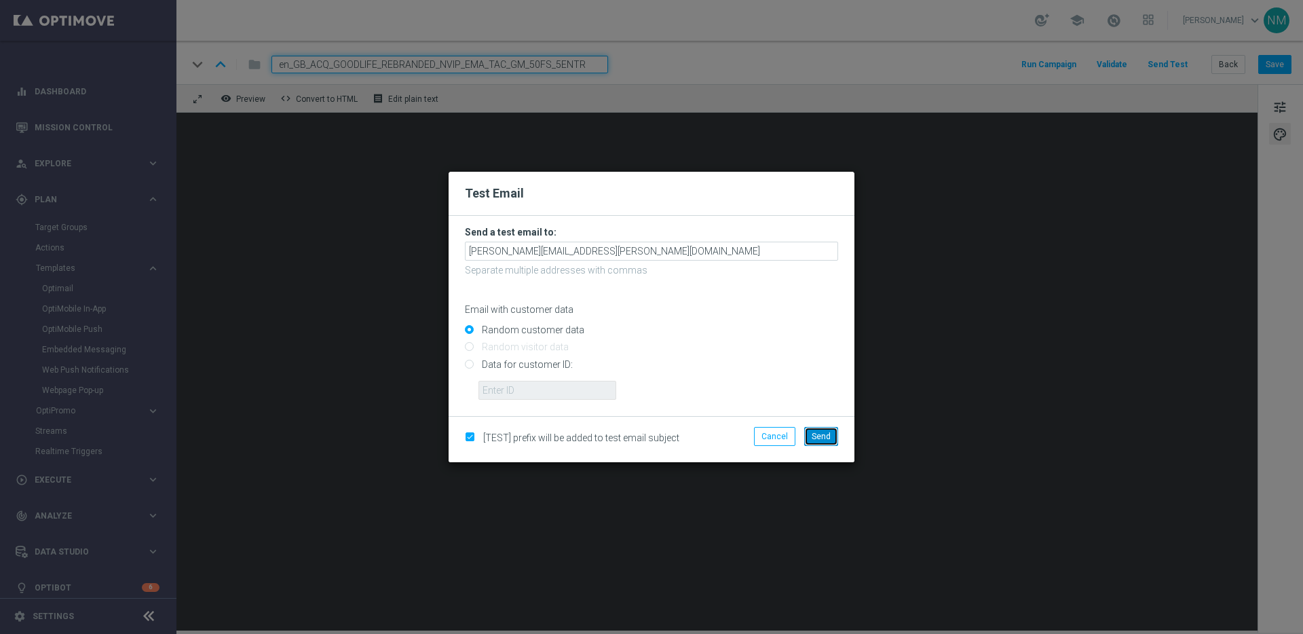
click at [829, 434] on span "Send" at bounding box center [821, 437] width 19 height 10
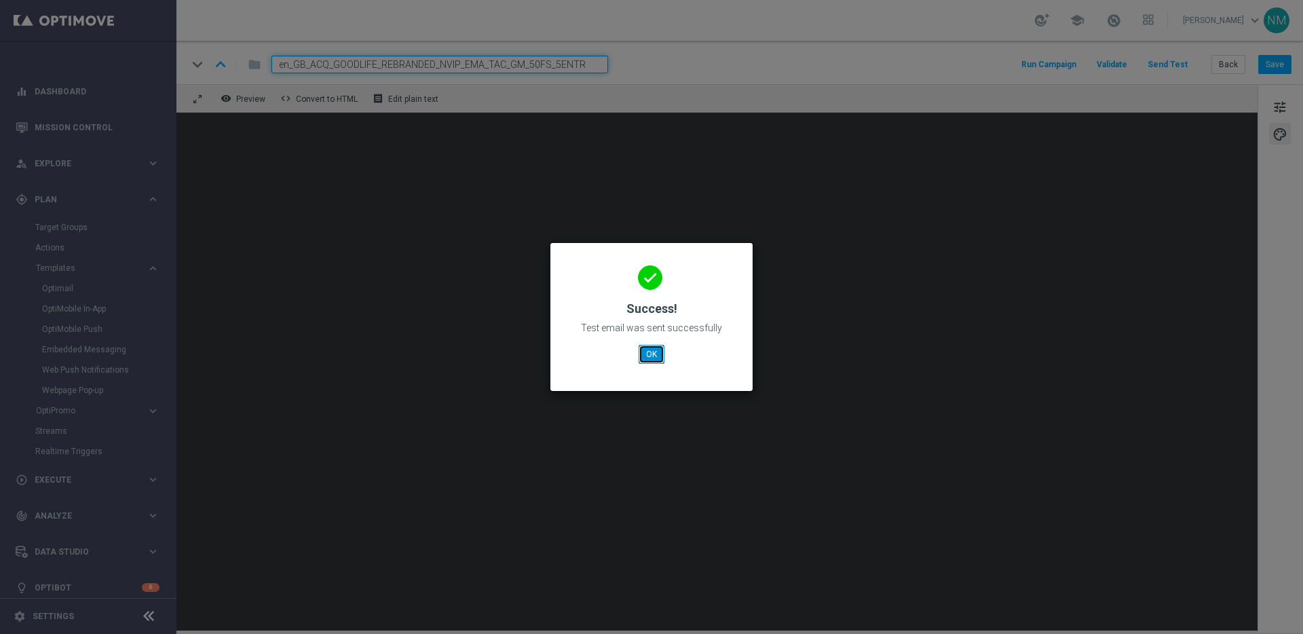
click at [662, 350] on button "OK" at bounding box center [652, 354] width 26 height 19
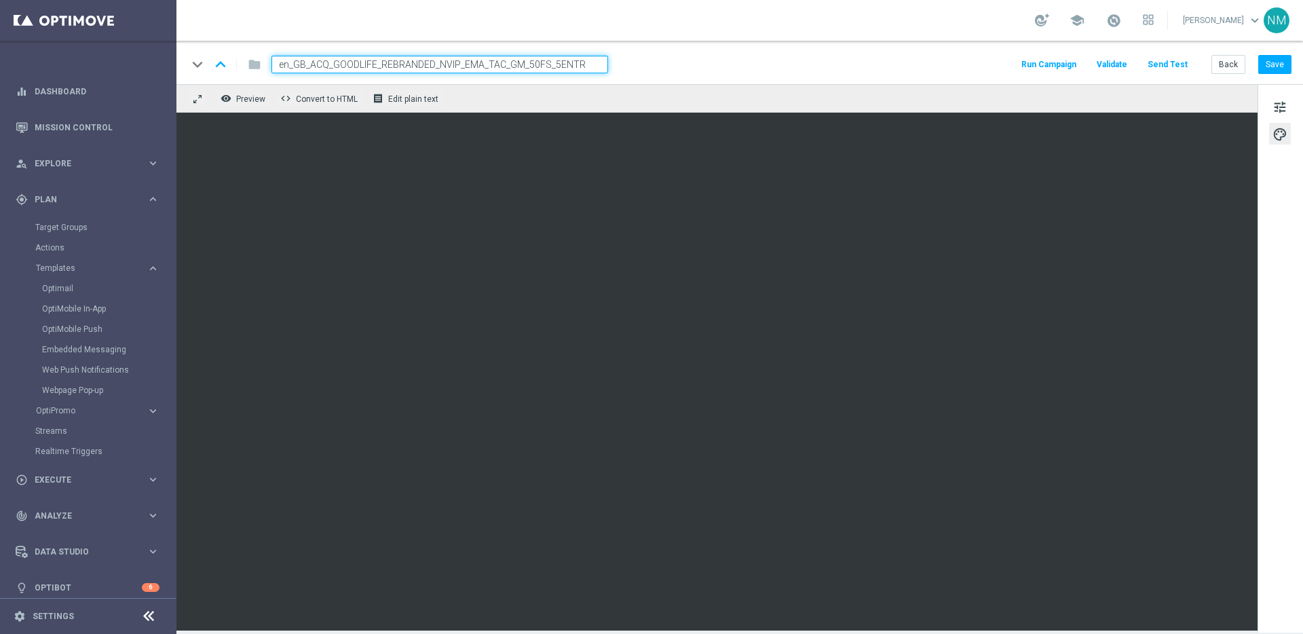
click at [1162, 61] on button "Send Test" at bounding box center [1168, 65] width 44 height 18
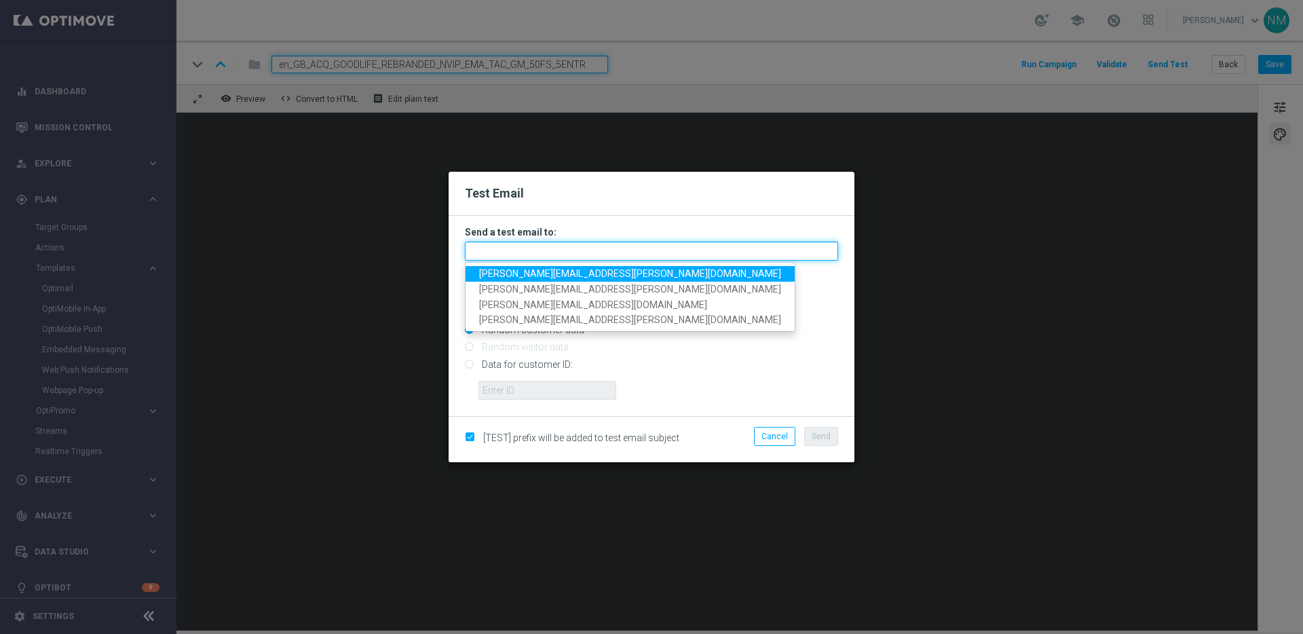
click at [640, 259] on input "text" at bounding box center [651, 251] width 373 height 19
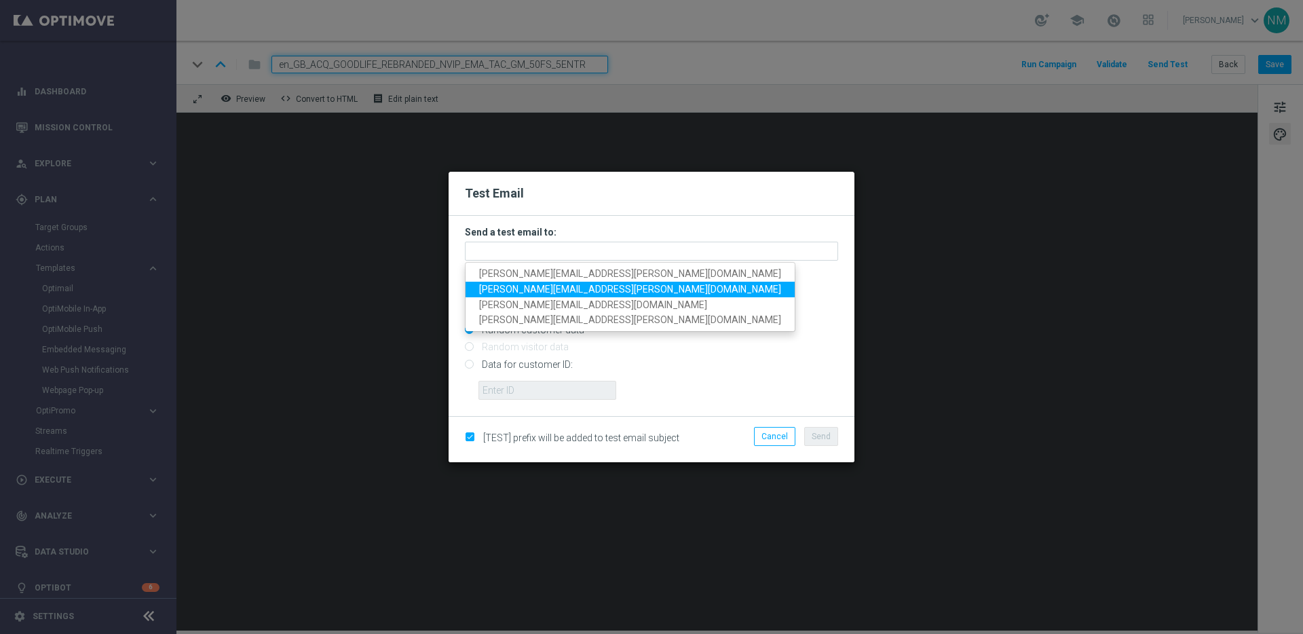
click at [494, 293] on span "ricky.hubbard@lottoland.com" at bounding box center [630, 289] width 302 height 11
type input "ricky.hubbard@lottoland.com"
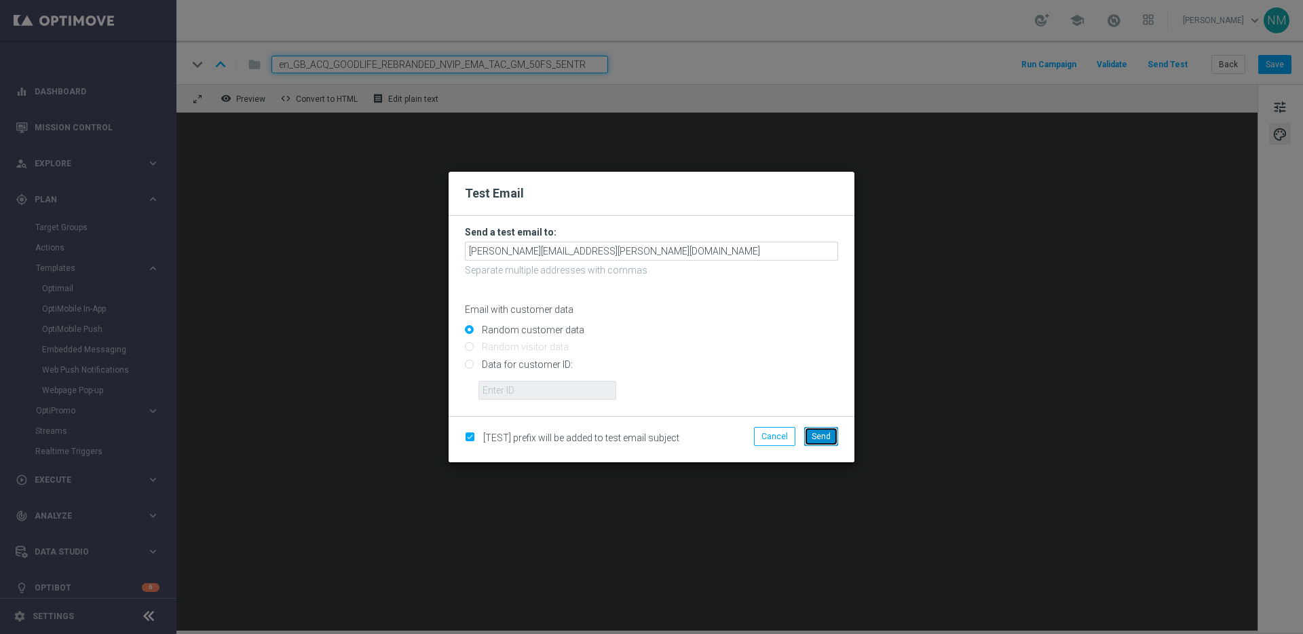
click at [814, 430] on button "Send" at bounding box center [821, 436] width 34 height 19
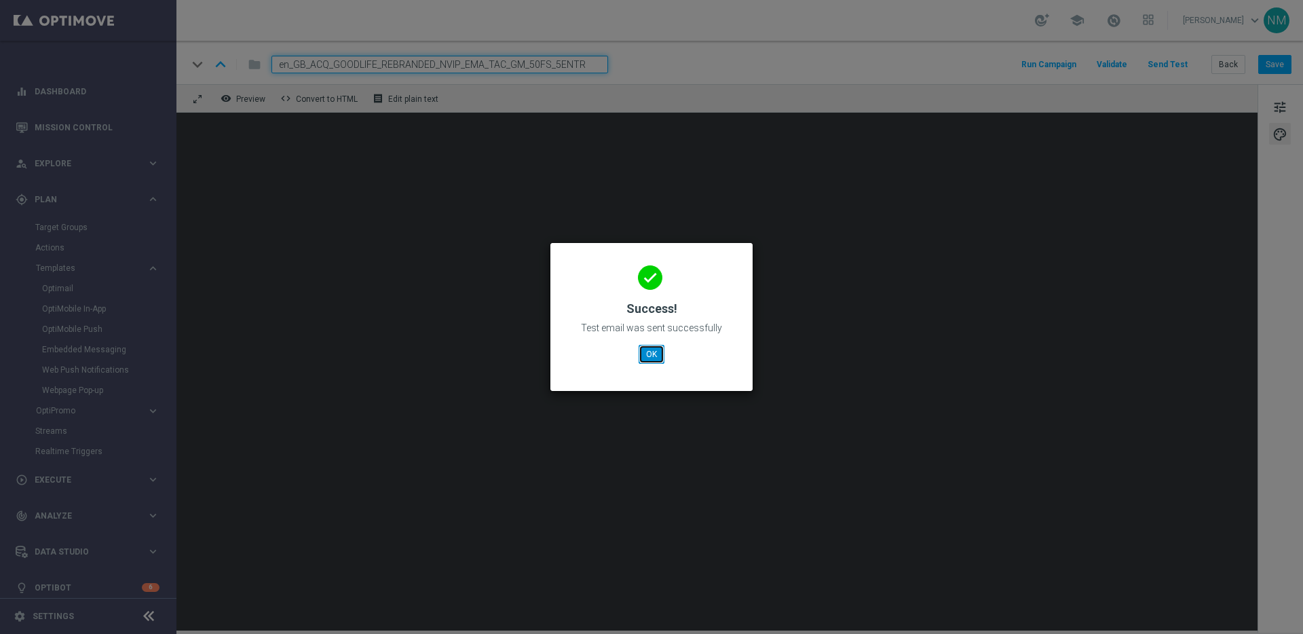
click at [654, 355] on button "OK" at bounding box center [652, 354] width 26 height 19
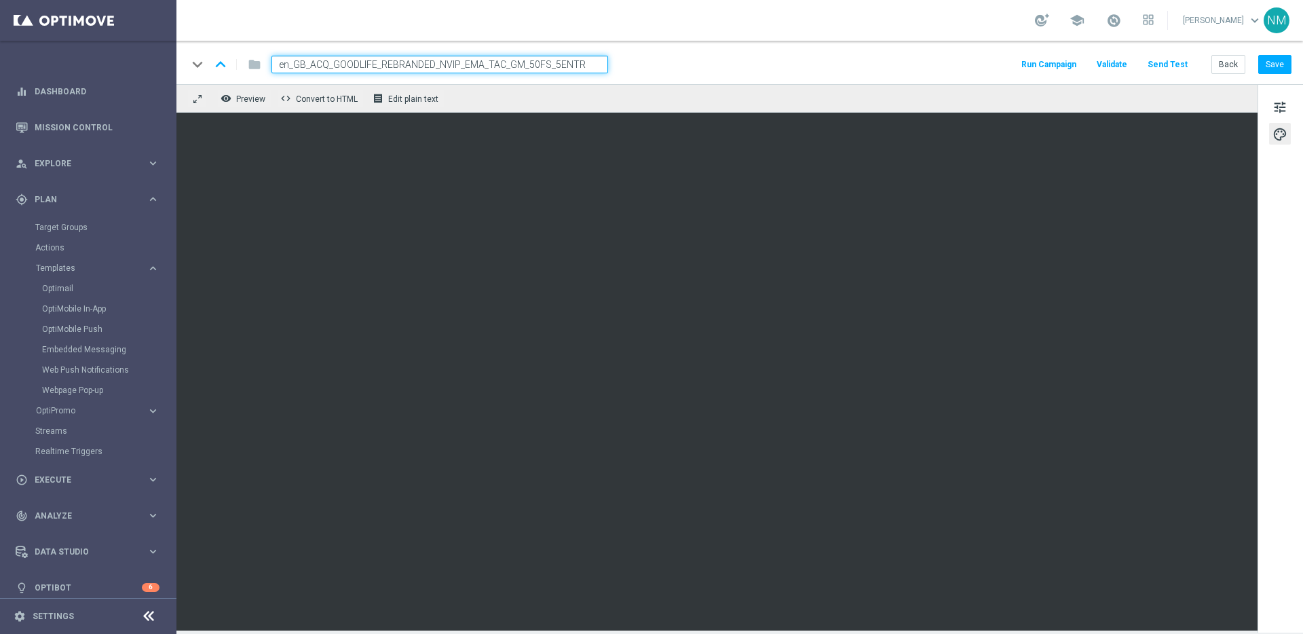
click at [1160, 65] on button "Send Test" at bounding box center [1168, 65] width 44 height 18
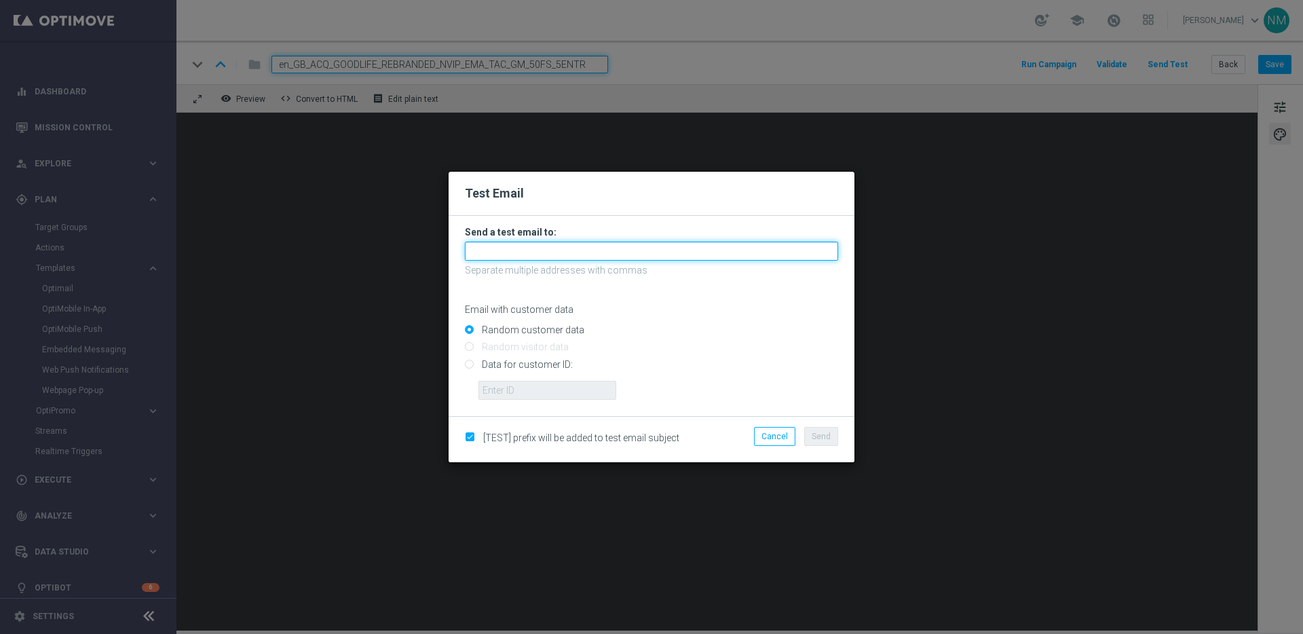
click at [603, 258] on input "text" at bounding box center [651, 251] width 373 height 19
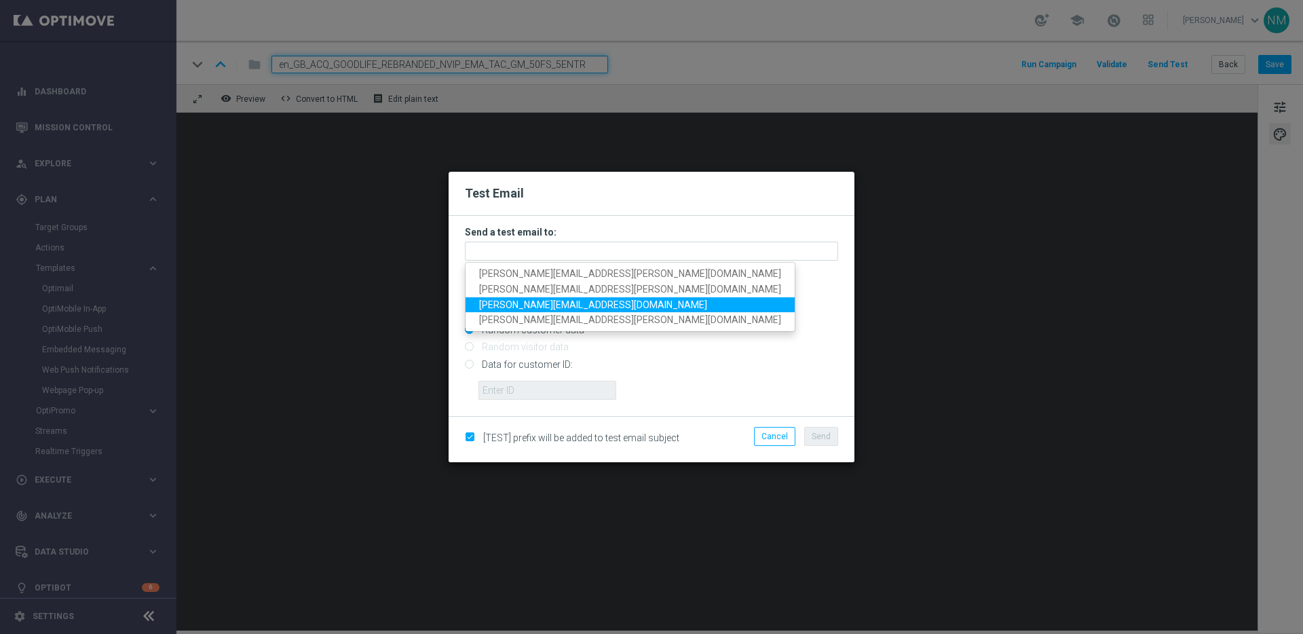
click at [512, 300] on span "nikola.misotova@lottoland.com" at bounding box center [593, 304] width 228 height 11
type input "nikola.misotova@lottoland.com"
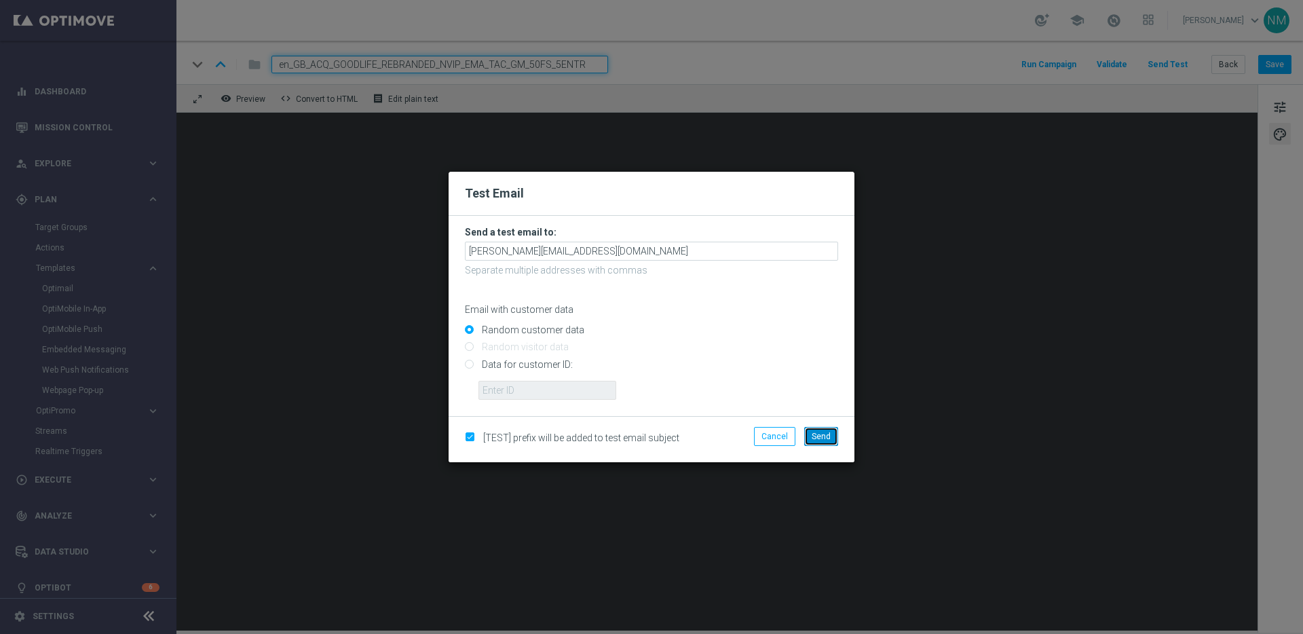
click at [822, 436] on span "Send" at bounding box center [821, 437] width 19 height 10
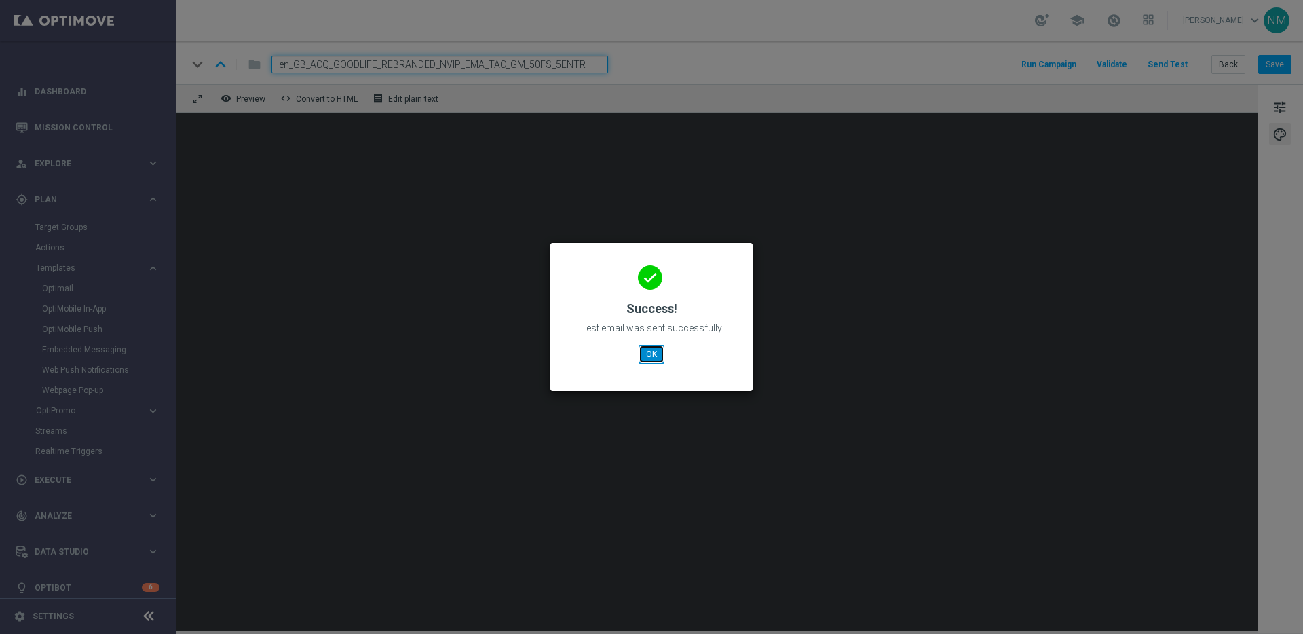
click at [656, 345] on button "OK" at bounding box center [652, 354] width 26 height 19
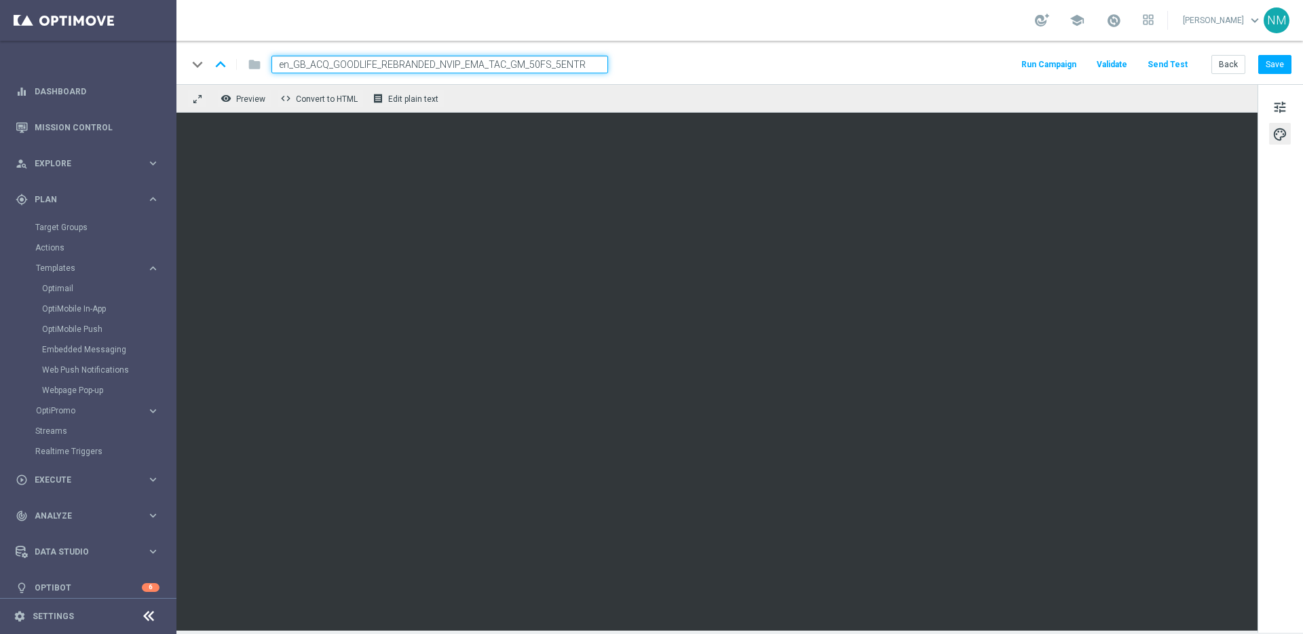
click at [1178, 65] on button "Send Test" at bounding box center [1168, 65] width 44 height 18
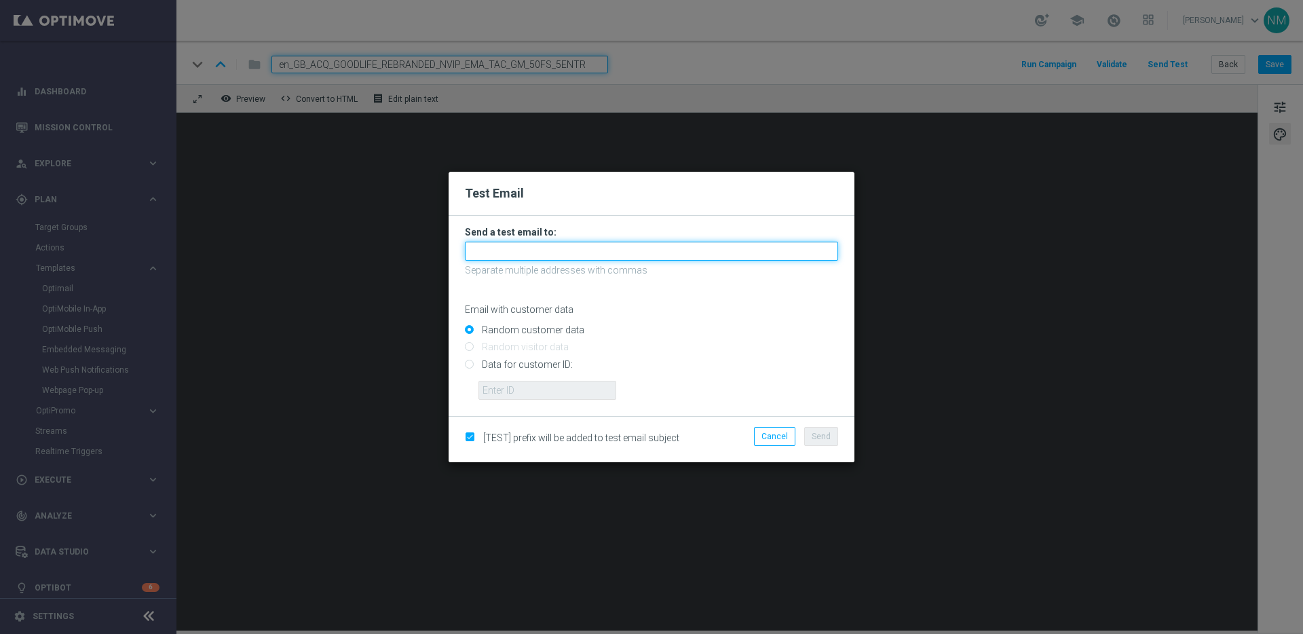
click at [601, 250] on input "text" at bounding box center [651, 251] width 373 height 19
click at [547, 250] on input "adam.bloor@lottoand.com" at bounding box center [651, 251] width 373 height 19
click at [544, 249] on input "adam.bloor@lottoand.com" at bounding box center [651, 251] width 373 height 19
type input "adam.bloor@lottoland.com"
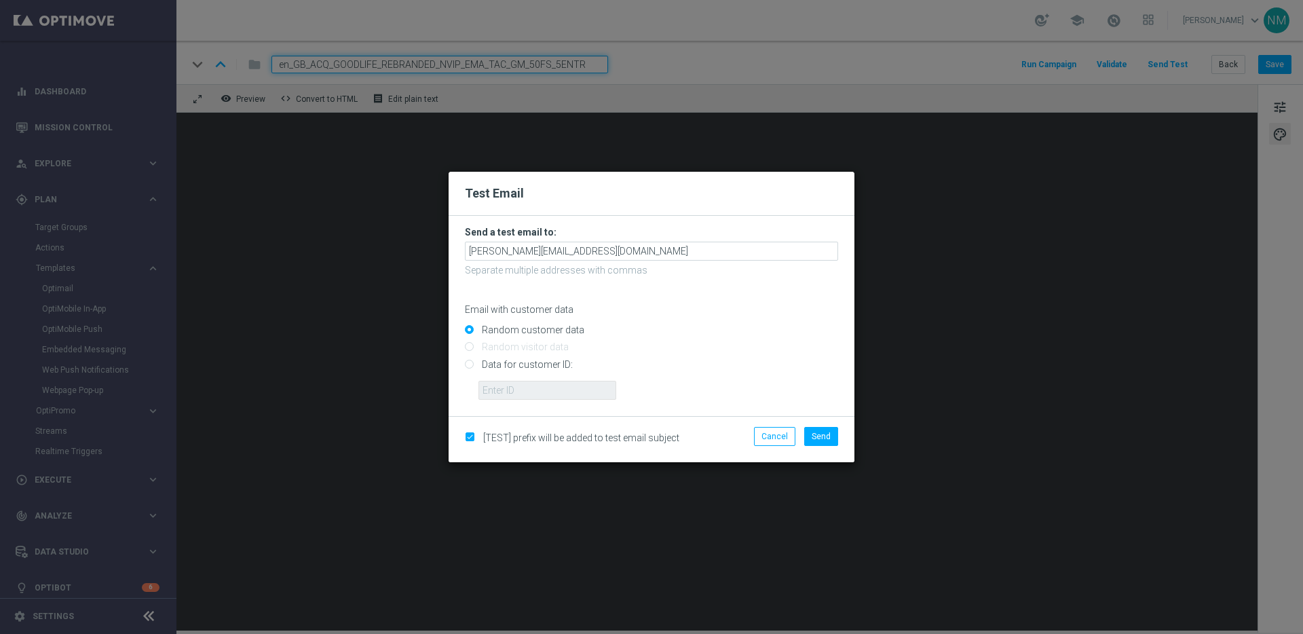
click at [680, 340] on input "Random customer data" at bounding box center [651, 335] width 373 height 19
click at [827, 439] on span "Send" at bounding box center [821, 437] width 19 height 10
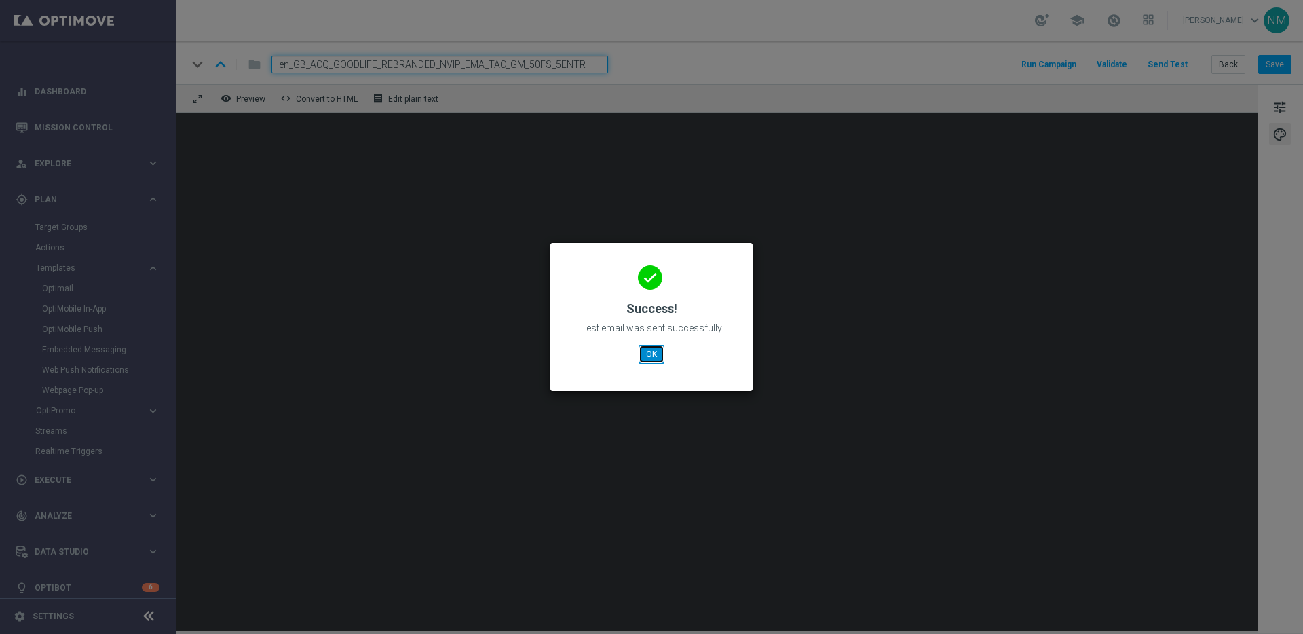
click at [649, 347] on button "OK" at bounding box center [652, 354] width 26 height 19
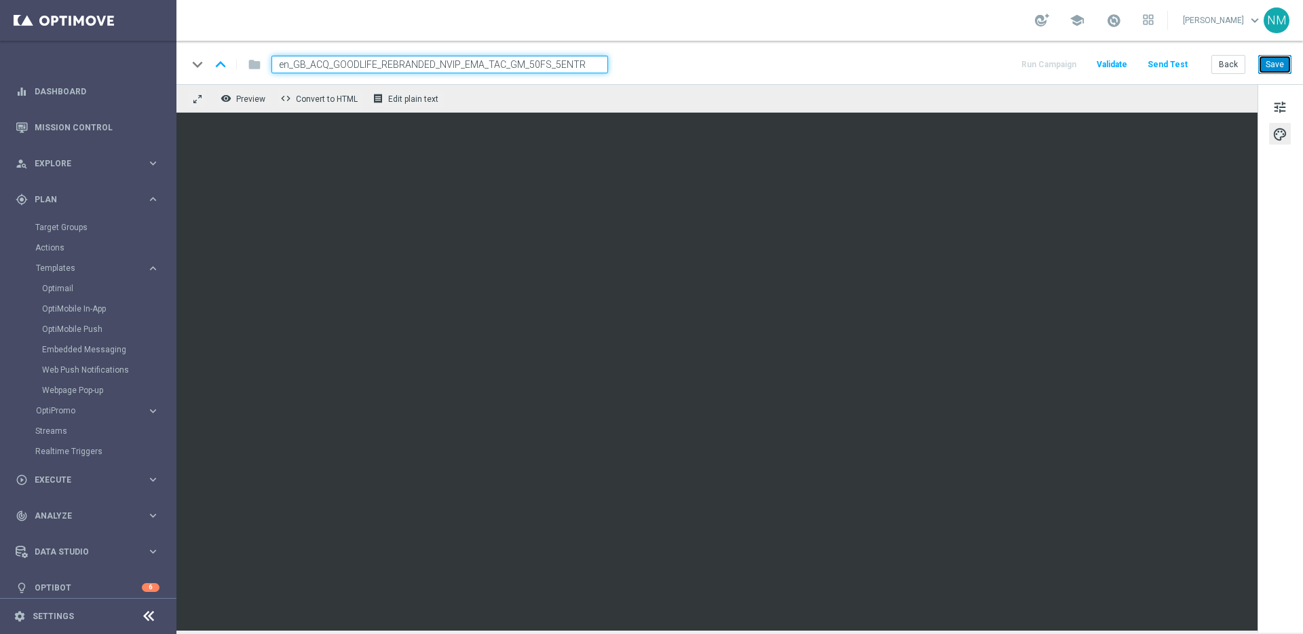
click at [1262, 66] on button "Save" at bounding box center [1274, 64] width 33 height 19
click at [1270, 70] on button "Save" at bounding box center [1274, 64] width 33 height 19
click at [1263, 58] on button "Save" at bounding box center [1274, 64] width 33 height 19
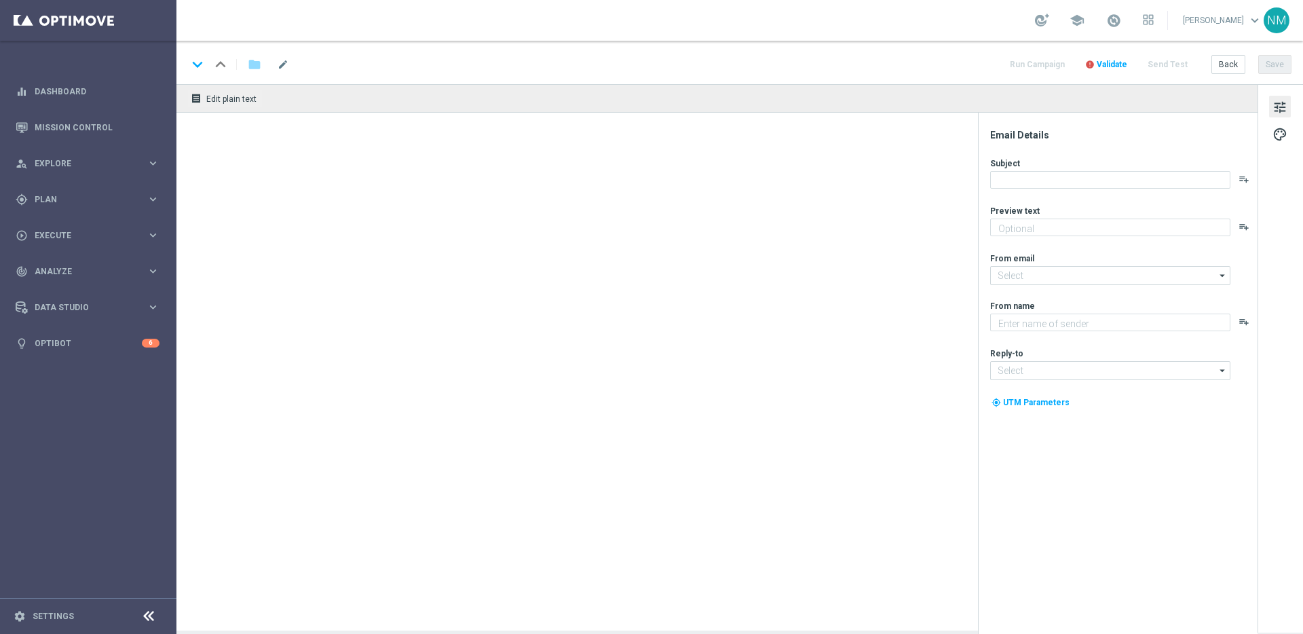
type textarea "Spooktacular Spins Await!"
type textarea "Lottoland"
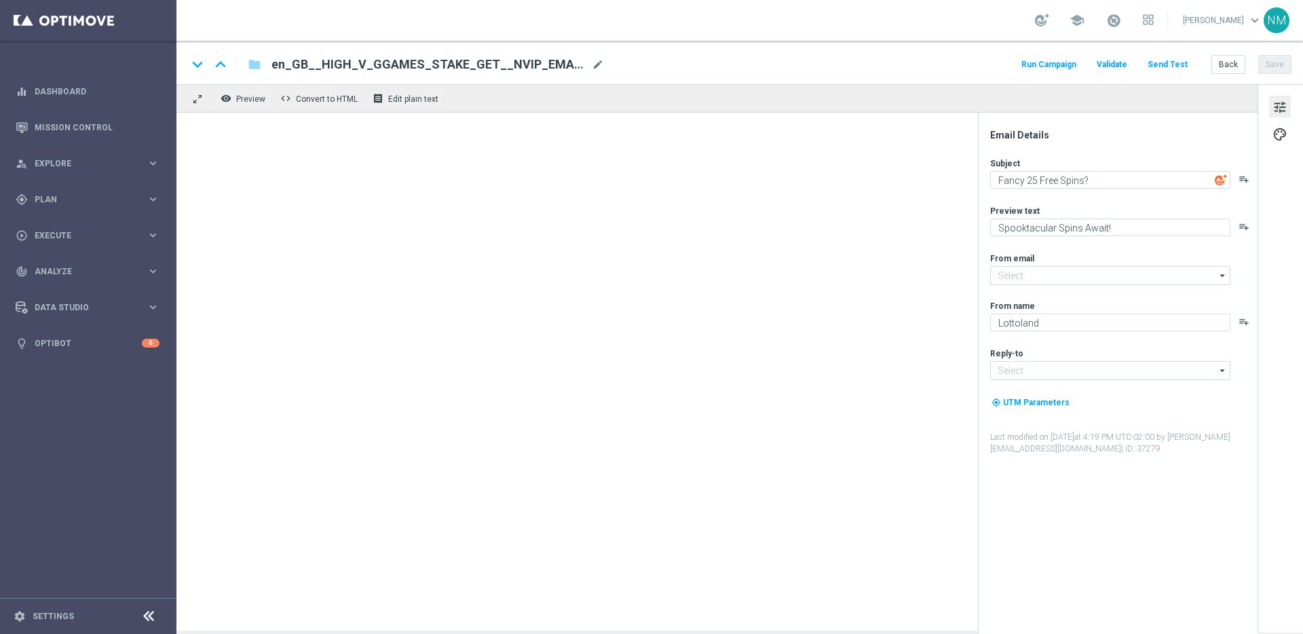
type input "[EMAIL_ADDRESS][DOMAIN_NAME]"
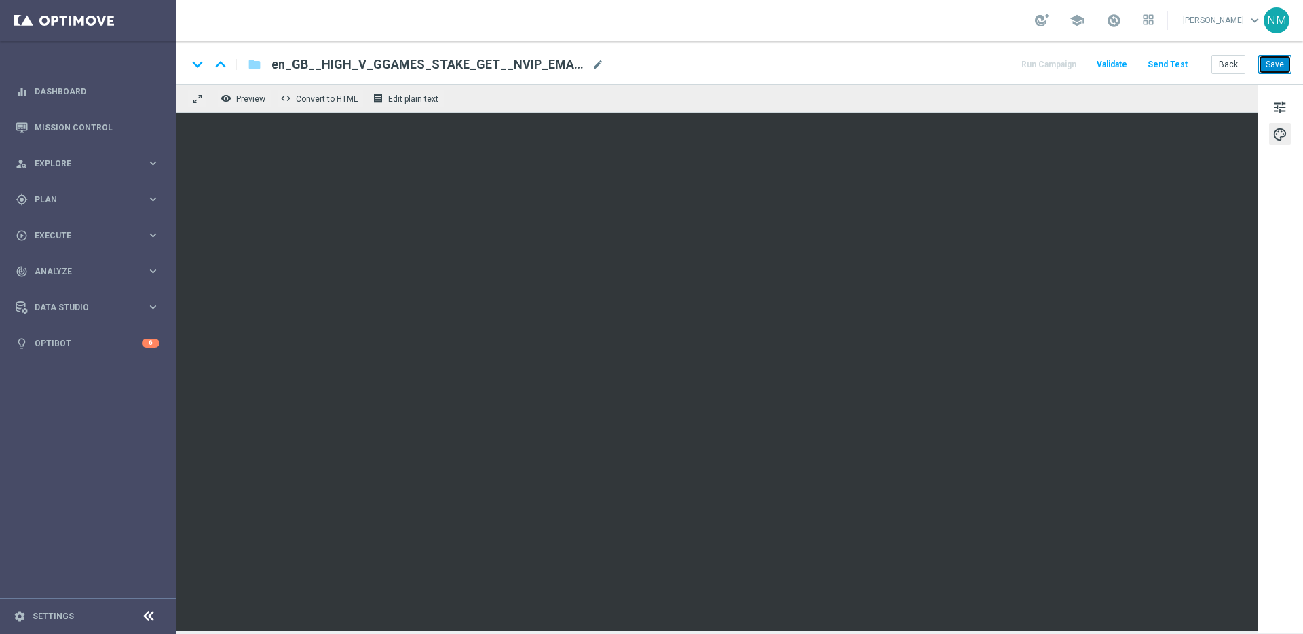
click at [1270, 67] on button "Save" at bounding box center [1274, 64] width 33 height 19
click at [1160, 63] on button "Send Test" at bounding box center [1168, 65] width 44 height 18
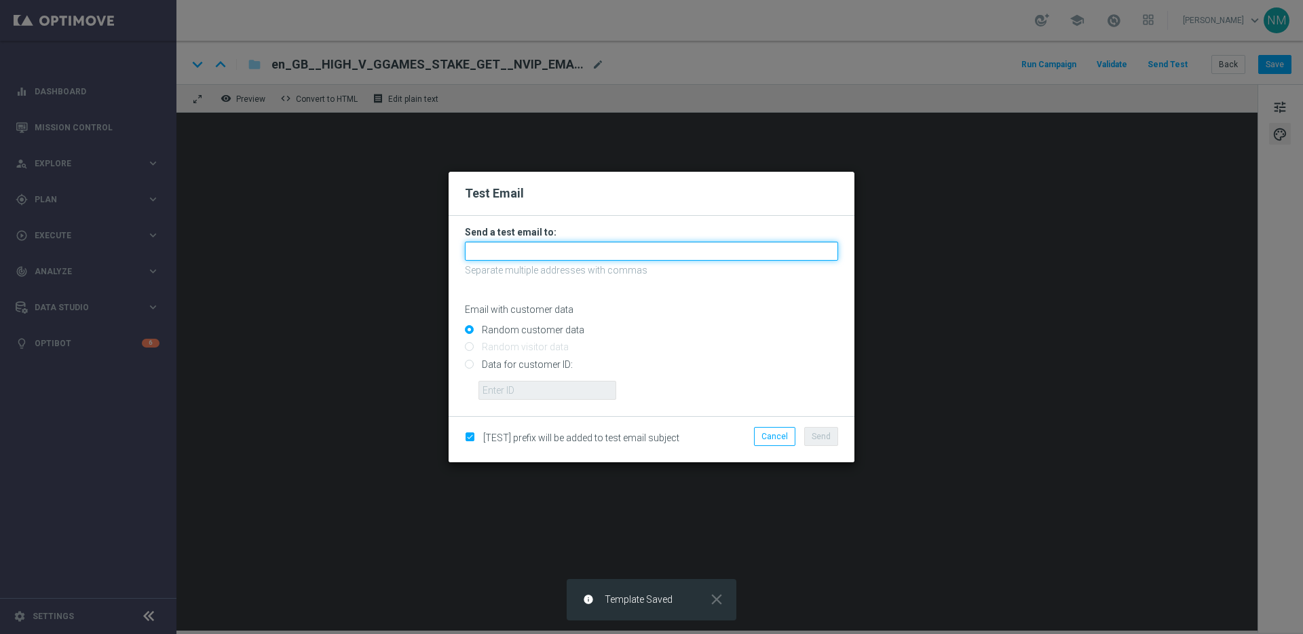
click at [542, 252] on input "text" at bounding box center [651, 251] width 373 height 19
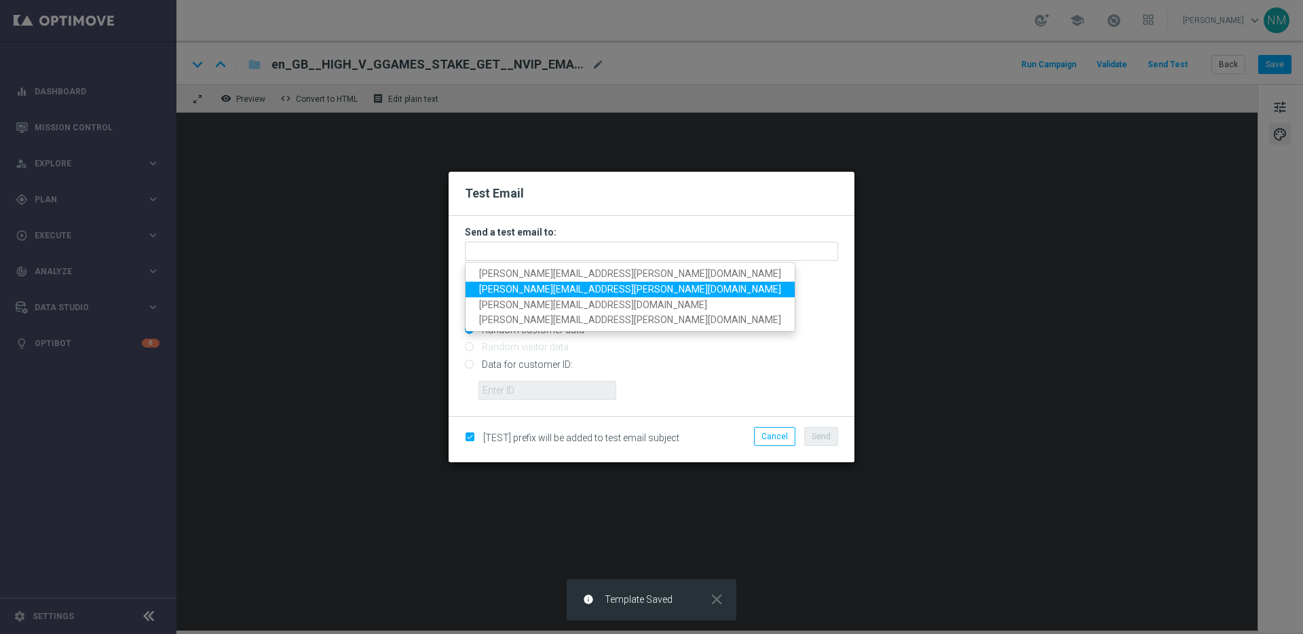
click at [497, 287] on span "ricky.hubbard@lottoland.com" at bounding box center [630, 289] width 302 height 11
type input "ricky.hubbard@lottoland.com"
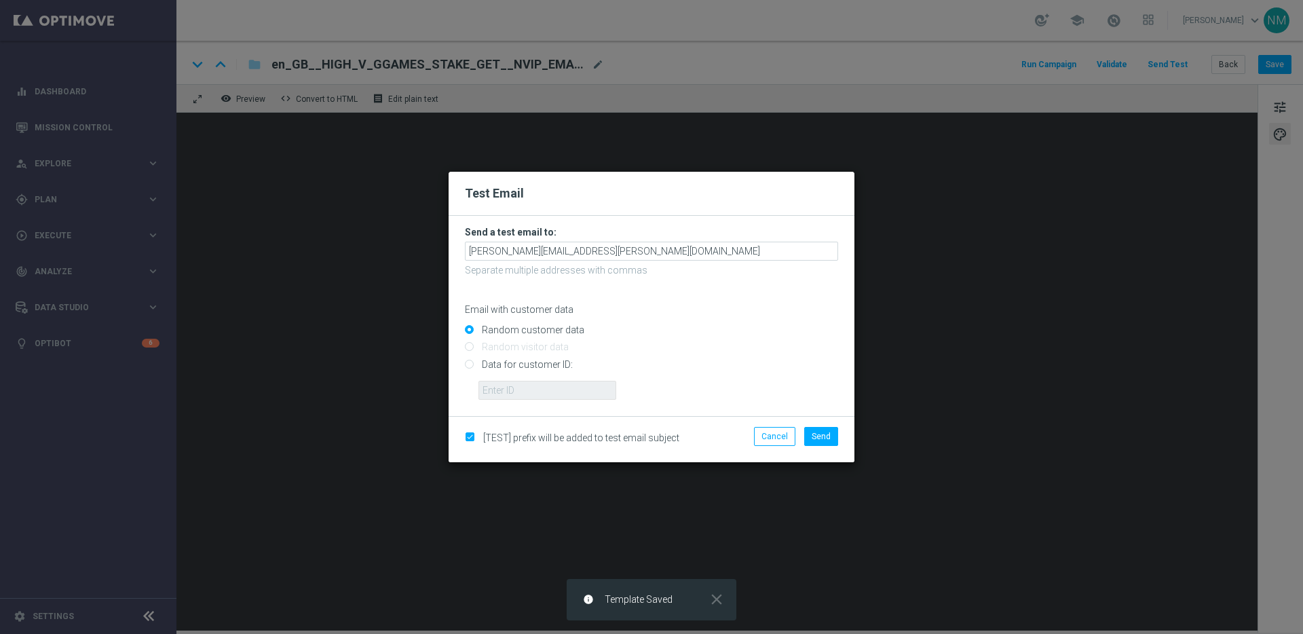
click at [525, 366] on input "Data for customer ID:" at bounding box center [651, 369] width 373 height 19
radio input "true"
click at [518, 387] on input "text" at bounding box center [547, 390] width 138 height 19
paste input "220553462"
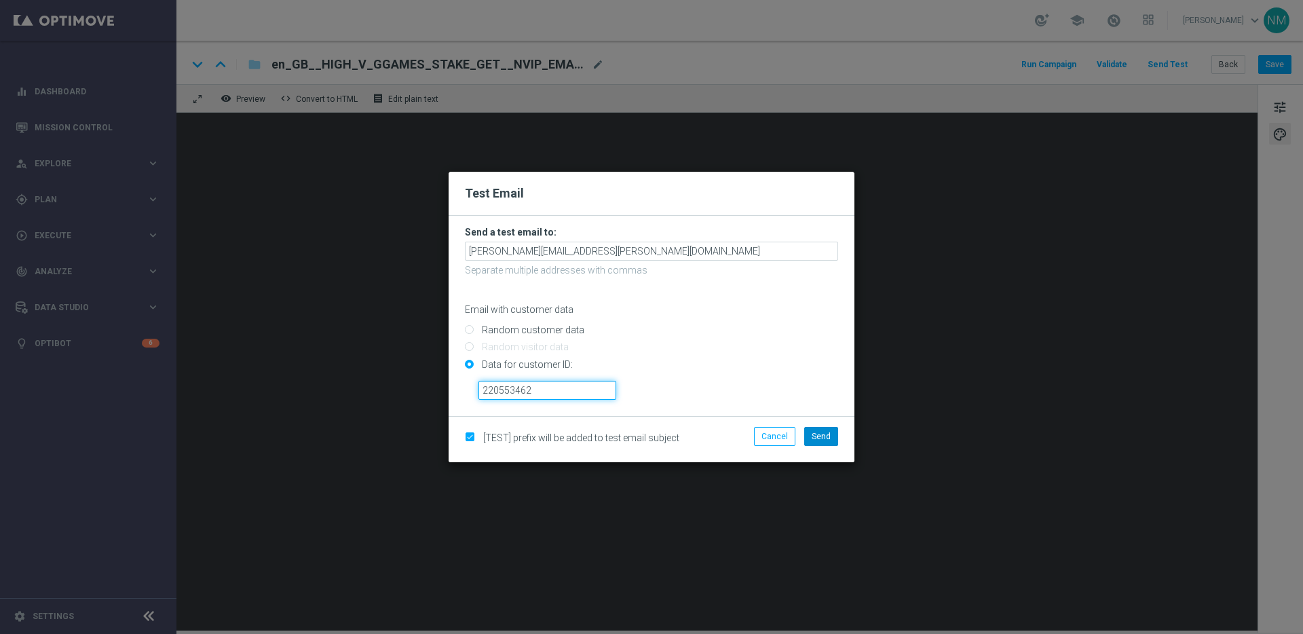
type input "220553462"
click at [812, 430] on button "Send" at bounding box center [821, 436] width 34 height 19
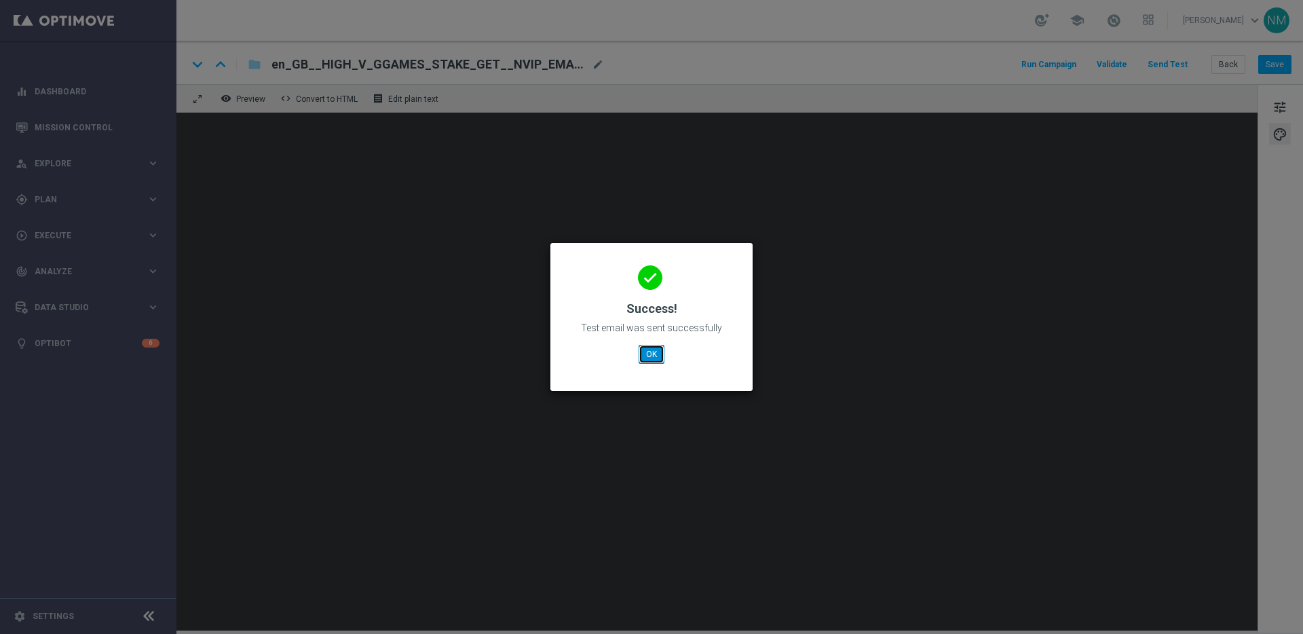
click at [655, 348] on button "OK" at bounding box center [652, 354] width 26 height 19
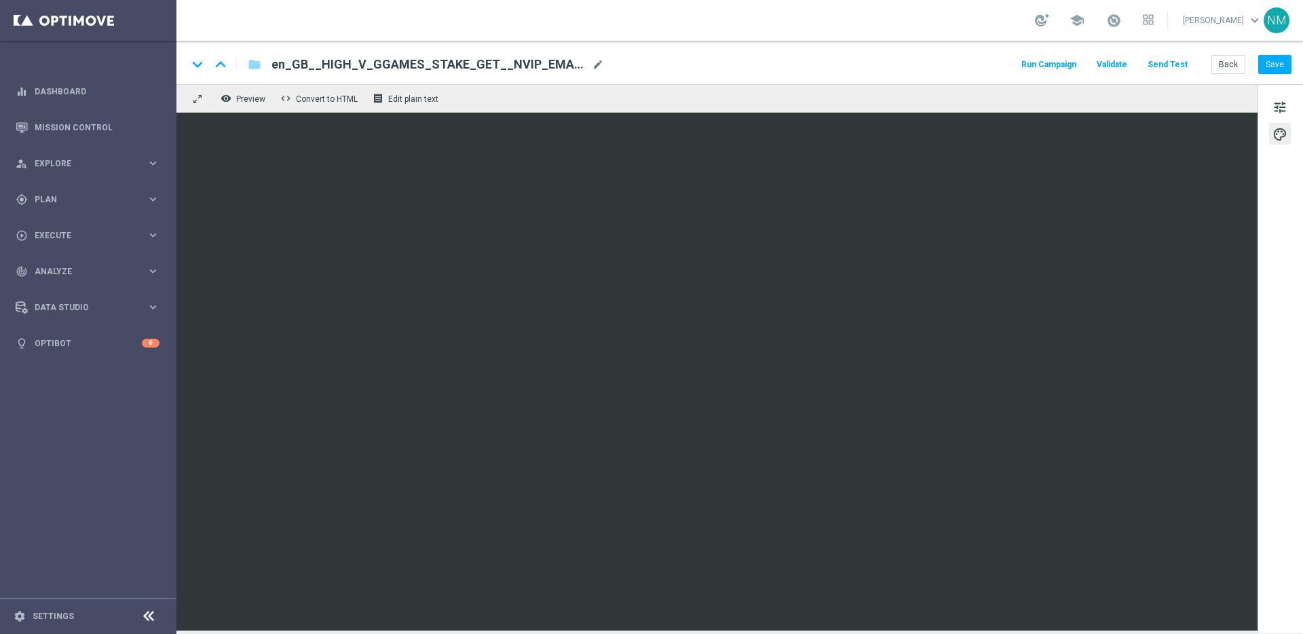
click at [1159, 68] on button "Send Test" at bounding box center [1168, 65] width 44 height 18
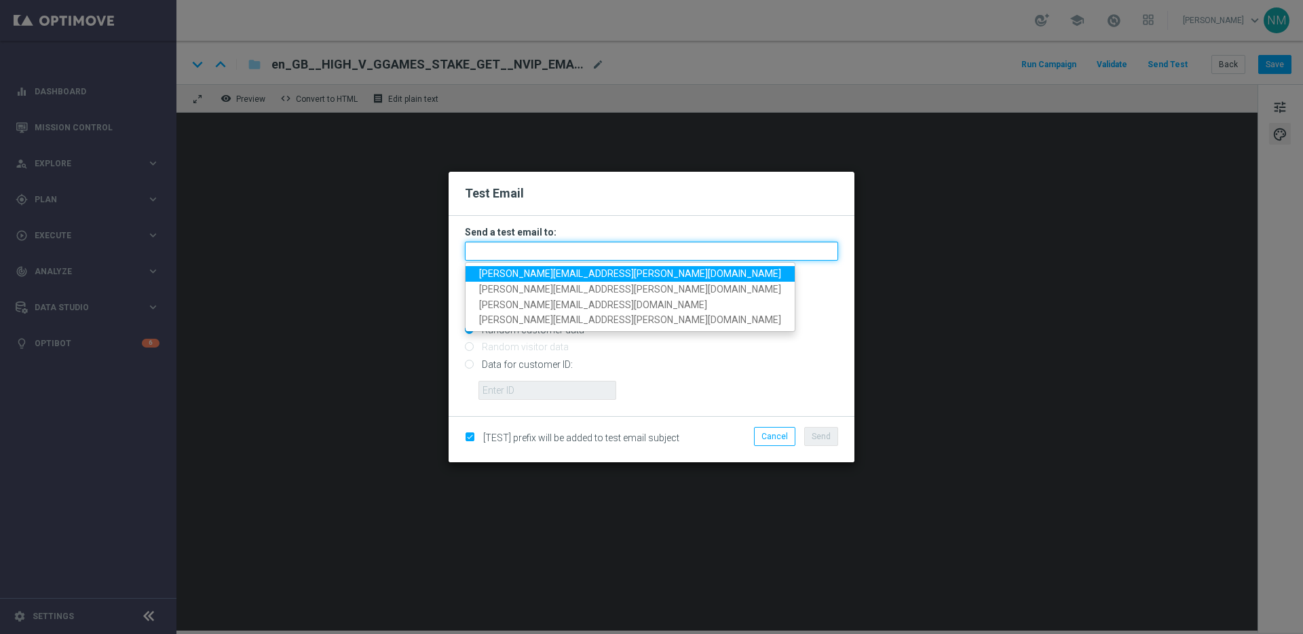
click at [655, 250] on input "text" at bounding box center [651, 251] width 373 height 19
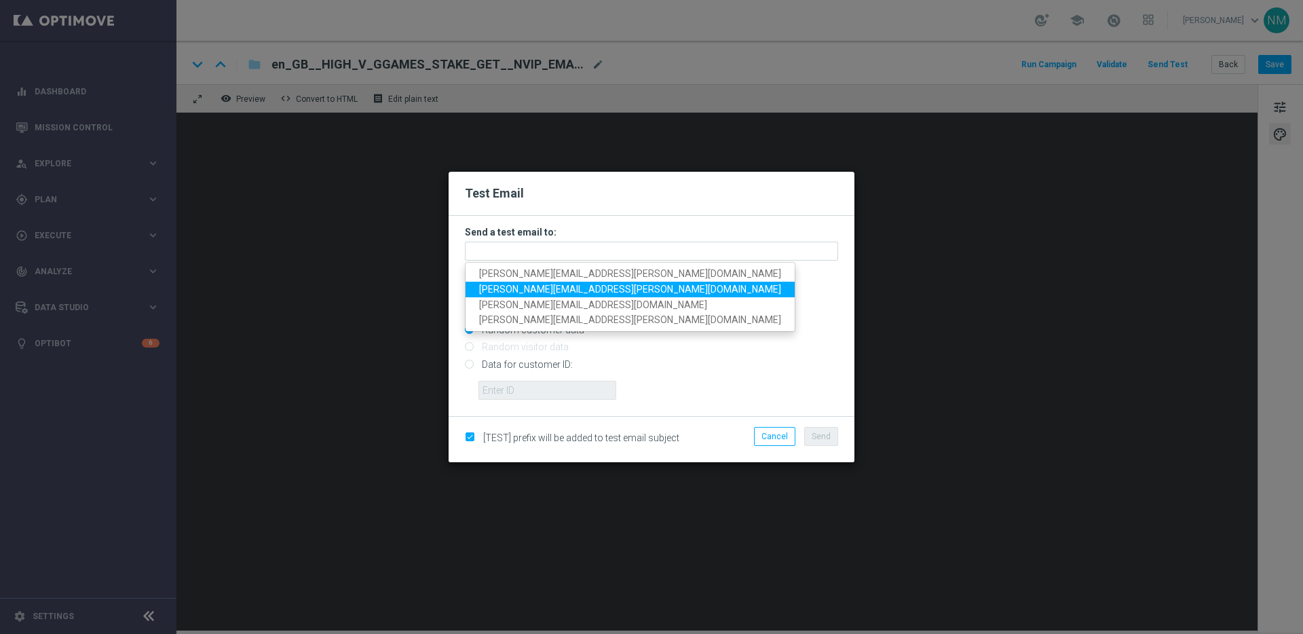
drag, startPoint x: 493, startPoint y: 290, endPoint x: 512, endPoint y: 343, distance: 55.4
click at [493, 290] on span "james.parr@lottoland.com" at bounding box center [630, 289] width 302 height 11
type input "james.parr@lottoland.com"
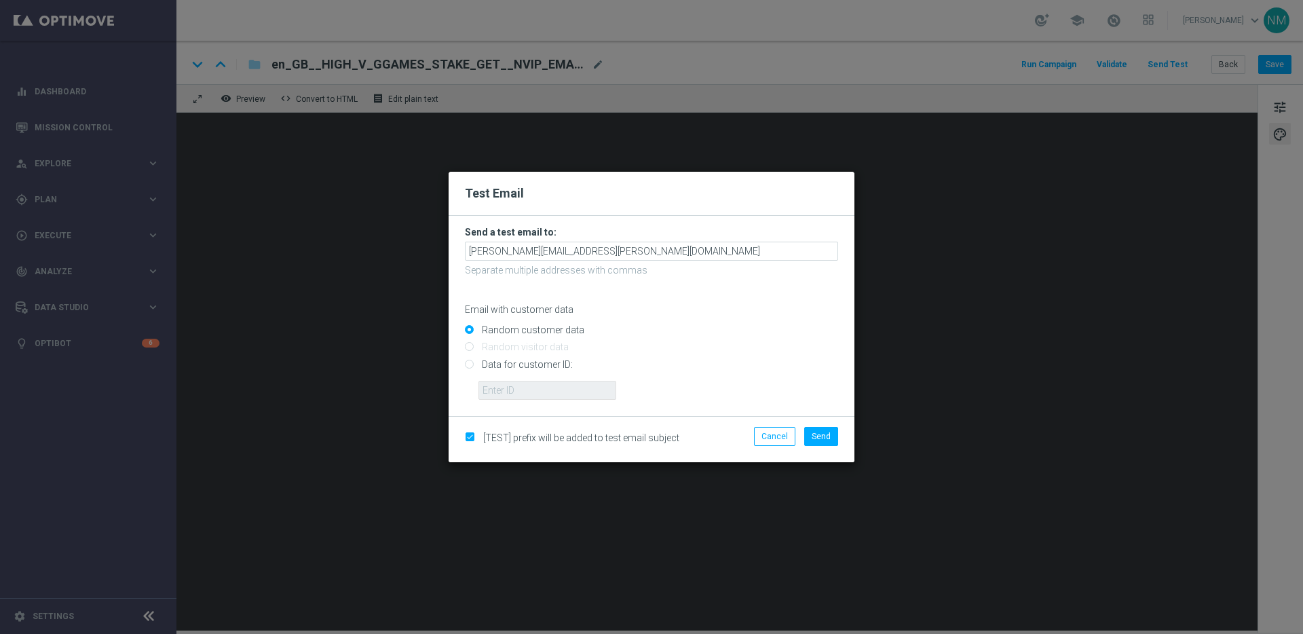
click at [507, 372] on input "Data for customer ID:" at bounding box center [651, 369] width 373 height 19
radio input "true"
click at [502, 384] on input "text" at bounding box center [547, 390] width 138 height 19
paste input "220553462"
type input "220553462"
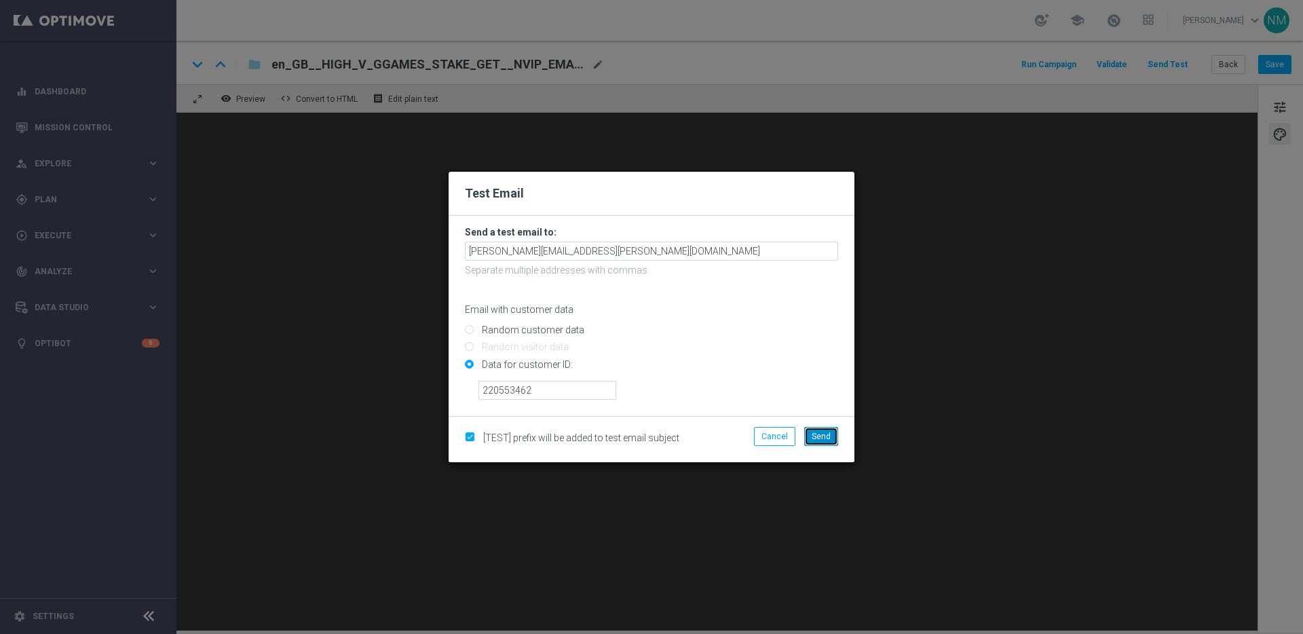
click at [820, 430] on button "Send" at bounding box center [821, 436] width 34 height 19
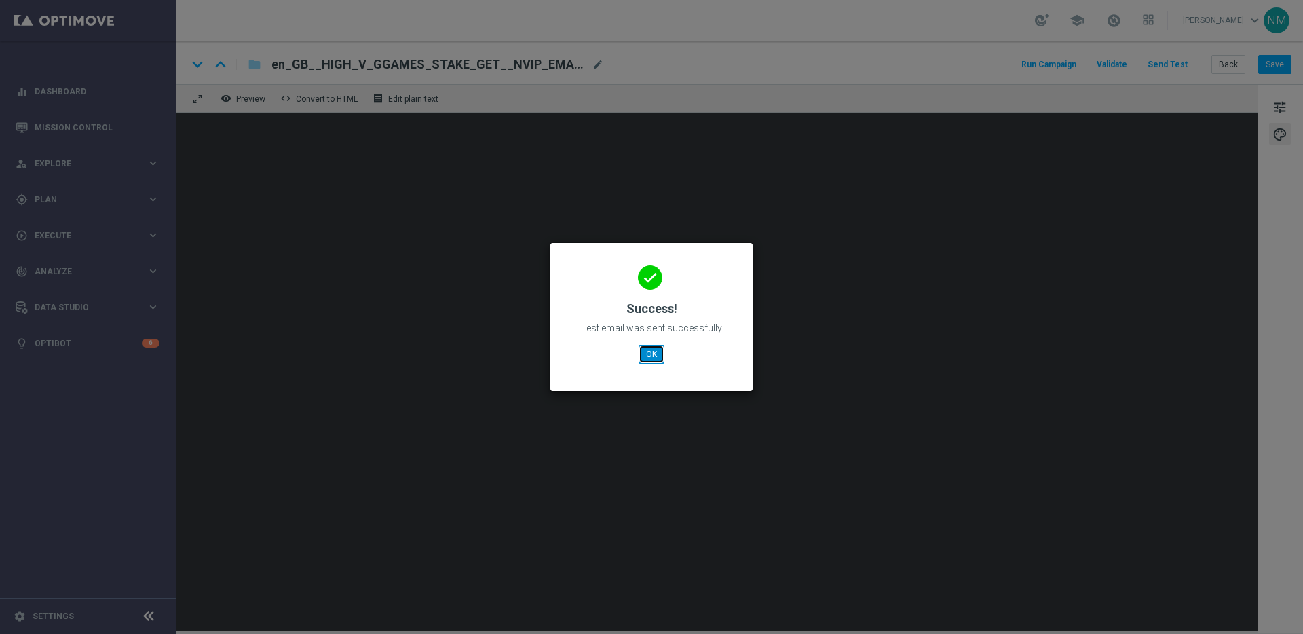
click at [662, 347] on button "OK" at bounding box center [652, 354] width 26 height 19
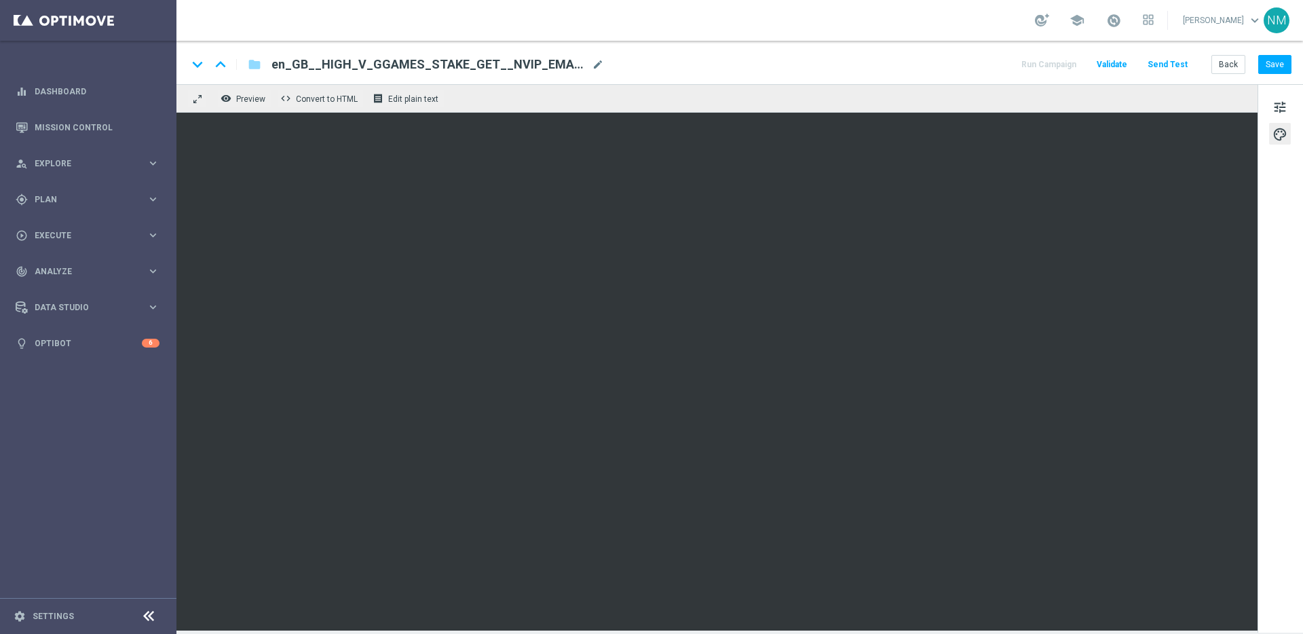
click at [1124, 85] on div "remove_red_eye Preview code Convert to HTML receipt Edit plain text" at bounding box center [716, 98] width 1081 height 29
click at [1276, 57] on button "Save" at bounding box center [1274, 64] width 33 height 19
click at [1165, 64] on button "Send Test" at bounding box center [1168, 65] width 44 height 18
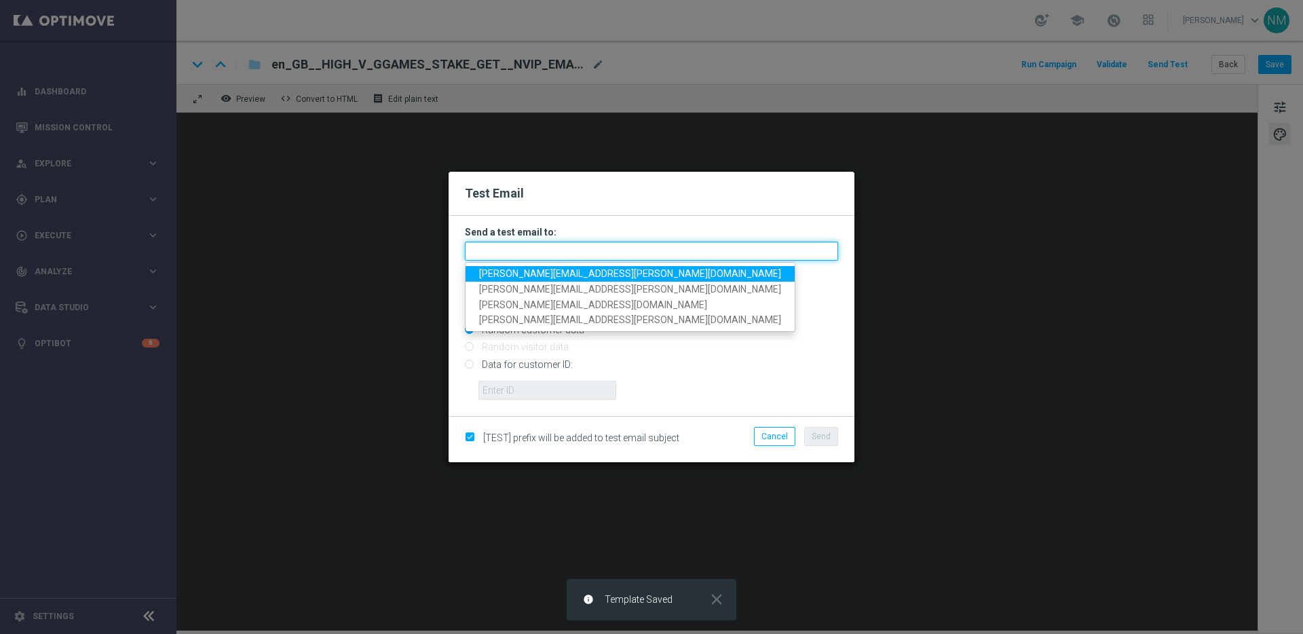
drag, startPoint x: 560, startPoint y: 251, endPoint x: 555, endPoint y: 242, distance: 10.6
click at [556, 242] on input "text" at bounding box center [651, 251] width 373 height 19
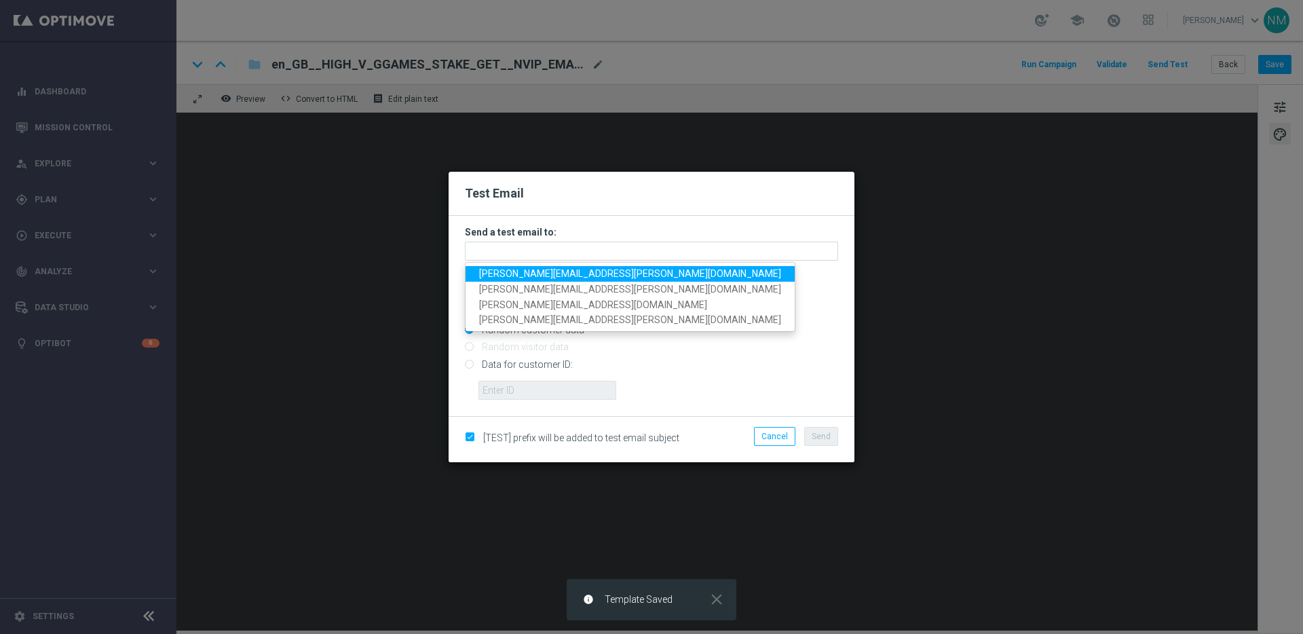
click at [504, 269] on span "james.parr@lottoland.com" at bounding box center [630, 273] width 302 height 11
type input "james.parr@lottoland.com"
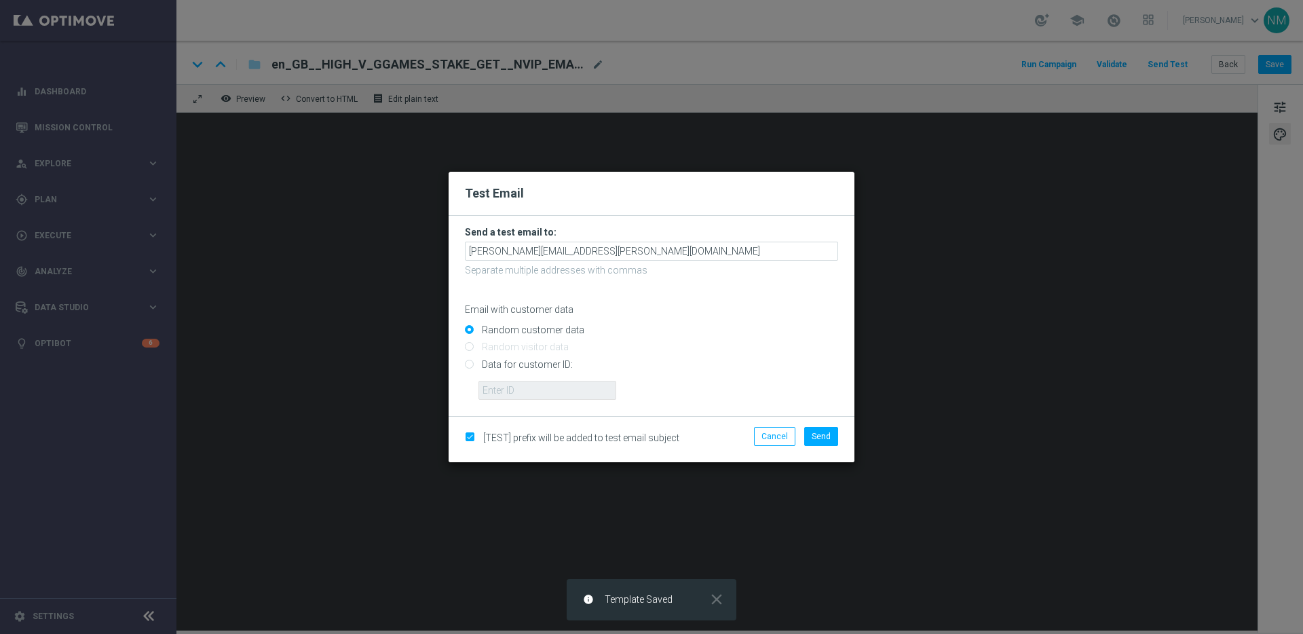
click at [497, 365] on input "Data for customer ID:" at bounding box center [651, 369] width 373 height 19
radio input "true"
click at [497, 390] on input "text" at bounding box center [547, 390] width 138 height 19
paste input "220553462"
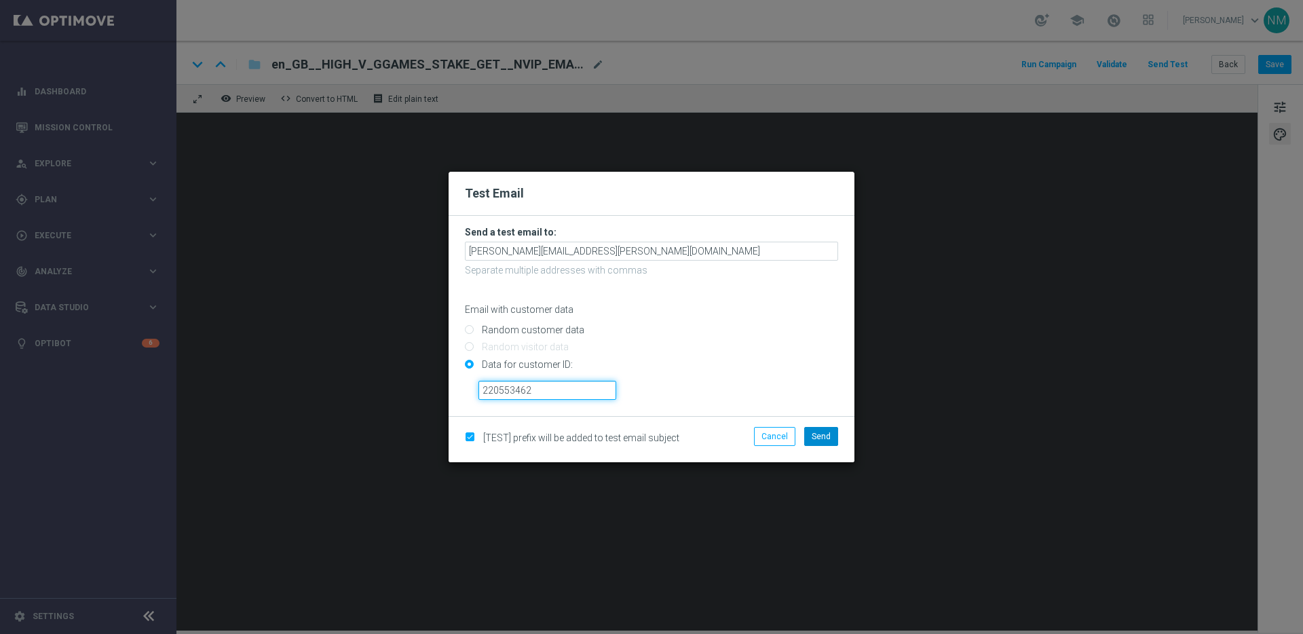
type input "220553462"
click at [816, 432] on span "Send" at bounding box center [821, 437] width 19 height 10
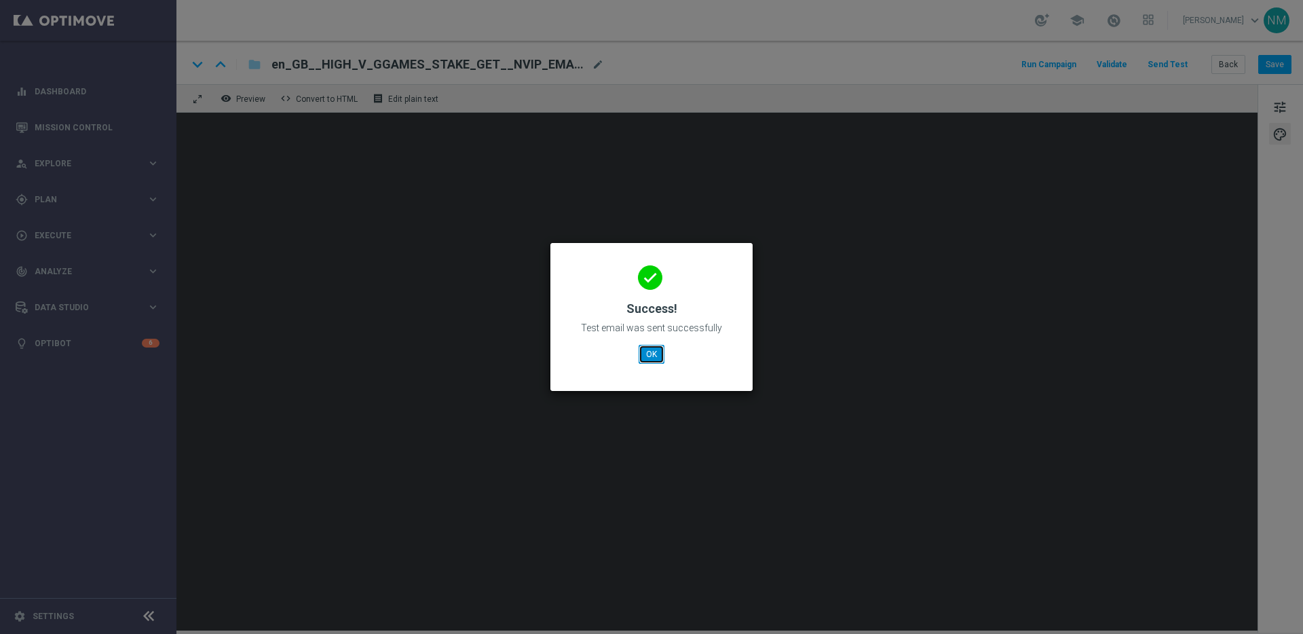
click at [654, 360] on button "OK" at bounding box center [652, 354] width 26 height 19
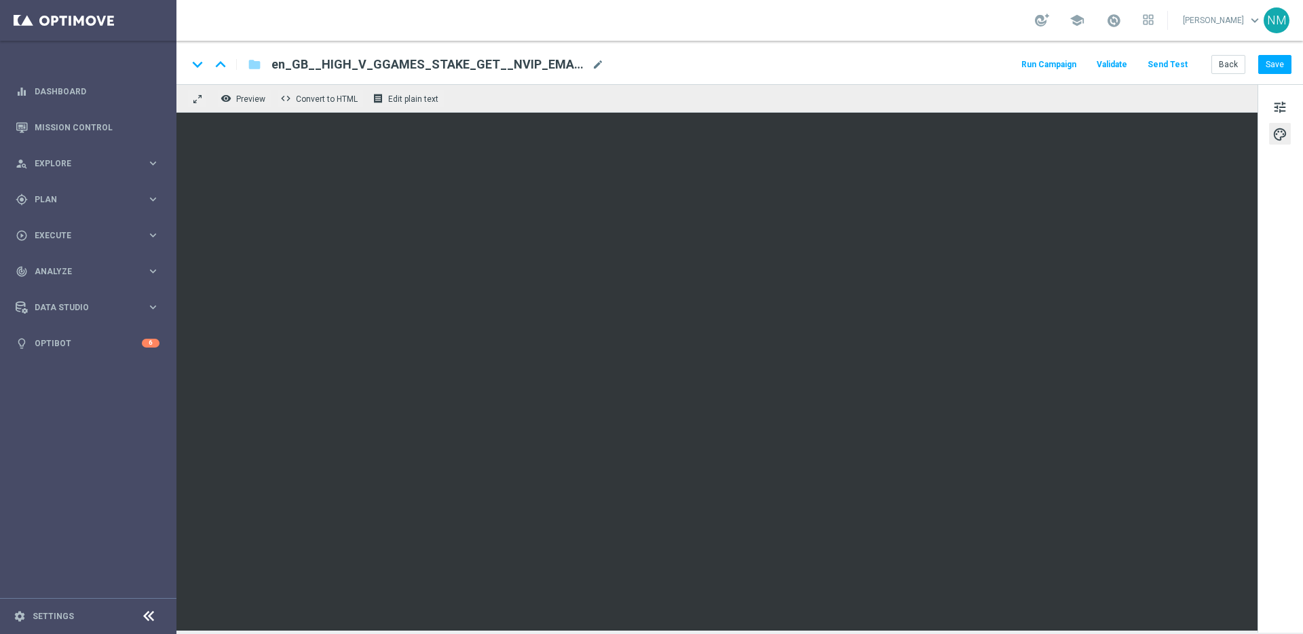
click at [1172, 62] on button "Send Test" at bounding box center [1168, 65] width 44 height 18
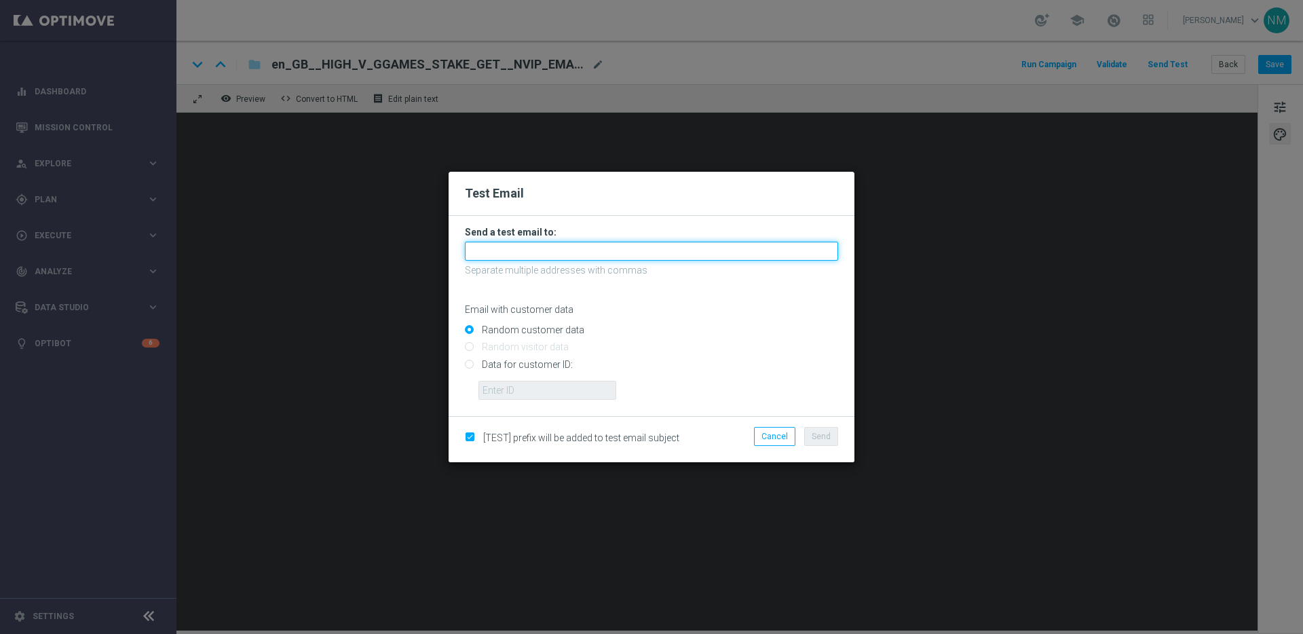
click at [581, 259] on input "text" at bounding box center [651, 251] width 373 height 19
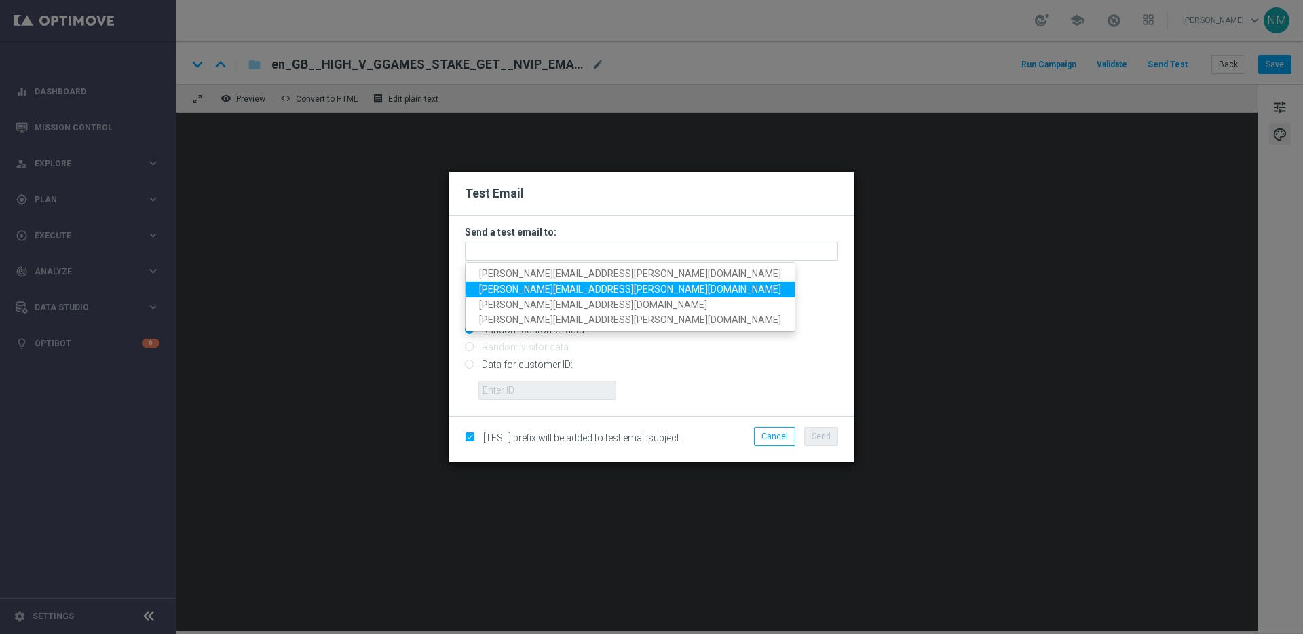
click at [478, 286] on link "ricky.hubbard@lottoland.com" at bounding box center [630, 290] width 329 height 16
type input "ricky.hubbard@lottoland.com"
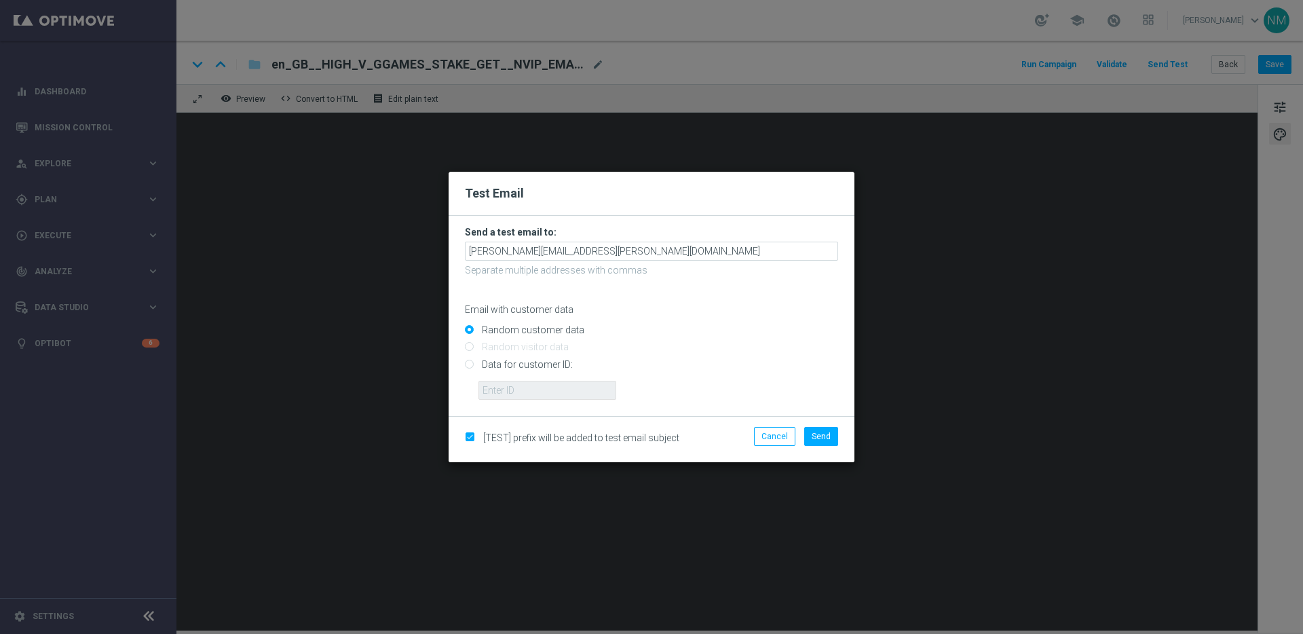
click at [510, 375] on input "Data for customer ID:" at bounding box center [651, 369] width 373 height 19
radio input "true"
click at [507, 385] on input "text" at bounding box center [547, 390] width 138 height 19
paste input "220553462"
type input "220553462"
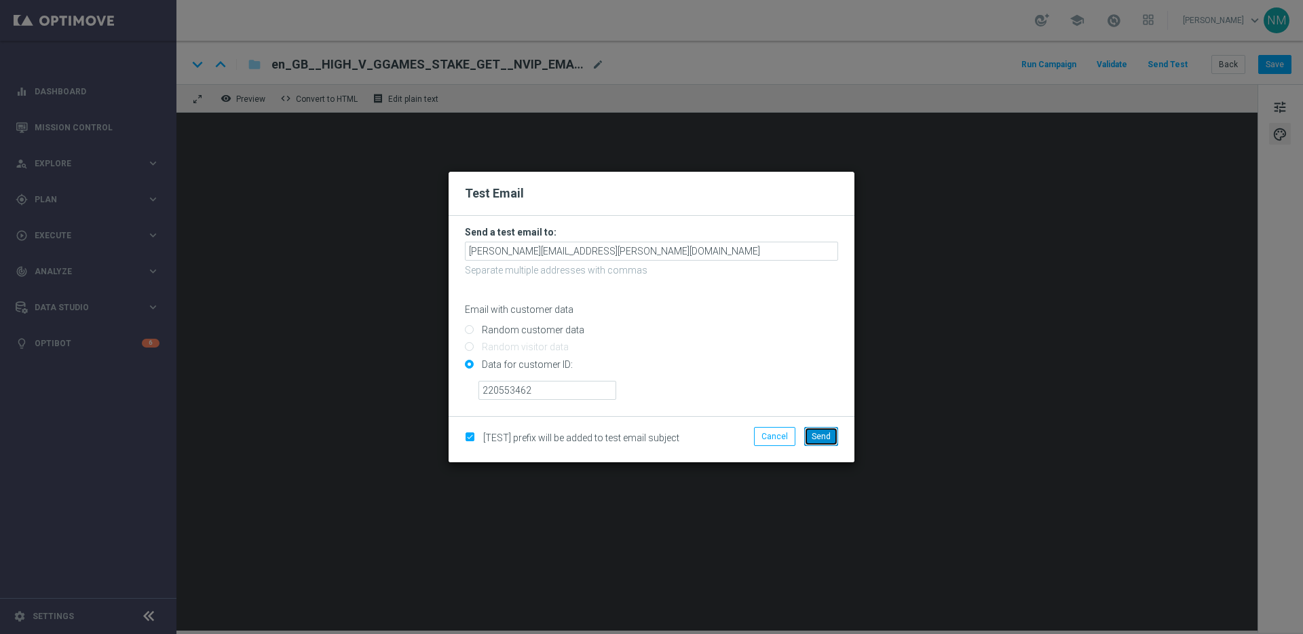
click at [829, 436] on span "Send" at bounding box center [821, 437] width 19 height 10
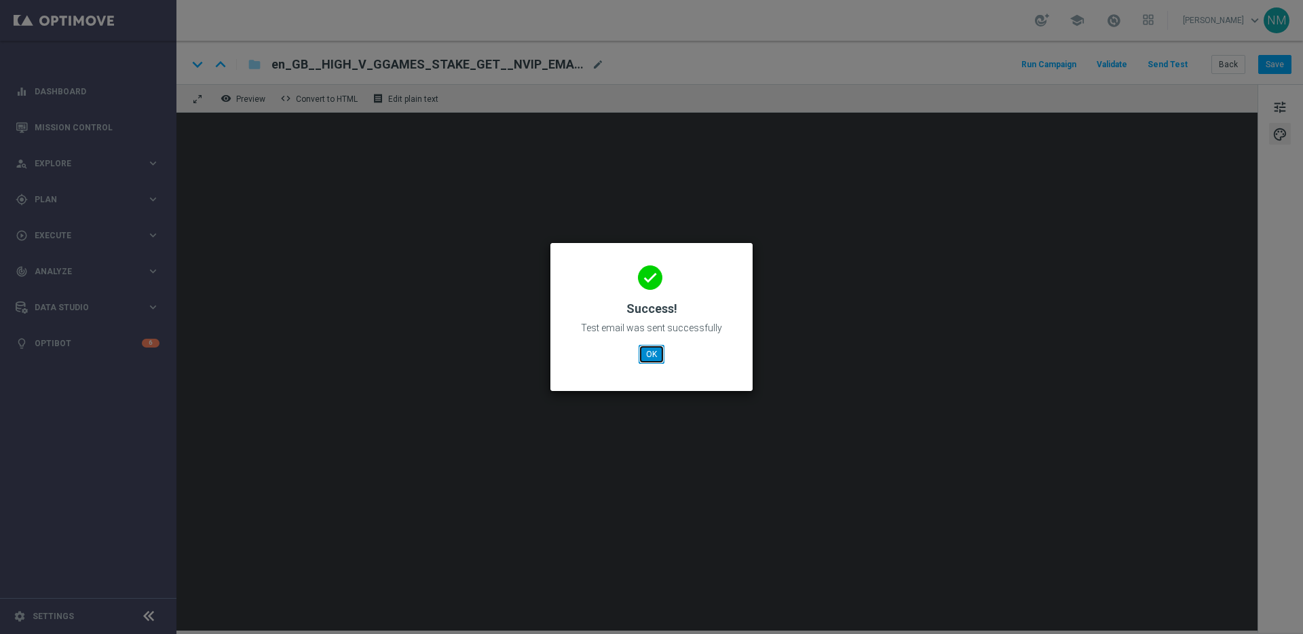
click at [654, 361] on button "OK" at bounding box center [652, 354] width 26 height 19
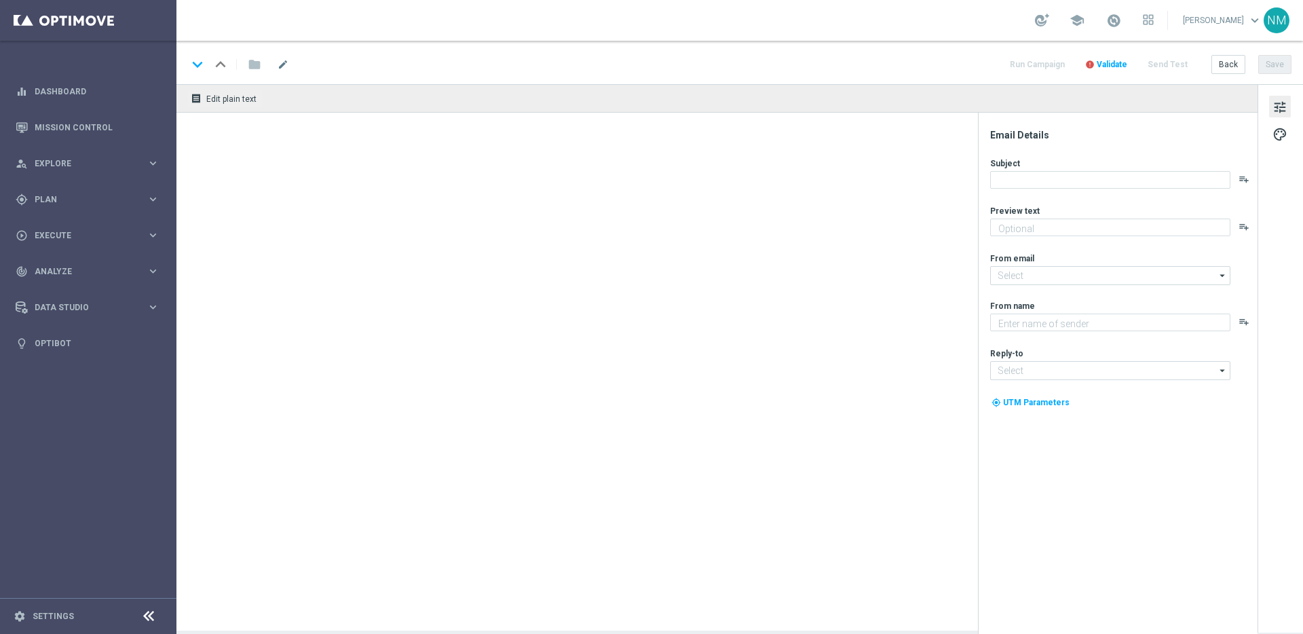
click at [694, 153] on div "receipt Edit plain text" at bounding box center [716, 357] width 1081 height 546
click at [721, 223] on div "receipt Edit plain text" at bounding box center [716, 357] width 1081 height 546
type textarea "Register [DATE] to claim your 50 Free Spins"
type textarea "Lottoland"
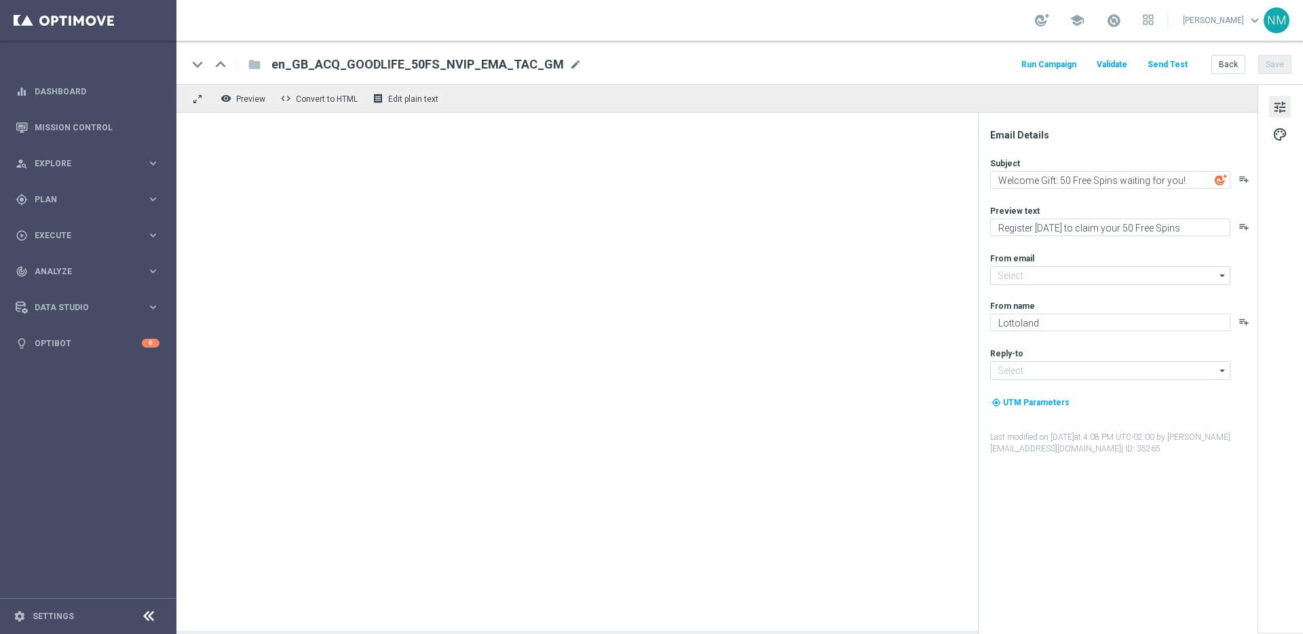
type input "[EMAIL_ADDRESS][DOMAIN_NAME]"
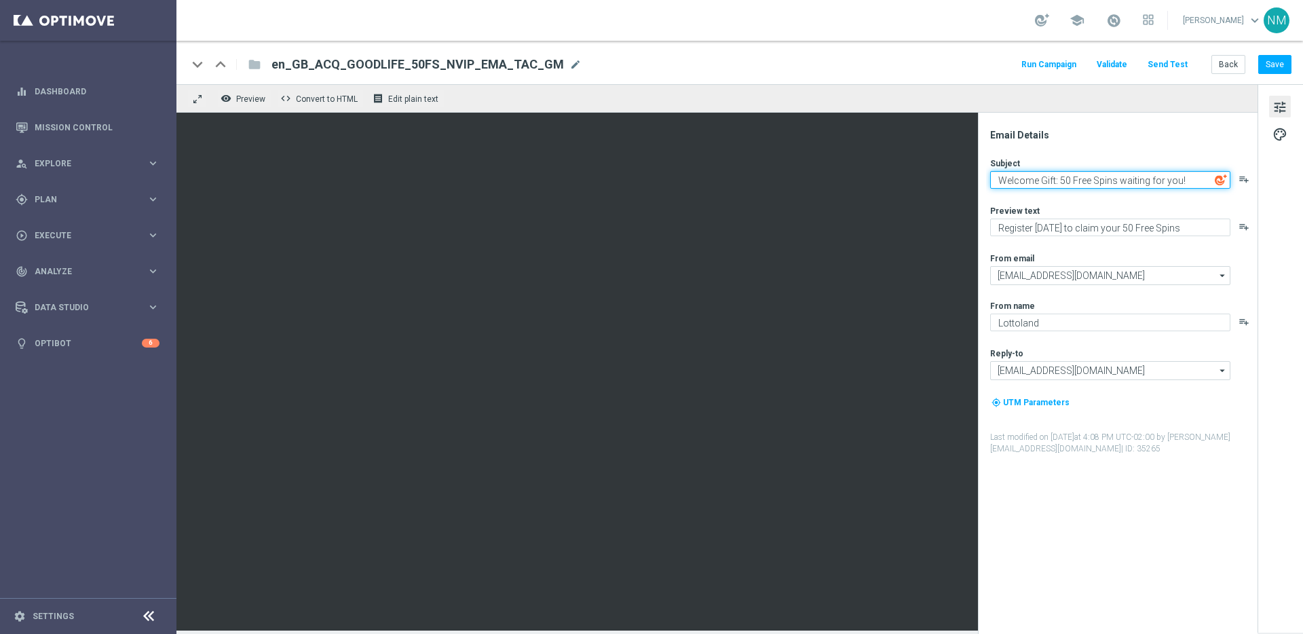
click at [1059, 181] on textarea "Welcome Gift: 50 Free Spins waiting for you!" at bounding box center [1110, 180] width 240 height 18
